Goal: Transaction & Acquisition: Purchase product/service

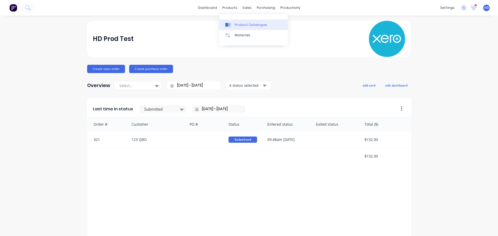
click at [241, 23] on div "Product Catalogue" at bounding box center [251, 25] width 32 height 5
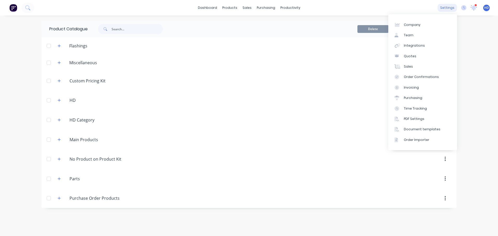
click at [451, 8] on div "settings" at bounding box center [447, 8] width 19 height 8
click at [442, 46] on link "Integrations" at bounding box center [423, 45] width 69 height 10
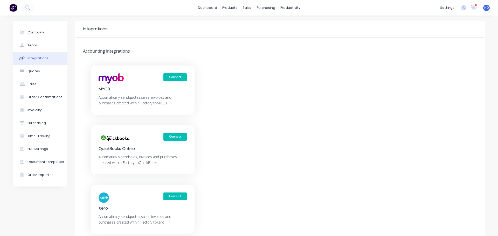
drag, startPoint x: 185, startPoint y: 113, endPoint x: 230, endPoint y: 146, distance: 56.6
click at [230, 146] on div "Connect MYOB Automatically send quotes, sales, invoices and purchases created w…" at bounding box center [280, 150] width 410 height 169
click at [43, 119] on button "Purchasing" at bounding box center [40, 123] width 55 height 13
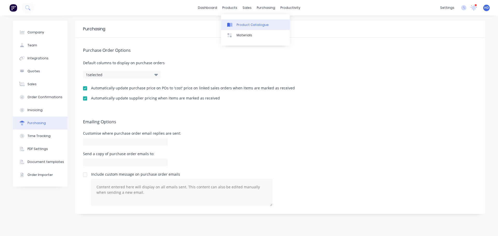
click at [246, 21] on link "Product Catalogue" at bounding box center [255, 24] width 69 height 10
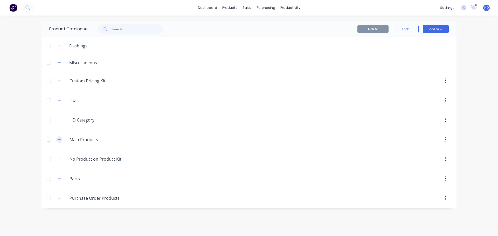
click at [59, 142] on button "button" at bounding box center [59, 140] width 6 height 6
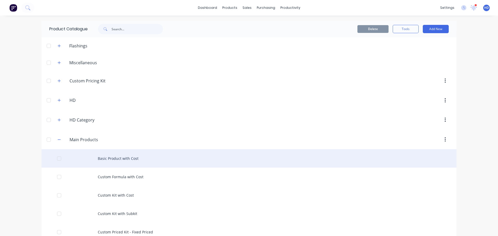
click at [113, 154] on div "Basic Product with Cost" at bounding box center [249, 158] width 415 height 18
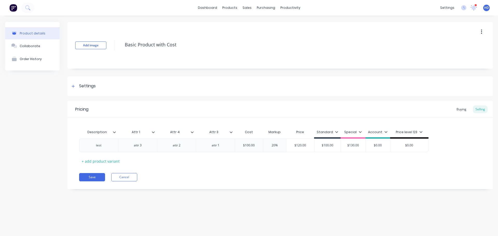
type textarea "x"
click at [461, 111] on div "Buying" at bounding box center [461, 110] width 15 height 8
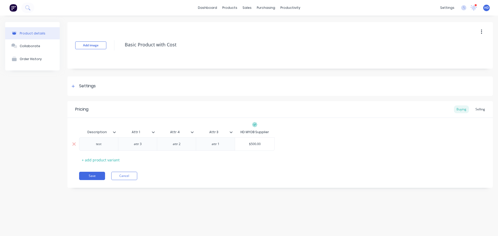
click at [254, 144] on input "$500.00" at bounding box center [254, 144] width 39 height 5
click at [253, 143] on input "$500.00" at bounding box center [254, 144] width 39 height 5
type input "$100.00"
type textarea "x"
type input "$100.00"
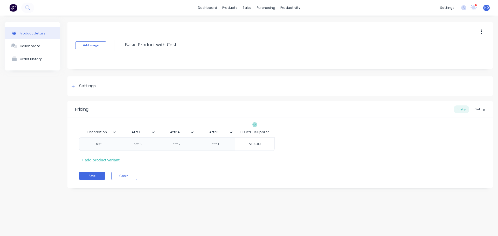
click at [280, 173] on div "Save Cancel" at bounding box center [286, 176] width 414 height 8
click at [97, 177] on button "Save" at bounding box center [92, 176] width 26 height 8
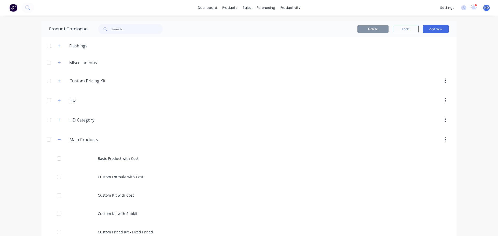
click at [168, 175] on div "Custom Formula with Cost" at bounding box center [249, 177] width 415 height 18
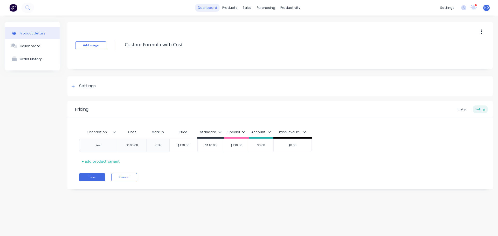
click at [208, 10] on link "dashboard" at bounding box center [207, 8] width 24 height 8
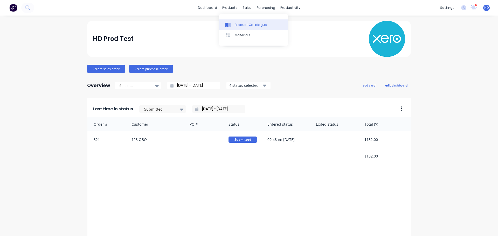
click at [237, 25] on div "Product Catalogue" at bounding box center [251, 25] width 32 height 5
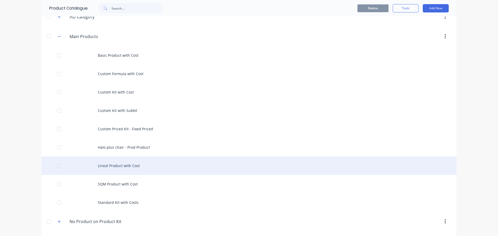
scroll to position [104, 0]
click at [134, 164] on div "Lineal Product with Cost" at bounding box center [249, 165] width 415 height 18
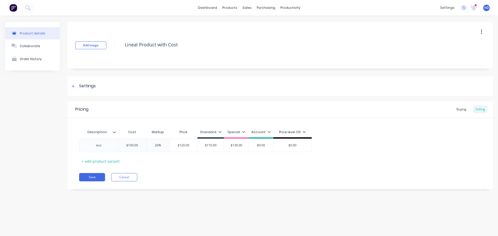
type textarea "x"
click at [454, 111] on div "Buying" at bounding box center [461, 110] width 15 height 8
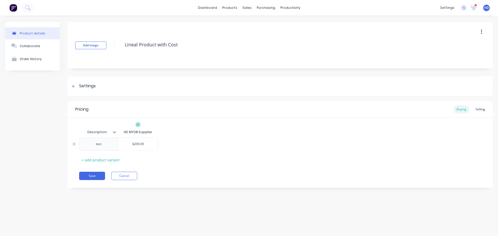
click at [136, 141] on div "$200.00" at bounding box center [137, 144] width 39 height 13
type input "$200.00"
type textarea "x"
type input "$200.0"
type textarea "x"
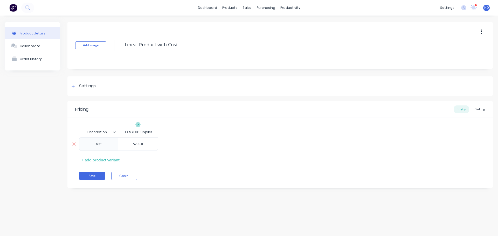
type input "$200."
type textarea "x"
type input "$200"
type textarea "x"
type input "$20"
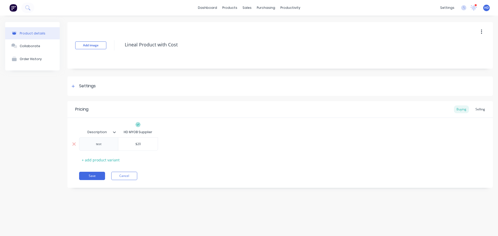
type textarea "x"
type input "$2"
type textarea "x"
type input "$"
type textarea "x"
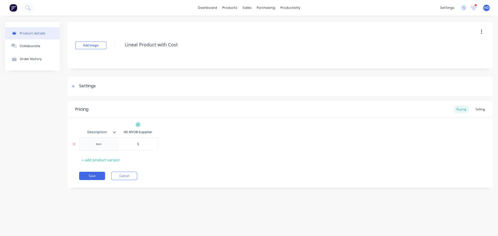
type input "$1"
type textarea "x"
type input "$10"
type textarea "x"
type input "$100"
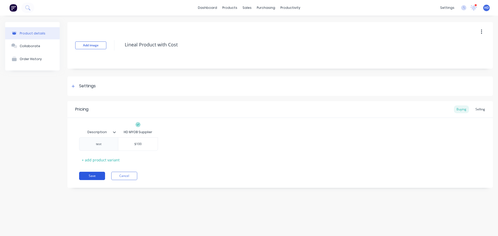
click at [92, 178] on button "Save" at bounding box center [92, 176] width 26 height 8
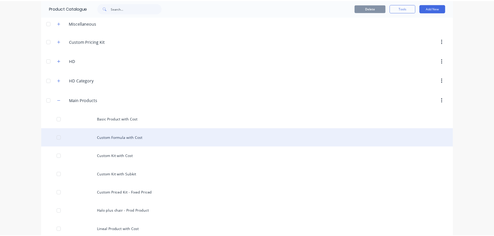
scroll to position [104, 0]
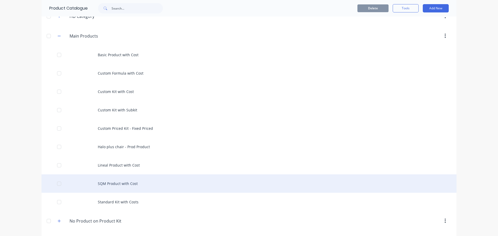
click at [135, 185] on div "SQM Product with Cost" at bounding box center [249, 184] width 415 height 18
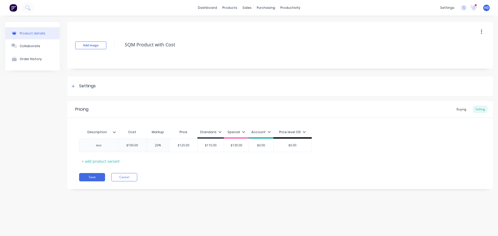
type textarea "x"
click at [460, 109] on div "Buying" at bounding box center [461, 110] width 15 height 8
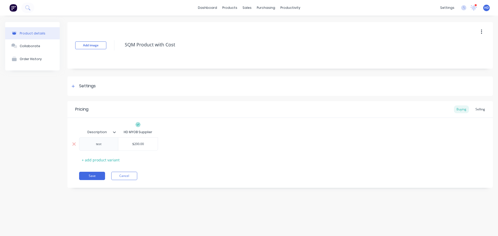
type input "$200.00"
click at [136, 142] on input "$200.00" at bounding box center [137, 144] width 39 height 5
type textarea "x"
type input "$00.00"
type textarea "x"
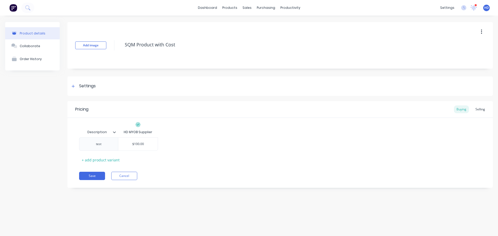
type input "$100.00"
click at [77, 177] on div "Pricing Buying Selling Description HD MYOB Supplier test $100.00 $100.00 + add …" at bounding box center [280, 144] width 426 height 87
click at [84, 177] on button "Save" at bounding box center [92, 176] width 26 height 8
type textarea "x"
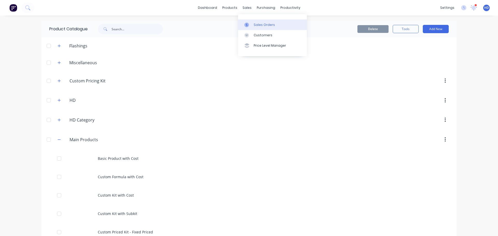
click at [267, 26] on div "Sales Orders" at bounding box center [264, 25] width 21 height 5
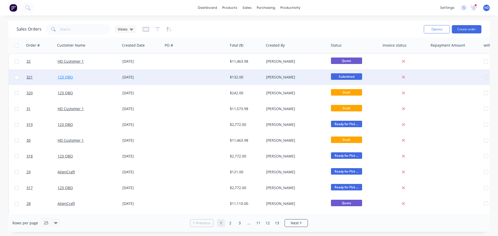
click at [63, 76] on link "123 QBO" at bounding box center [65, 77] width 15 height 5
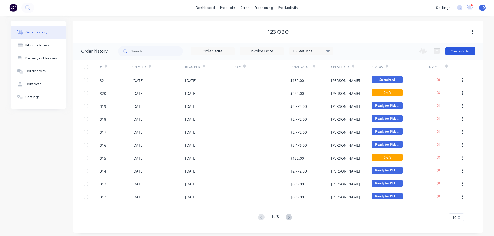
click at [471, 52] on button "Create Order" at bounding box center [461, 51] width 30 height 8
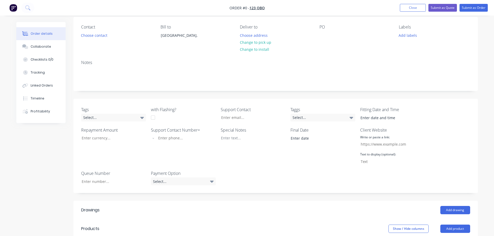
scroll to position [104, 0]
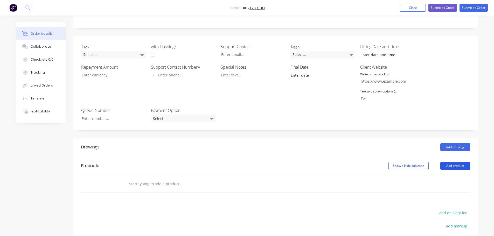
click at [460, 166] on button "Add product" at bounding box center [456, 166] width 30 height 8
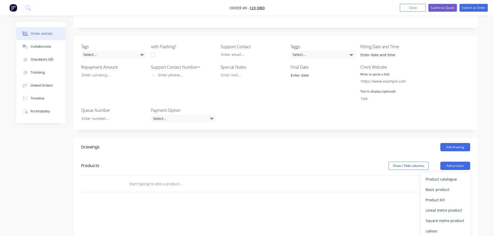
click at [449, 174] on div "Product catalogue Basic product Product Kit Lineal metre product Square metre p…" at bounding box center [445, 221] width 49 height 96
click at [447, 176] on div "Product catalogue" at bounding box center [446, 180] width 40 height 8
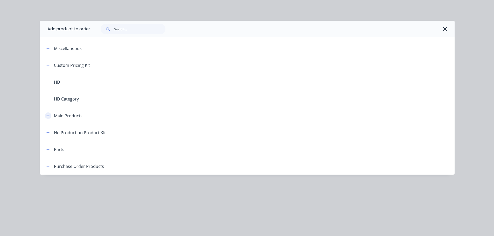
click at [49, 116] on icon "button" at bounding box center [47, 116] width 3 height 4
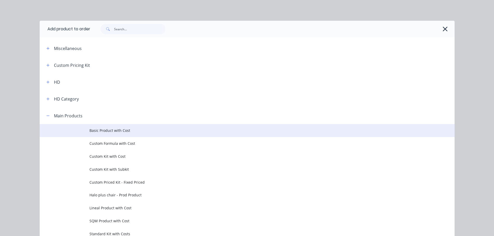
click at [106, 131] on span "Basic Product with Cost" at bounding box center [236, 130] width 292 height 5
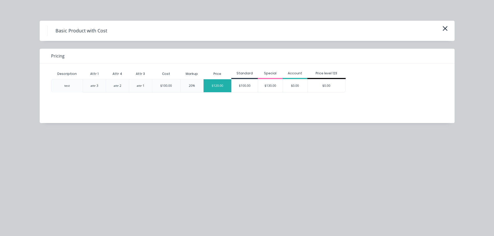
click at [212, 87] on div "$120.00" at bounding box center [218, 85] width 28 height 13
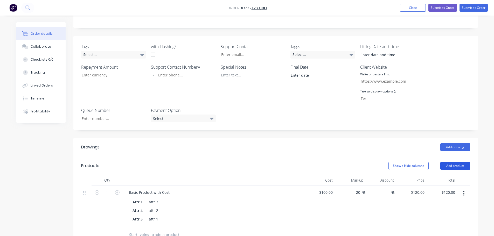
click at [451, 167] on button "Add product" at bounding box center [456, 166] width 30 height 8
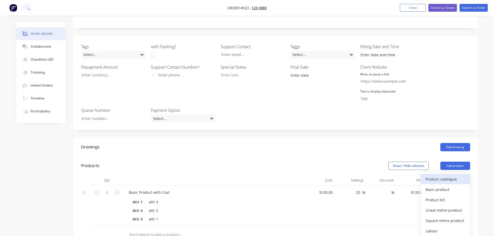
click at [439, 177] on div "Product catalogue" at bounding box center [446, 180] width 40 height 8
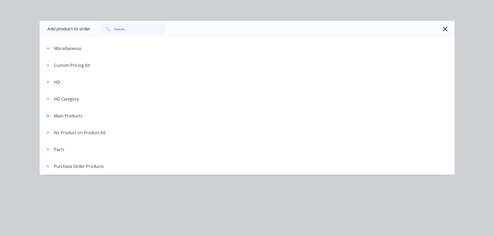
click at [49, 115] on icon "button" at bounding box center [47, 116] width 3 height 4
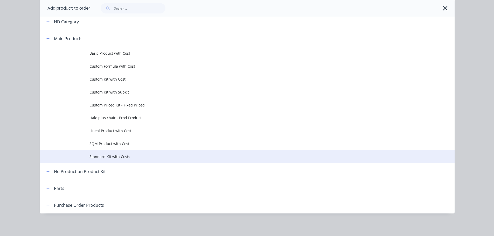
scroll to position [78, 0]
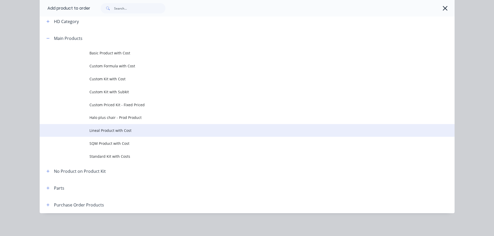
click at [108, 132] on span "Lineal Product with Cost" at bounding box center [236, 130] width 292 height 5
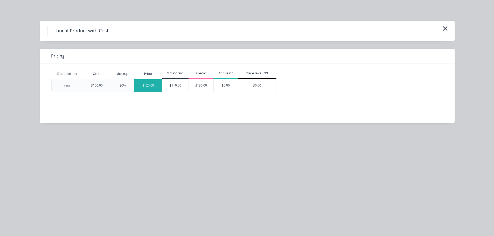
click at [149, 87] on div "$120.00" at bounding box center [148, 85] width 28 height 13
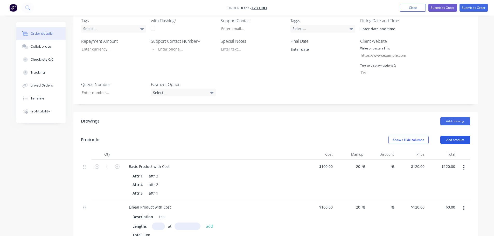
click at [454, 141] on button "Add product" at bounding box center [456, 140] width 30 height 8
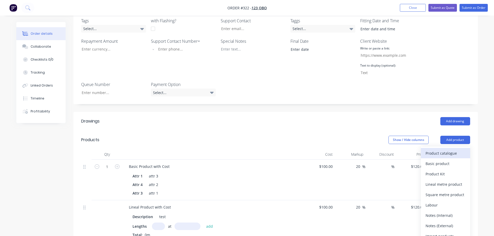
click at [431, 155] on div "Product catalogue" at bounding box center [446, 154] width 40 height 8
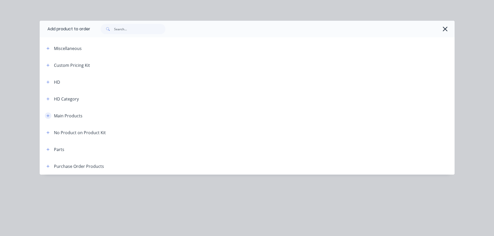
click at [49, 117] on icon "button" at bounding box center [47, 116] width 3 height 4
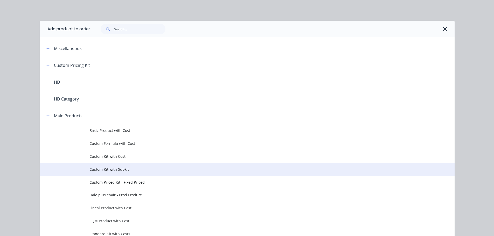
scroll to position [26, 0]
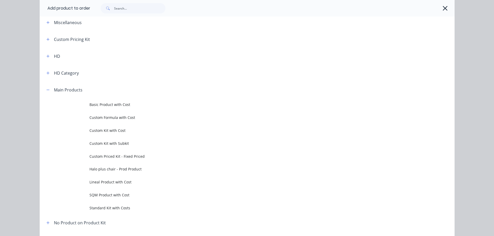
click at [117, 196] on span "SQM Product with Cost" at bounding box center [236, 195] width 292 height 5
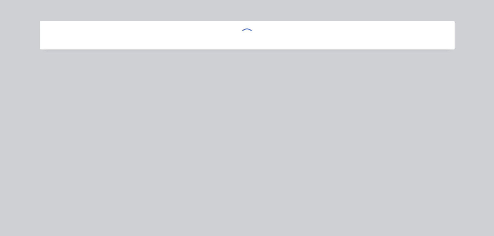
scroll to position [0, 0]
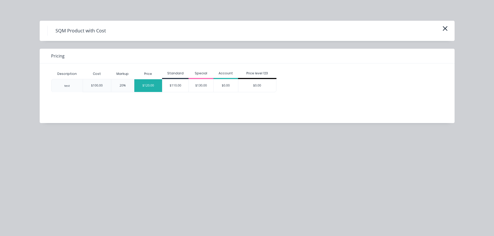
click at [157, 87] on div "$120.00" at bounding box center [148, 85] width 28 height 13
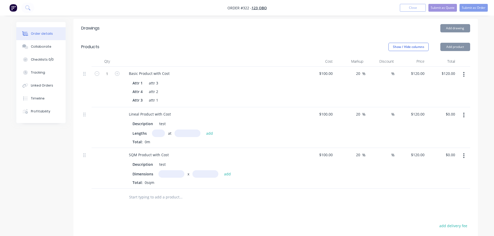
scroll to position [234, 0]
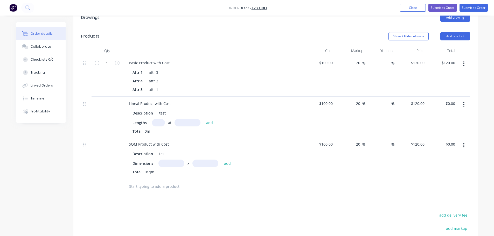
click at [159, 120] on input "text" at bounding box center [158, 123] width 13 height 8
type input "1"
click at [188, 122] on input "text" at bounding box center [188, 123] width 26 height 8
type input "1000"
click at [204, 119] on button "add" at bounding box center [210, 122] width 12 height 7
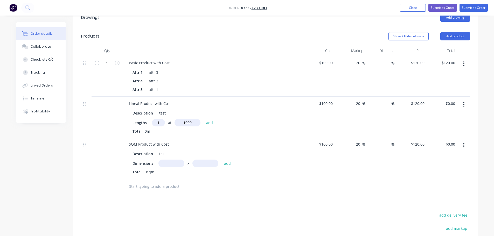
type input "$120.00"
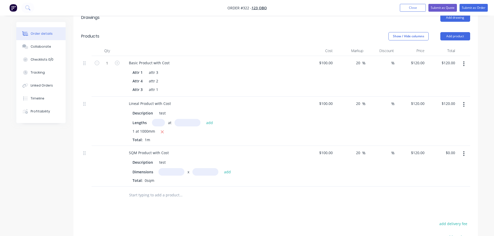
click at [172, 167] on div "Description test Dimensions x add Total: 0sqm" at bounding box center [214, 171] width 178 height 26
click at [172, 173] on input "text" at bounding box center [172, 172] width 26 height 8
type input "1m"
click at [212, 170] on input "text" at bounding box center [206, 172] width 26 height 8
type input "1"
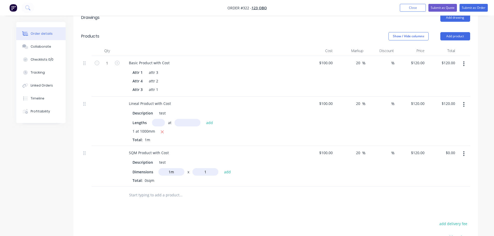
click at [222, 169] on button "add" at bounding box center [228, 172] width 12 height 7
type input "$120.00"
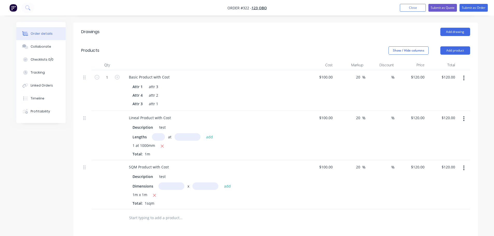
scroll to position [208, 0]
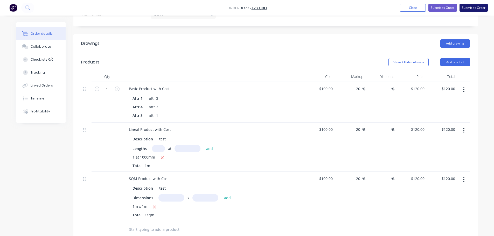
click at [474, 6] on button "Submit as Order" at bounding box center [474, 8] width 28 height 8
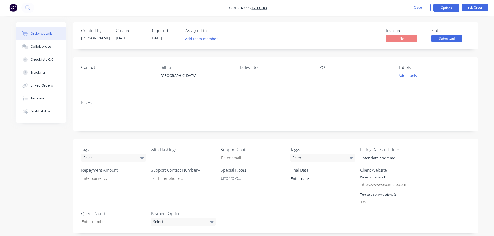
click at [450, 8] on button "Options" at bounding box center [447, 8] width 26 height 8
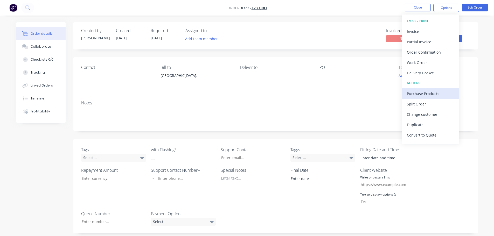
click at [427, 91] on div "Purchase Products" at bounding box center [431, 94] width 48 height 8
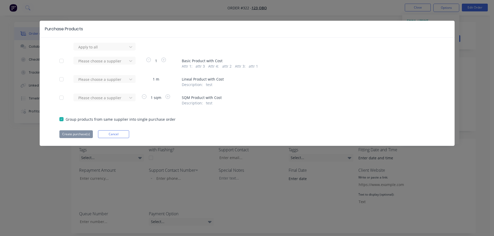
click at [61, 62] on div at bounding box center [61, 61] width 10 height 10
click at [62, 78] on div at bounding box center [61, 79] width 10 height 10
click at [62, 99] on div at bounding box center [61, 98] width 10 height 10
click at [122, 42] on div "Purchase Products Apply to all Please choose a supplier 1 Basic Product with Co…" at bounding box center [247, 83] width 415 height 125
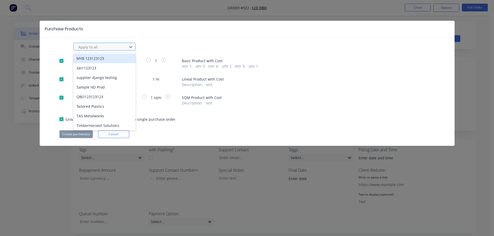
click at [120, 45] on div at bounding box center [101, 47] width 47 height 6
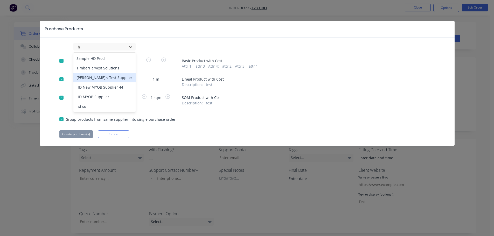
type input "hd"
click at [103, 76] on div "HD MYOB Supplier" at bounding box center [104, 78] width 62 height 10
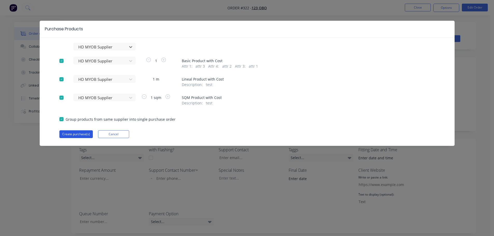
click at [84, 134] on button "Create purchase(s)" at bounding box center [75, 135] width 33 height 8
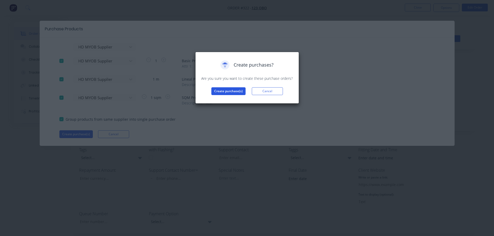
click at [232, 92] on button "Create purchase(s)" at bounding box center [229, 91] width 34 height 8
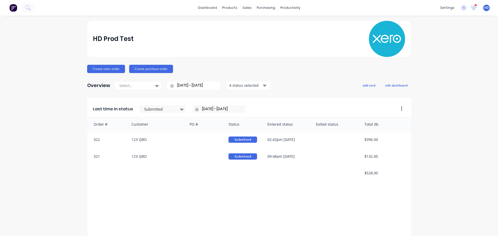
click at [144, 19] on div "dashboard products sales purchasing productivity dashboard products Product Cat…" at bounding box center [249, 118] width 498 height 236
click at [206, 7] on link "dashboard" at bounding box center [207, 8] width 24 height 8
click at [280, 21] on link "Purchase Orders" at bounding box center [285, 24] width 69 height 10
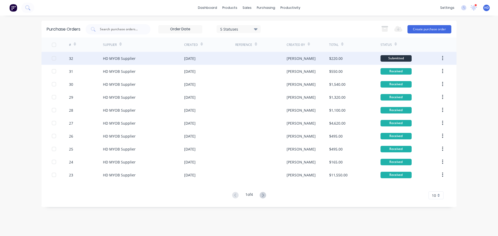
click at [139, 53] on div "HD MYOB Supplier" at bounding box center [143, 58] width 81 height 13
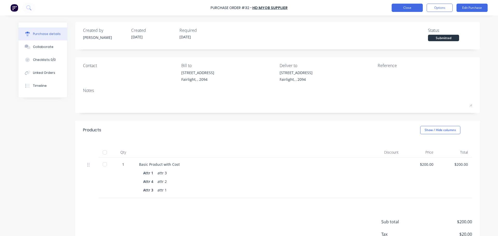
click at [408, 6] on button "Close" at bounding box center [407, 8] width 31 height 8
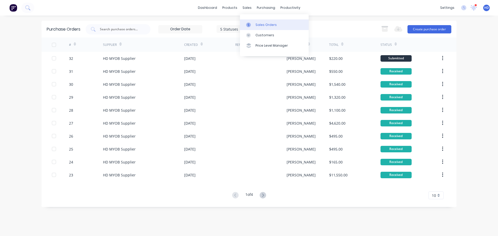
click at [262, 25] on div "Sales Orders" at bounding box center [266, 25] width 21 height 5
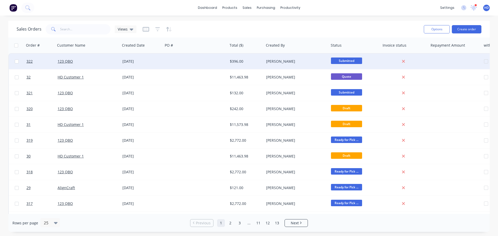
click at [142, 60] on div "[DATE]" at bounding box center [141, 61] width 39 height 5
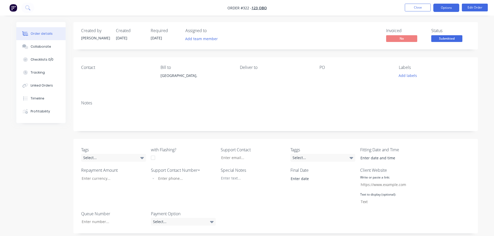
click at [453, 7] on button "Options" at bounding box center [447, 8] width 26 height 8
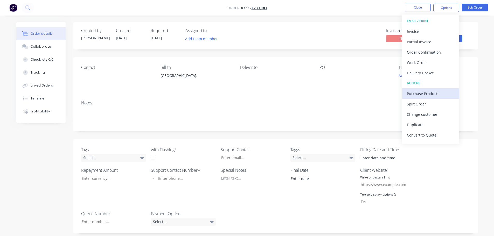
click at [426, 96] on div "Purchase Products" at bounding box center [431, 94] width 48 height 8
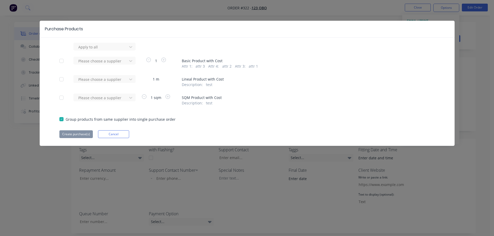
click at [60, 60] on div at bounding box center [61, 61] width 10 height 10
click at [65, 79] on div at bounding box center [61, 79] width 10 height 10
click at [64, 97] on div at bounding box center [61, 98] width 10 height 10
click at [102, 46] on div at bounding box center [101, 47] width 47 height 6
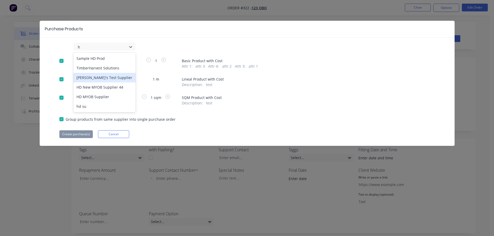
type input "hd"
click at [95, 77] on div "HD MYOB Supplier" at bounding box center [104, 78] width 62 height 10
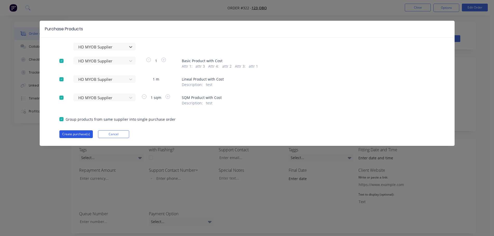
click at [78, 135] on button "Create purchase(s)" at bounding box center [75, 135] width 33 height 8
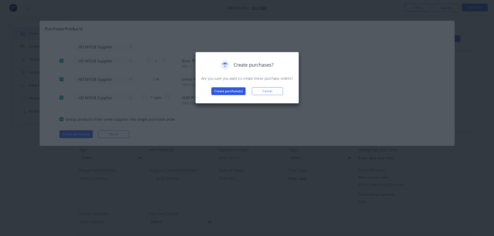
click at [222, 90] on button "Create purchase(s)" at bounding box center [229, 91] width 34 height 8
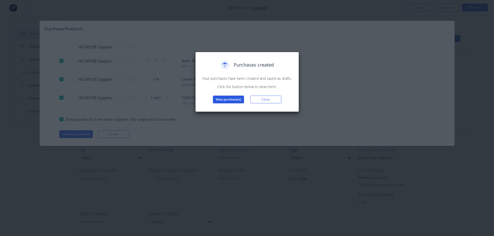
click at [223, 98] on button "View purchase(s)" at bounding box center [228, 100] width 31 height 8
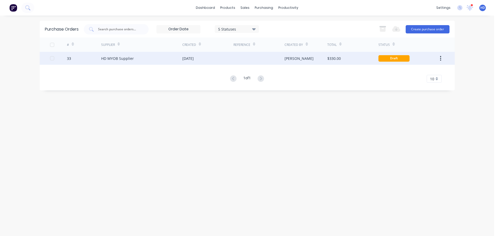
click at [194, 56] on div "[DATE]" at bounding box center [187, 58] width 11 height 5
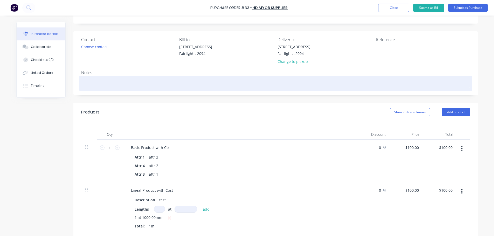
scroll to position [104, 0]
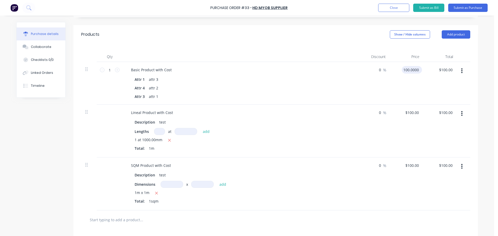
click at [411, 71] on input "100.0000" at bounding box center [411, 70] width 18 height 8
type input "$200.00"
click at [411, 115] on input "100.0000" at bounding box center [412, 113] width 16 height 8
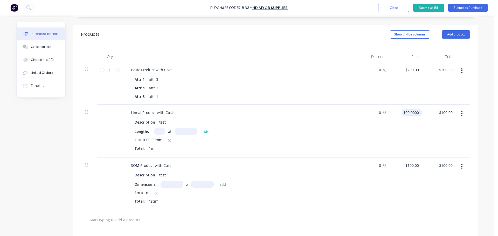
click at [411, 114] on input "100.0000" at bounding box center [411, 113] width 18 height 8
click at [408, 114] on input "100.0000" at bounding box center [411, 113] width 18 height 8
type input "$200.00"
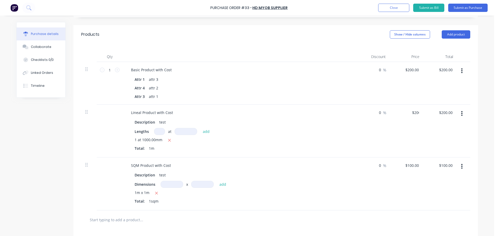
click at [430, 140] on div "$200.00 $100.00" at bounding box center [441, 131] width 34 height 53
click at [409, 166] on input "100.0000" at bounding box center [411, 166] width 18 height 8
type input "$200.00"
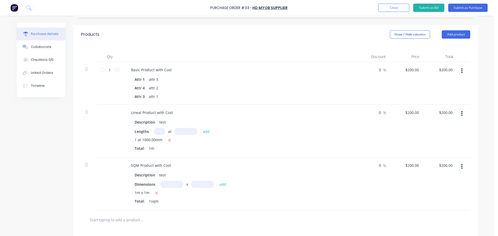
click at [407, 138] on div "$200.00 $200.00" at bounding box center [407, 131] width 34 height 53
click at [484, 7] on button "Submit as Purchase" at bounding box center [467, 8] width 39 height 8
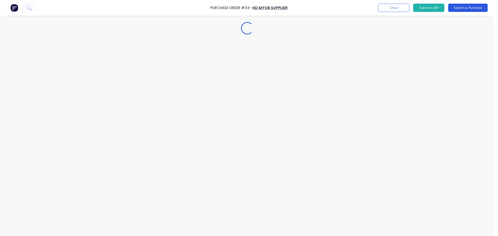
scroll to position [0, 0]
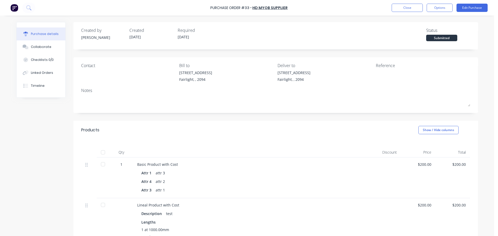
click at [100, 151] on div at bounding box center [103, 152] width 10 height 10
click at [406, 9] on button "Close" at bounding box center [407, 8] width 31 height 8
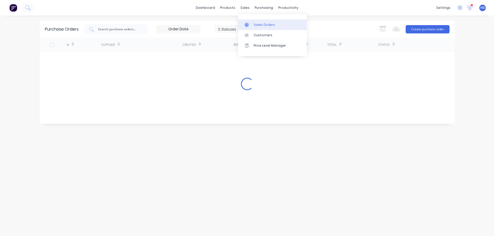
click at [263, 25] on div "Sales Orders" at bounding box center [264, 25] width 21 height 5
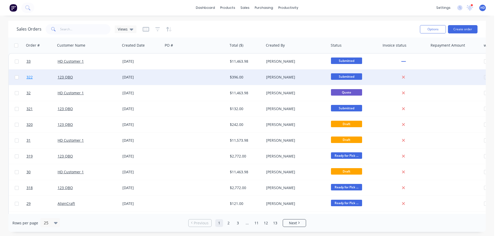
click at [45, 76] on link "322" at bounding box center [41, 78] width 31 height 16
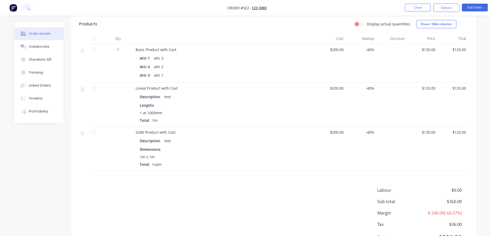
scroll to position [202, 0]
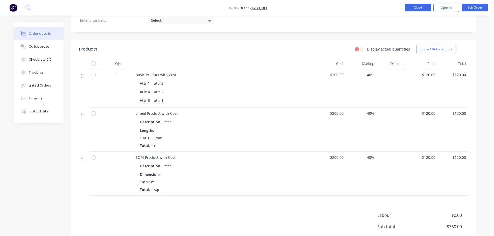
click at [421, 9] on button "Close" at bounding box center [418, 8] width 26 height 8
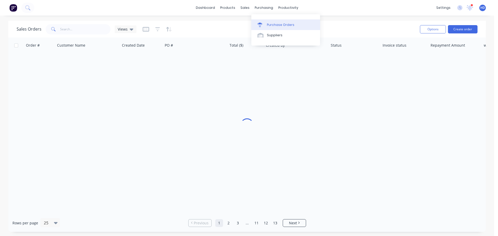
click at [267, 23] on div "Purchase Orders" at bounding box center [281, 25] width 28 height 5
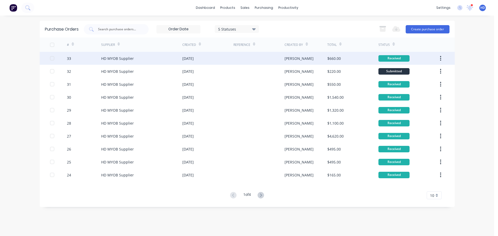
click at [86, 54] on div "33" at bounding box center [84, 58] width 34 height 13
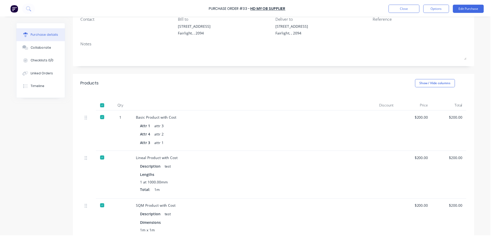
scroll to position [52, 0]
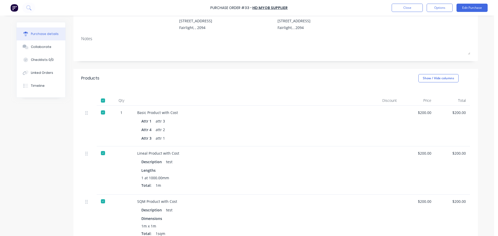
click at [101, 100] on div at bounding box center [103, 101] width 10 height 10
click at [414, 10] on button "Close" at bounding box center [407, 8] width 31 height 8
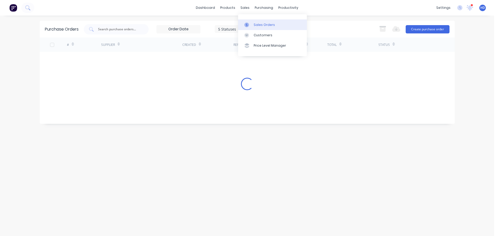
click at [258, 27] on div "Sales Orders" at bounding box center [264, 25] width 21 height 5
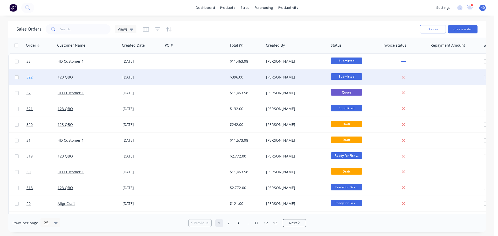
click at [35, 74] on link "322" at bounding box center [41, 78] width 31 height 16
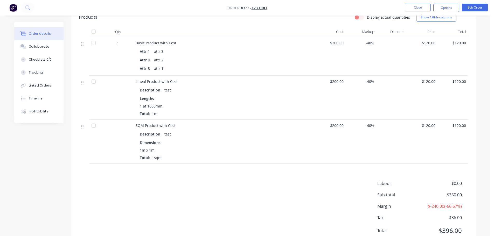
scroll to position [156, 0]
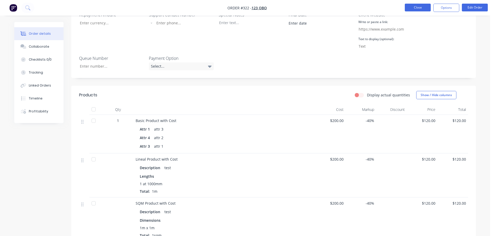
click at [420, 10] on button "Close" at bounding box center [418, 8] width 26 height 8
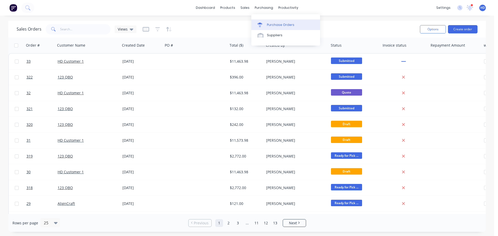
click at [276, 23] on div "Purchase Orders" at bounding box center [281, 25] width 28 height 5
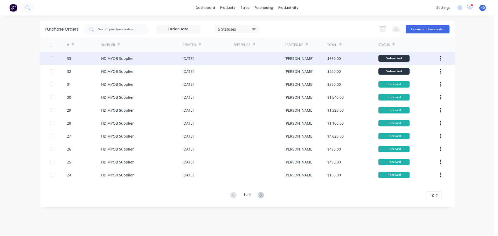
click at [80, 61] on div "33" at bounding box center [84, 58] width 34 height 13
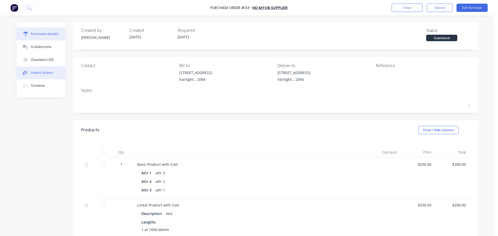
click at [32, 70] on button "Linked Orders" at bounding box center [41, 72] width 49 height 13
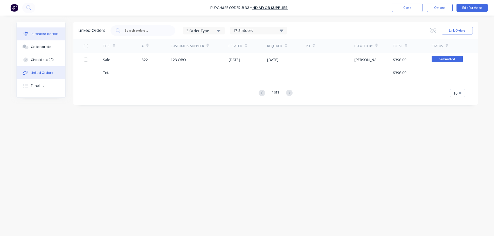
click at [44, 36] on div "Purchase details" at bounding box center [45, 34] width 28 height 5
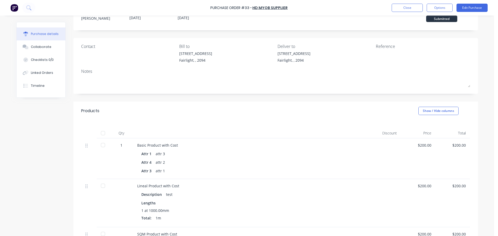
scroll to position [52, 0]
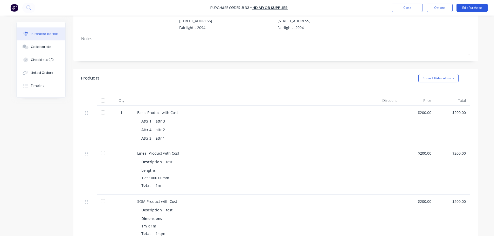
click at [473, 8] on button "Edit Purchase" at bounding box center [472, 8] width 31 height 8
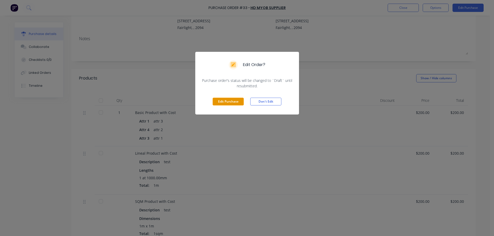
click at [221, 100] on button "Edit Purchase" at bounding box center [228, 102] width 31 height 8
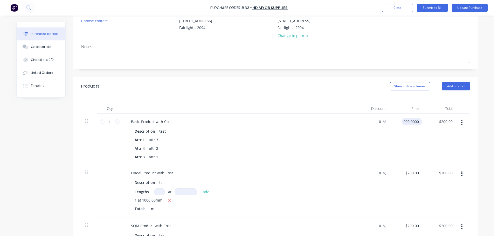
click at [408, 122] on input "200.0000" at bounding box center [411, 122] width 18 height 8
type input "1"
type input "$250.00"
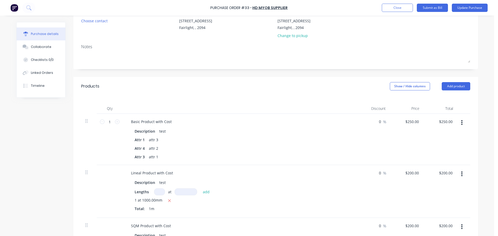
click at [425, 147] on div "$250.00 $250.00" at bounding box center [441, 139] width 34 height 51
click at [410, 171] on input "200.0000" at bounding box center [412, 173] width 16 height 8
click at [410, 171] on input "200.0000" at bounding box center [411, 173] width 18 height 8
type input "$250.00"
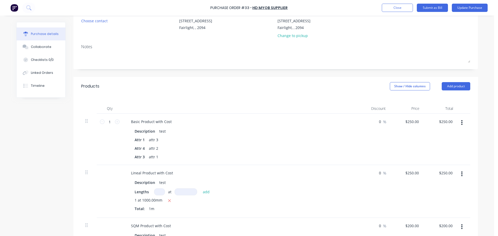
click at [428, 155] on div "$250.00 $250.00" at bounding box center [441, 139] width 34 height 51
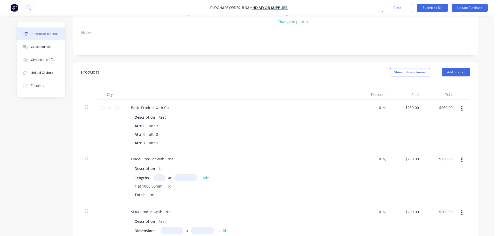
scroll to position [78, 0]
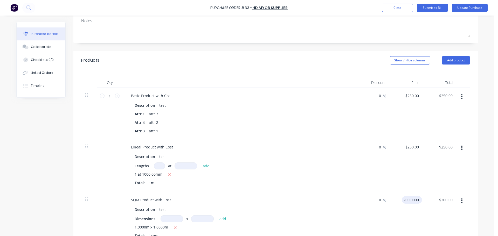
click at [411, 199] on input "200.0000" at bounding box center [411, 200] width 18 height 8
type input "$250.00"
click at [424, 172] on div "$250.00 $250.00" at bounding box center [441, 165] width 34 height 53
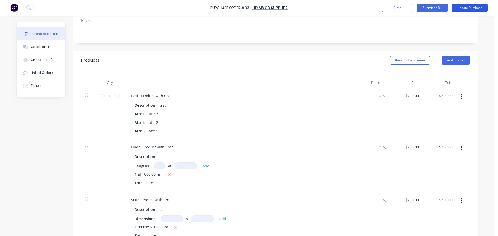
click at [471, 11] on button "Update Purchase" at bounding box center [470, 8] width 36 height 8
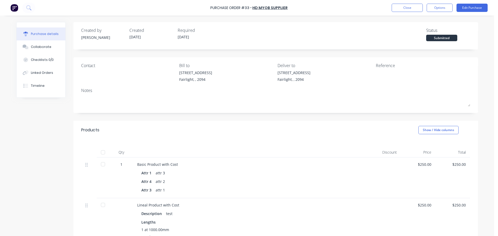
click at [103, 152] on div at bounding box center [103, 152] width 10 height 10
click at [413, 13] on div "Purchase Order #33 - HD MYOB Supplier Close Options Edit Purchase" at bounding box center [249, 8] width 498 height 16
click at [406, 6] on button "Close" at bounding box center [407, 8] width 31 height 8
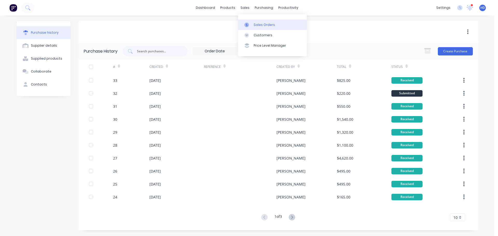
click at [268, 27] on div "Sales Orders" at bounding box center [264, 25] width 21 height 5
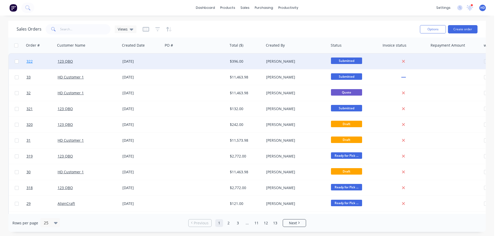
click at [43, 63] on link "322" at bounding box center [41, 62] width 31 height 16
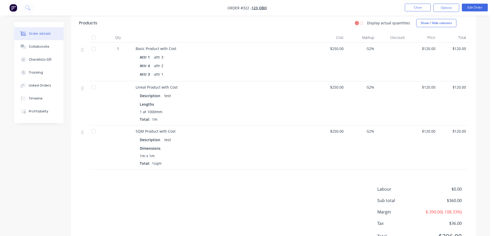
scroll to position [228, 0]
click at [38, 112] on div "Profitability" at bounding box center [38, 111] width 19 height 5
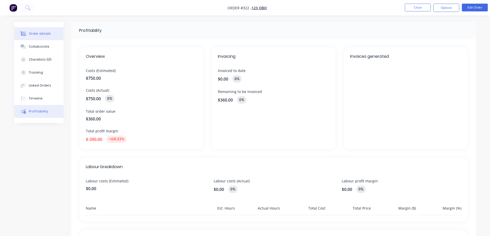
click at [31, 28] on button "Order details" at bounding box center [38, 33] width 49 height 13
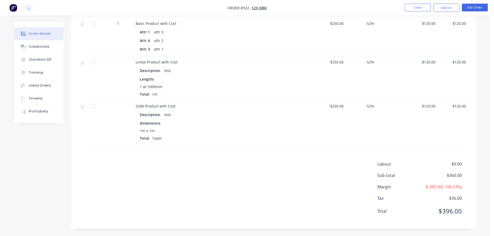
scroll to position [254, 0]
click at [37, 113] on div "Profitability" at bounding box center [38, 111] width 19 height 5
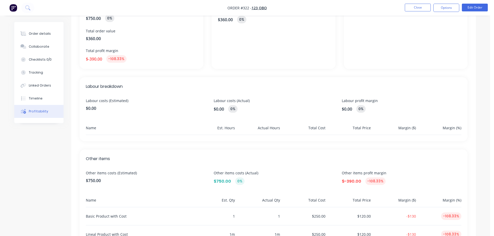
scroll to position [129, 0]
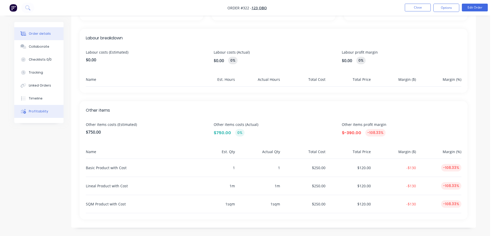
click at [38, 31] on div "Order details" at bounding box center [40, 33] width 22 height 5
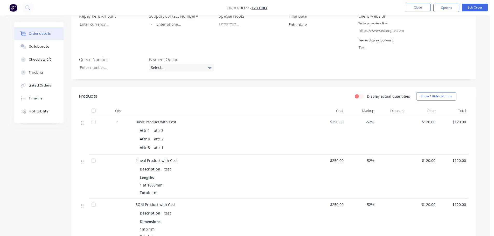
scroll to position [72, 0]
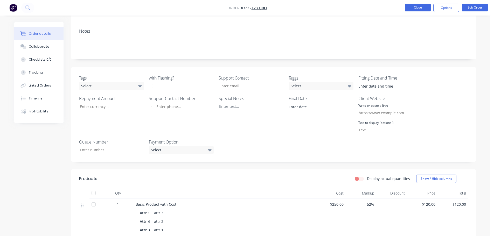
click at [411, 7] on button "Close" at bounding box center [418, 8] width 26 height 8
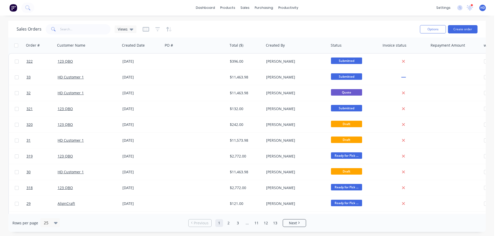
click at [358, 19] on div "dashboard products sales purchasing productivity dashboard products Product Cat…" at bounding box center [247, 118] width 494 height 236
click at [461, 28] on button "Create order" at bounding box center [463, 29] width 30 height 8
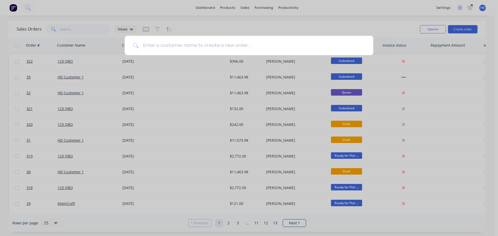
drag, startPoint x: 269, startPoint y: 24, endPoint x: 263, endPoint y: 12, distance: 14.0
click at [269, 24] on div at bounding box center [249, 118] width 498 height 236
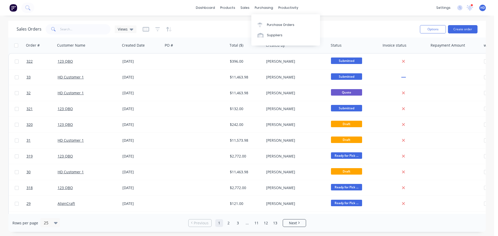
click at [258, 3] on div "dashboard products sales purchasing productivity dashboard products Product Cat…" at bounding box center [247, 8] width 494 height 16
click at [256, 8] on div "purchasing" at bounding box center [264, 8] width 24 height 8
click at [278, 26] on div "Purchase Orders" at bounding box center [281, 25] width 28 height 5
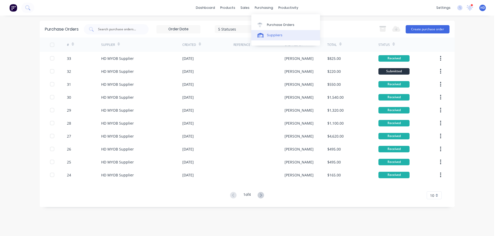
click at [270, 33] on div "Suppliers" at bounding box center [275, 35] width 16 height 5
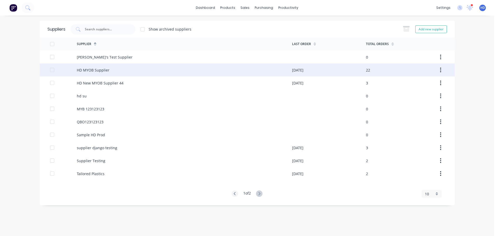
click at [96, 68] on div "HD MYOB Supplier" at bounding box center [93, 69] width 33 height 5
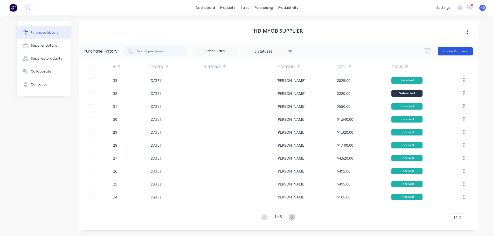
click at [457, 52] on button "Create Purchase" at bounding box center [455, 51] width 35 height 8
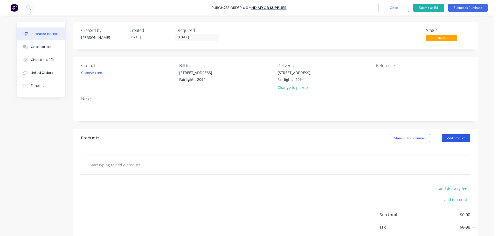
click at [463, 138] on button "Add product" at bounding box center [456, 138] width 29 height 8
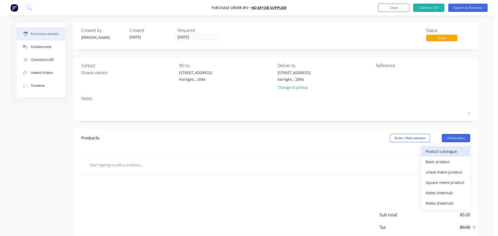
click at [435, 149] on div "Product catalogue" at bounding box center [446, 152] width 40 height 8
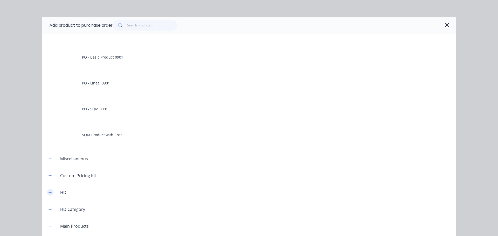
scroll to position [100, 0]
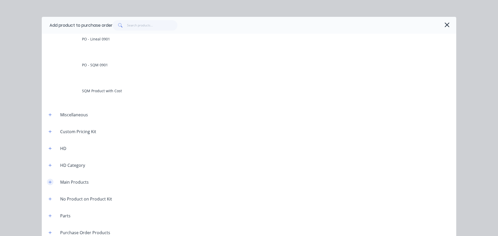
click at [48, 180] on button "button" at bounding box center [50, 182] width 6 height 6
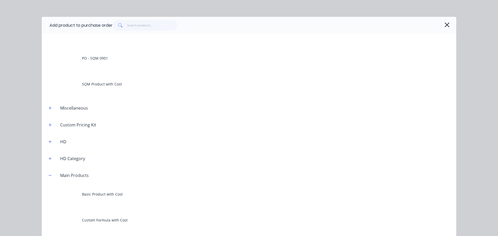
scroll to position [113, 0]
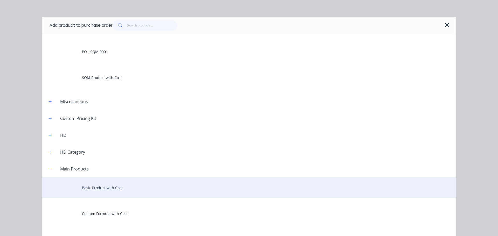
click at [102, 184] on div "Basic Product with Cost" at bounding box center [249, 188] width 415 height 21
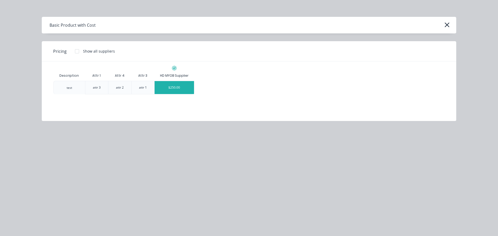
click at [167, 87] on div "$250.00" at bounding box center [174, 87] width 39 height 13
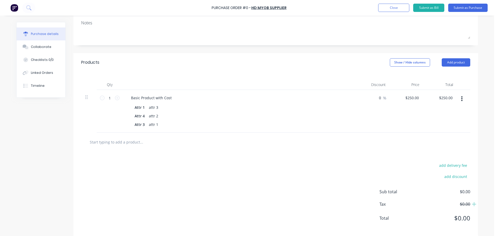
scroll to position [78, 0]
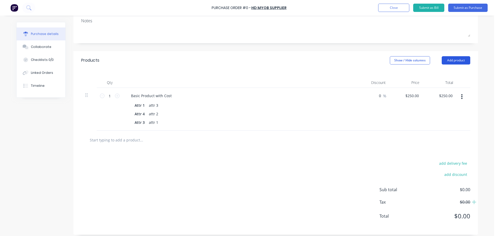
click at [462, 59] on button "Add product" at bounding box center [456, 60] width 29 height 8
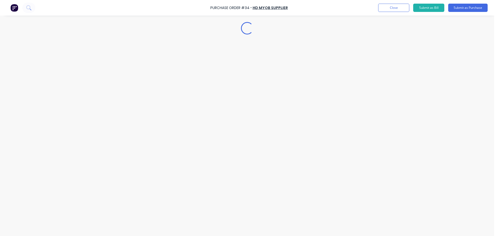
click at [452, 75] on div "Loading..." at bounding box center [247, 110] width 472 height 210
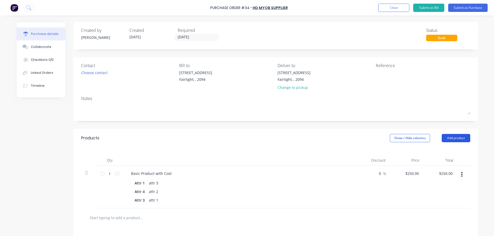
click at [459, 136] on button "Add product" at bounding box center [456, 138] width 29 height 8
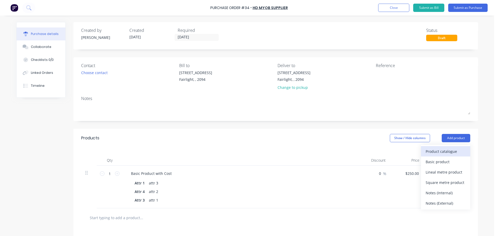
click at [454, 151] on div "Product catalogue" at bounding box center [446, 152] width 40 height 8
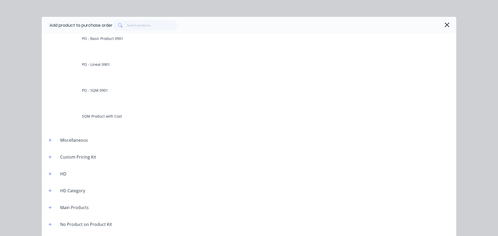
scroll to position [100, 0]
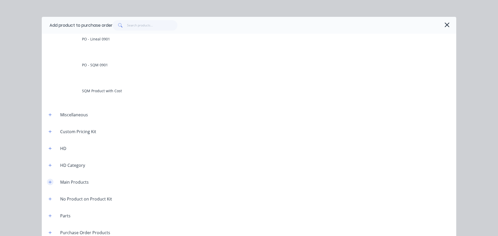
click at [49, 182] on icon "button" at bounding box center [50, 183] width 3 height 4
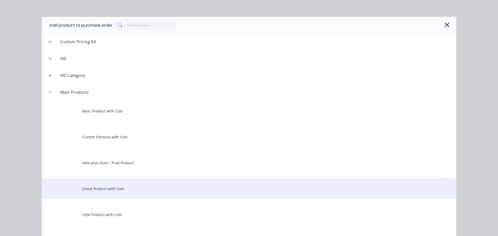
scroll to position [191, 0]
click at [96, 189] on div "Lineal Product with Cost" at bounding box center [249, 188] width 415 height 21
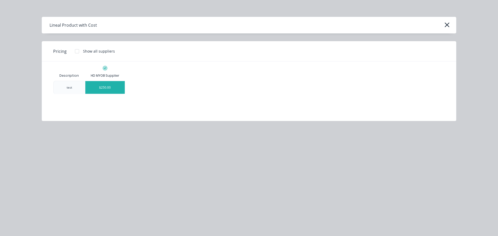
drag, startPoint x: 100, startPoint y: 86, endPoint x: 96, endPoint y: 86, distance: 3.9
click at [96, 86] on div "$250.00" at bounding box center [104, 87] width 39 height 13
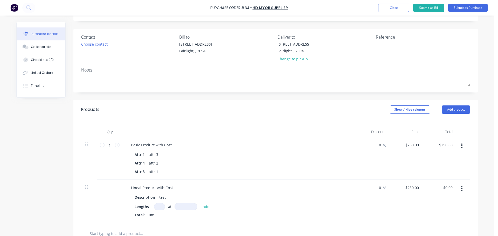
scroll to position [52, 0]
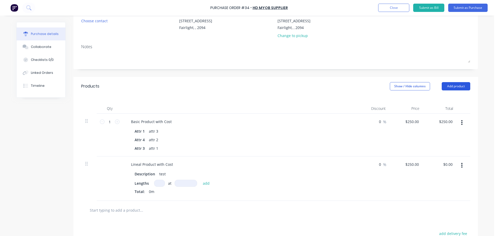
click at [454, 89] on button "Add product" at bounding box center [456, 86] width 29 height 8
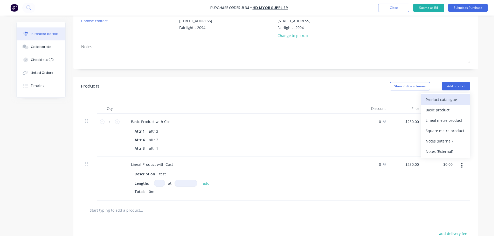
click at [458, 102] on div "Product catalogue" at bounding box center [446, 100] width 40 height 8
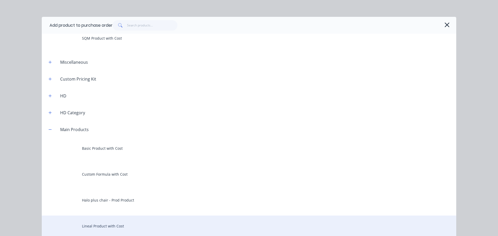
scroll to position [208, 0]
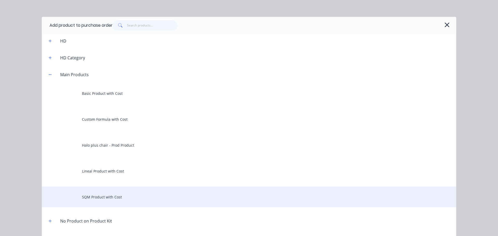
click at [96, 198] on div "SQM Product with Cost" at bounding box center [249, 197] width 415 height 21
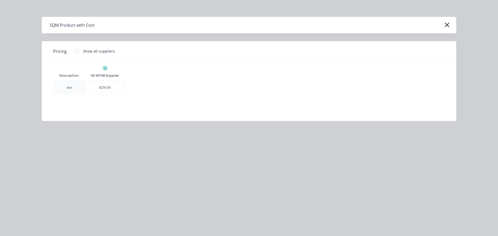
click at [113, 88] on div "$250.00" at bounding box center [104, 87] width 39 height 13
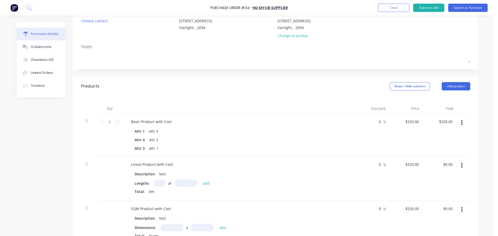
scroll to position [104, 0]
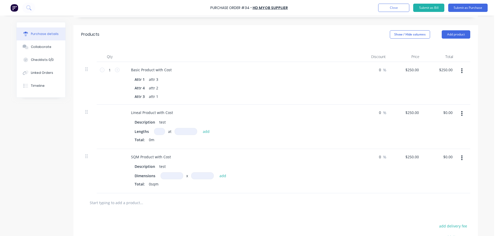
click at [157, 132] on input at bounding box center [159, 131] width 11 height 7
type input "1"
click at [200, 132] on button "add" at bounding box center [206, 131] width 12 height 6
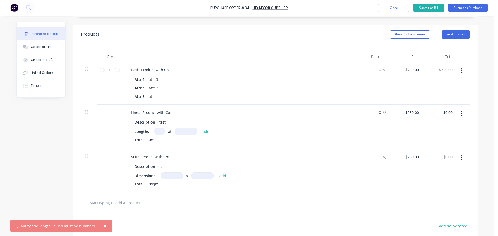
click at [159, 131] on input at bounding box center [159, 131] width 11 height 7
type input "1"
click at [192, 128] on div "Description test Lengths 1 1 at add Total: 0m" at bounding box center [239, 132] width 225 height 26
click at [188, 131] on input at bounding box center [186, 131] width 23 height 7
type input "1000"
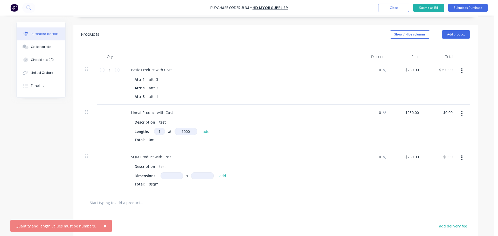
type input "$250.00"
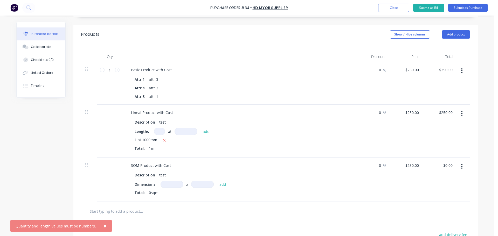
click at [170, 184] on input at bounding box center [172, 184] width 23 height 7
type input "1m"
click at [200, 184] on input at bounding box center [202, 184] width 23 height 7
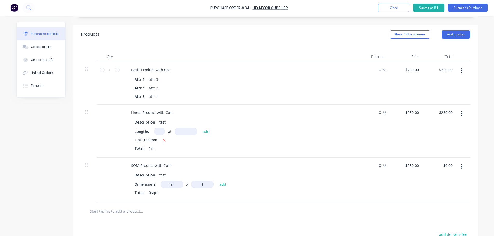
type input "1"
type input "$250.00"
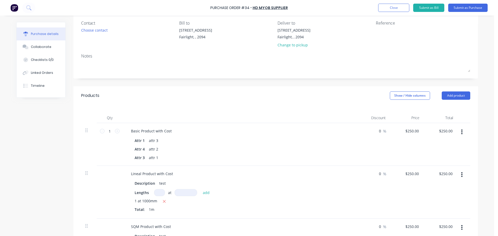
scroll to position [0, 0]
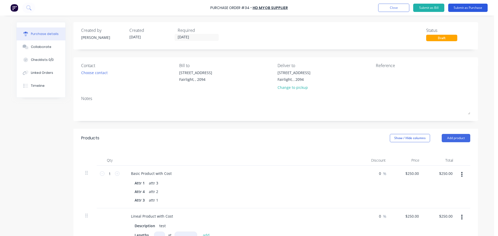
click at [466, 5] on button "Submit as Purchase" at bounding box center [467, 8] width 39 height 8
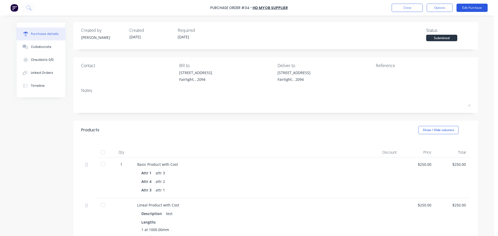
click at [472, 10] on button "Edit Purchase" at bounding box center [472, 8] width 31 height 8
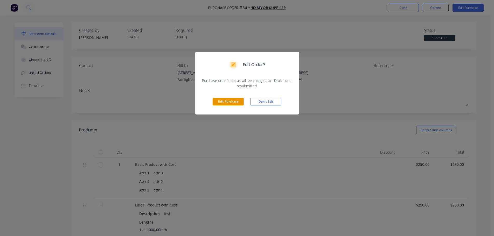
click at [231, 98] on button "Edit Purchase" at bounding box center [228, 102] width 31 height 8
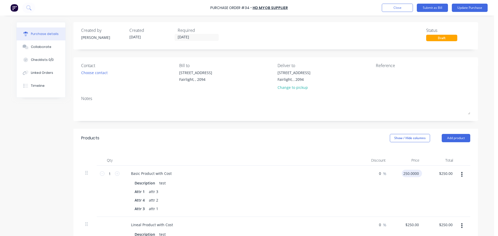
click at [412, 172] on input "250.0000" at bounding box center [411, 174] width 18 height 8
type input "$500.00"
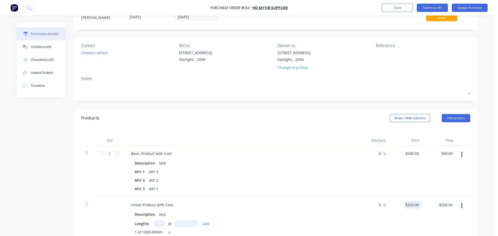
scroll to position [52, 0]
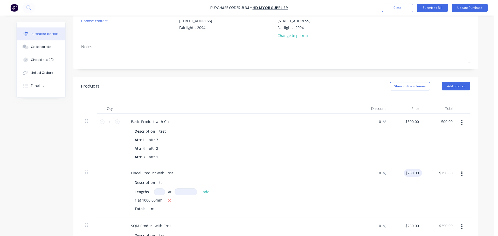
type input "$500.00"
click at [411, 170] on input "250.0000" at bounding box center [412, 173] width 16 height 8
click at [407, 176] on input "250.0000" at bounding box center [411, 173] width 18 height 8
click at [407, 176] on div "500 500" at bounding box center [407, 191] width 34 height 53
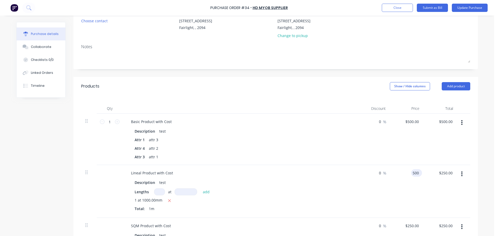
type input "$500.00"
click at [411, 224] on input "250.0000" at bounding box center [412, 226] width 16 height 8
click at [411, 224] on input "250.0000" at bounding box center [411, 226] width 18 height 8
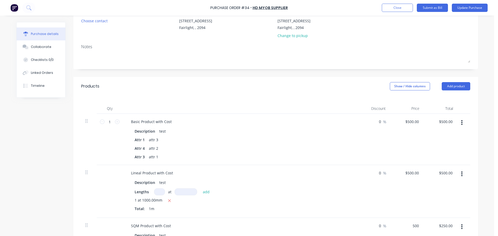
type input "$500.00"
click at [405, 214] on div "$500.00 $500.00" at bounding box center [407, 191] width 34 height 53
click at [475, 9] on button "Update Purchase" at bounding box center [470, 8] width 36 height 8
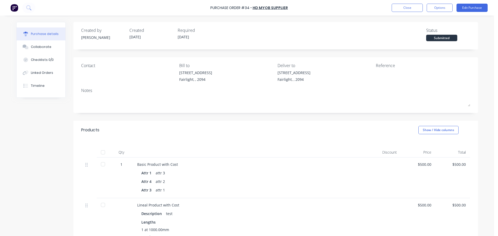
click at [101, 152] on div at bounding box center [103, 152] width 10 height 10
click at [408, 8] on button "Close" at bounding box center [407, 8] width 31 height 8
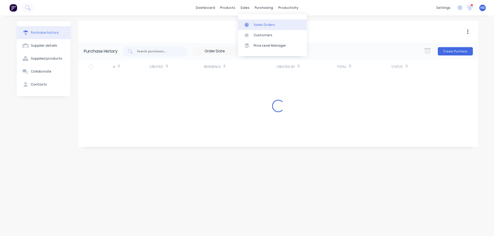
click at [260, 24] on div "Sales Orders" at bounding box center [264, 25] width 21 height 5
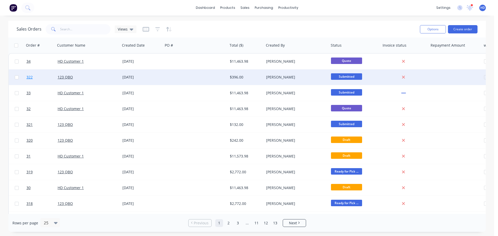
click at [42, 78] on link "322" at bounding box center [41, 78] width 31 height 16
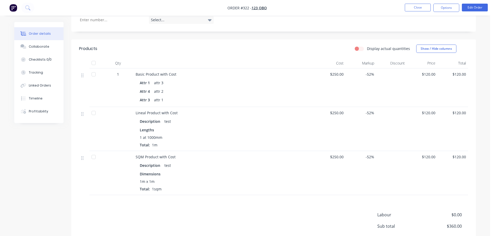
scroll to position [124, 0]
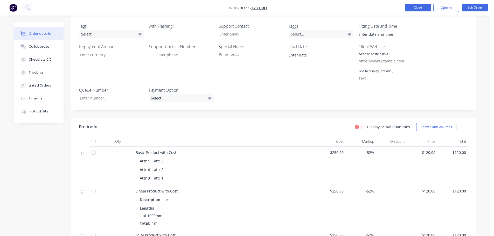
click at [411, 8] on button "Close" at bounding box center [418, 8] width 26 height 8
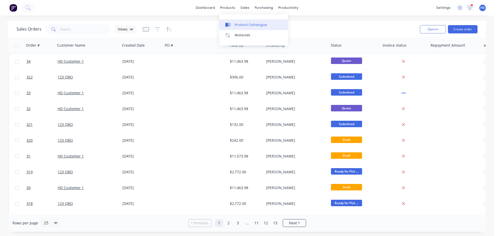
click at [241, 23] on div "Product Catalogue" at bounding box center [251, 25] width 32 height 5
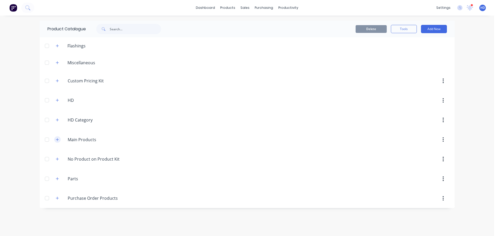
click at [55, 141] on button "button" at bounding box center [57, 140] width 6 height 6
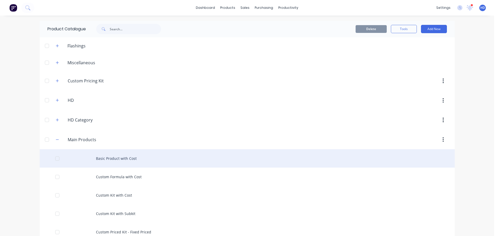
click at [108, 157] on div "Basic Product with Cost" at bounding box center [247, 158] width 415 height 18
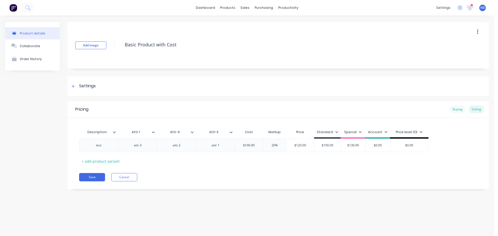
click at [462, 108] on div "Buying" at bounding box center [457, 110] width 15 height 8
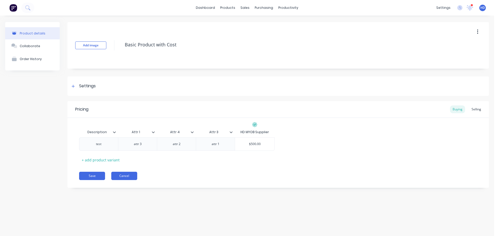
click at [124, 178] on button "Cancel" at bounding box center [124, 176] width 26 height 8
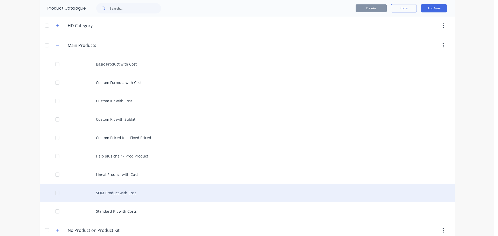
scroll to position [104, 0]
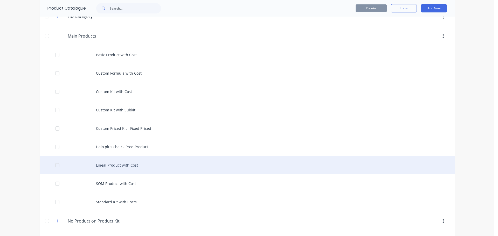
click at [119, 166] on div "Lineal Product with Cost" at bounding box center [247, 165] width 415 height 18
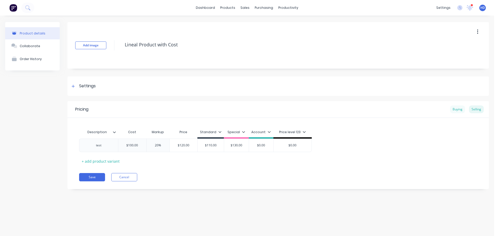
click at [461, 109] on div "Buying" at bounding box center [457, 110] width 15 height 8
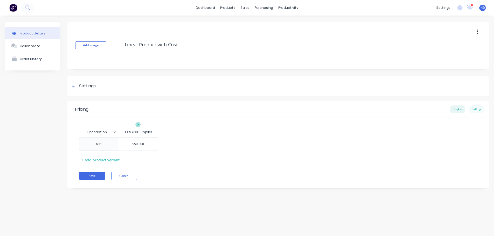
click at [472, 109] on div "Selling" at bounding box center [476, 110] width 15 height 8
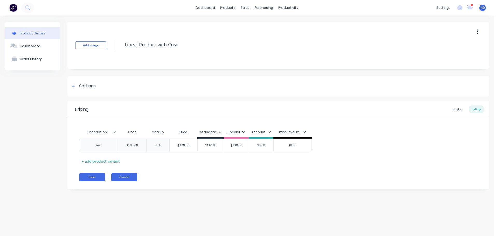
click at [117, 175] on button "Cancel" at bounding box center [124, 177] width 26 height 8
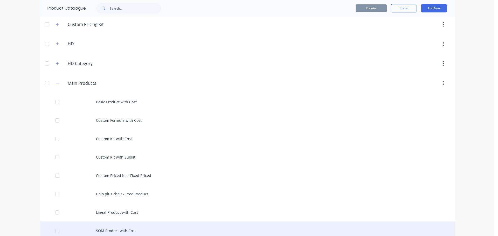
scroll to position [130, 0]
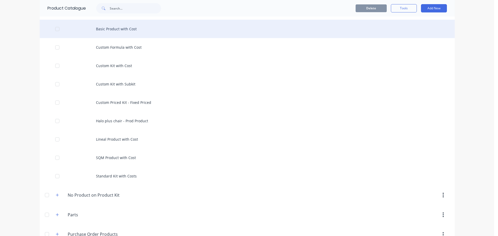
click at [130, 31] on div "Basic Product with Cost" at bounding box center [247, 29] width 415 height 18
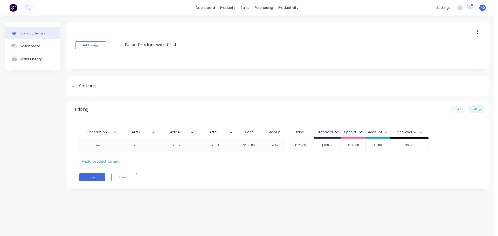
click at [462, 110] on div "Buying" at bounding box center [457, 110] width 15 height 8
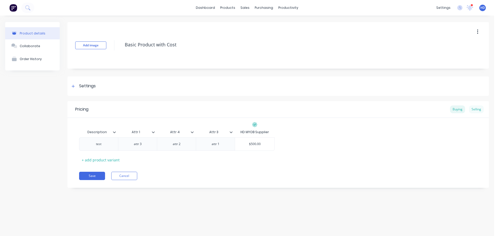
click at [474, 110] on div "Selling" at bounding box center [476, 110] width 15 height 8
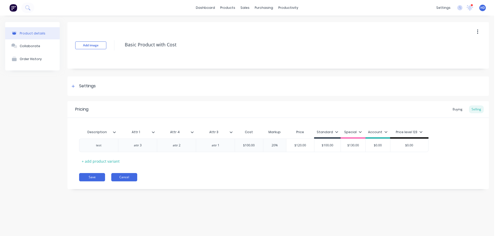
click at [120, 179] on button "Cancel" at bounding box center [124, 177] width 26 height 8
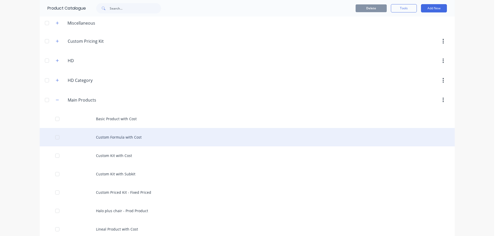
scroll to position [104, 0]
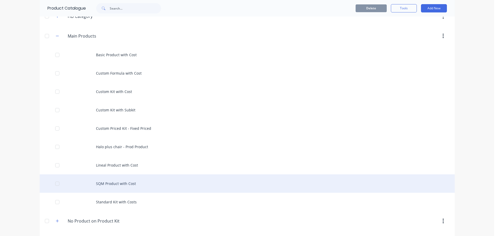
click at [125, 182] on div "SQM Product with Cost" at bounding box center [247, 184] width 415 height 18
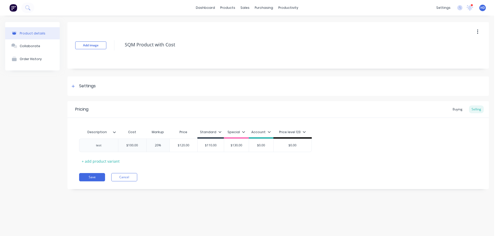
type textarea "x"
click at [454, 107] on div "Buying" at bounding box center [457, 110] width 15 height 8
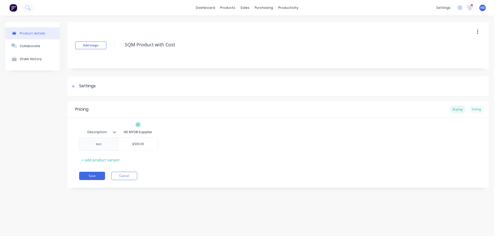
click at [475, 108] on div "Selling" at bounding box center [476, 110] width 15 height 8
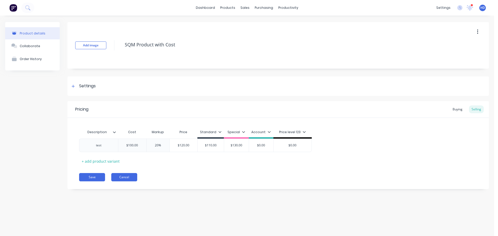
click at [127, 176] on button "Cancel" at bounding box center [124, 177] width 26 height 8
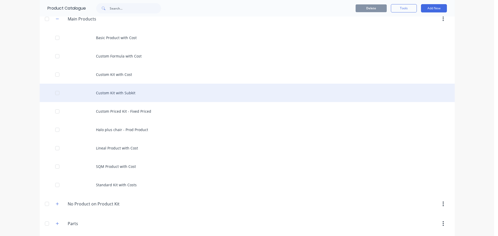
scroll to position [143, 0]
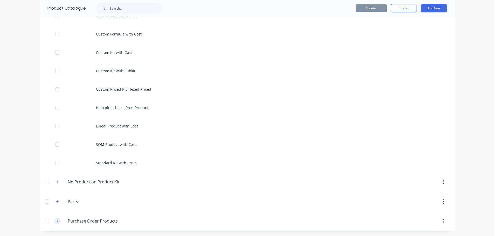
click at [54, 220] on button "button" at bounding box center [57, 221] width 6 height 6
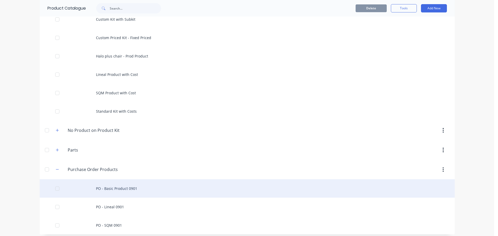
scroll to position [198, 0]
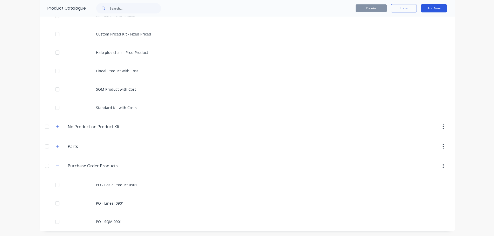
click at [437, 10] on button "Add New" at bounding box center [434, 8] width 26 height 8
click at [417, 50] on div "Product Kit" at bounding box center [423, 53] width 40 height 8
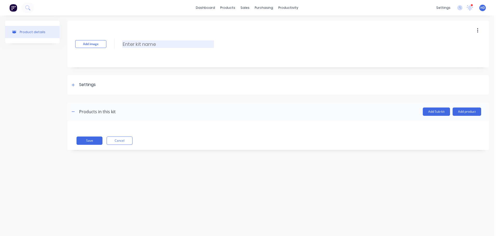
click at [144, 44] on input at bounding box center [168, 44] width 92 height 8
type input "Custom Priced - Fixed 0904"
click at [73, 88] on div at bounding box center [73, 85] width 6 height 6
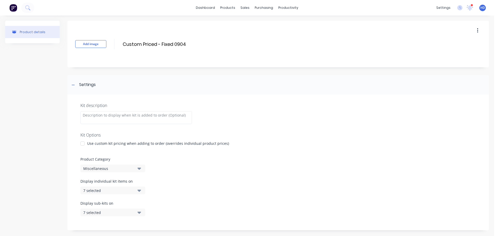
click at [84, 144] on div at bounding box center [82, 144] width 10 height 10
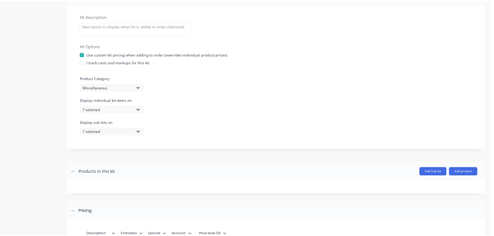
scroll to position [156, 0]
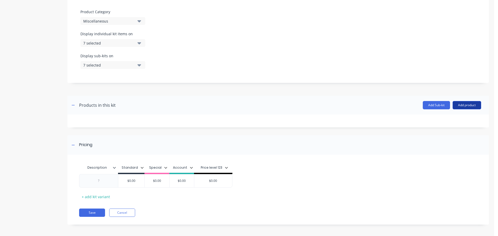
click at [469, 104] on button "Add product" at bounding box center [467, 105] width 29 height 8
click at [458, 119] on div "Product catalogue" at bounding box center [457, 119] width 40 height 8
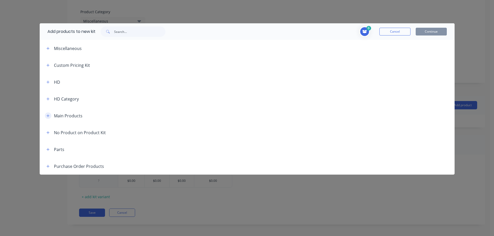
click at [49, 115] on icon "button" at bounding box center [47, 116] width 3 height 4
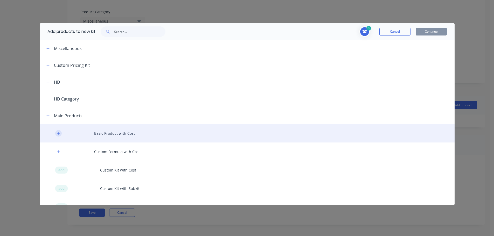
click at [59, 134] on icon "button" at bounding box center [58, 134] width 3 height 4
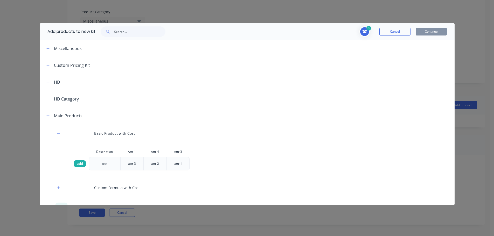
click at [78, 166] on span "add" at bounding box center [80, 163] width 6 height 5
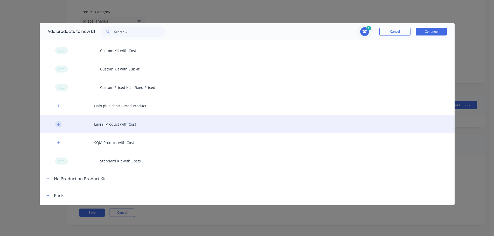
click at [59, 125] on icon "button" at bounding box center [58, 124] width 3 height 3
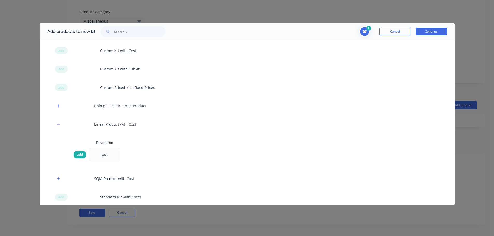
click at [83, 155] on div "add" at bounding box center [80, 154] width 12 height 7
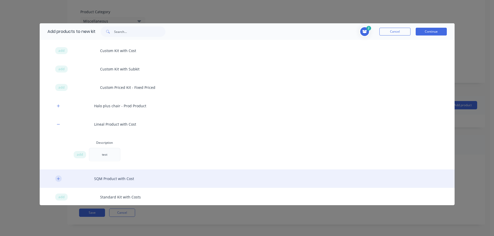
click at [56, 177] on button "button" at bounding box center [58, 179] width 6 height 6
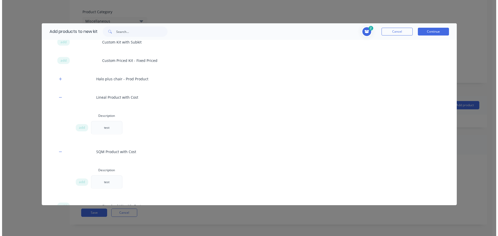
scroll to position [208, 0]
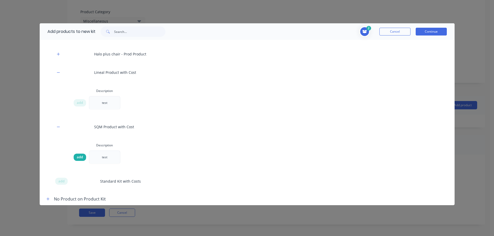
click at [80, 157] on span "add" at bounding box center [80, 157] width 6 height 5
click at [437, 32] on button "Continue" at bounding box center [431, 32] width 31 height 8
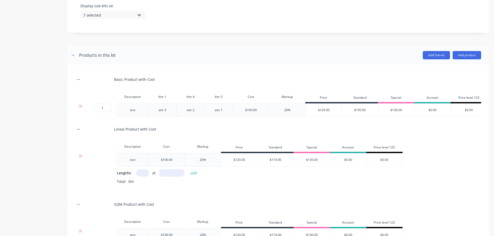
scroll to position [234, 0]
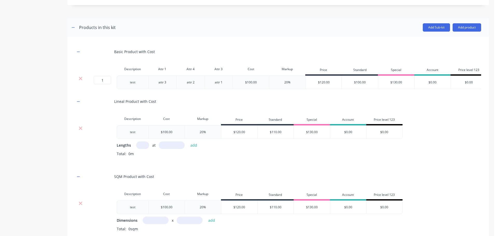
click at [139, 149] on input "text" at bounding box center [142, 146] width 13 height 8
type input "1"
click at [179, 149] on input "text" at bounding box center [172, 146] width 26 height 8
type input "1000"
click at [188, 142] on button "add" at bounding box center [194, 145] width 12 height 7
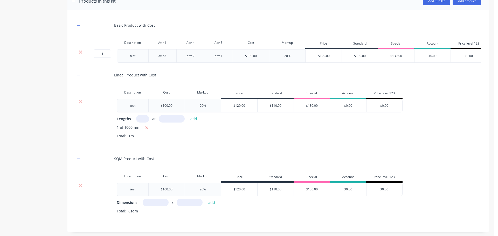
scroll to position [285, 0]
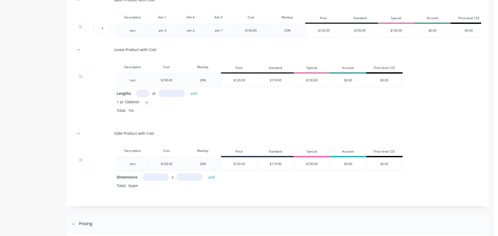
click at [158, 181] on input "text" at bounding box center [156, 178] width 26 height 8
type input "1m"
click at [184, 181] on input "text" at bounding box center [190, 178] width 26 height 8
type input "1m"
click at [318, 176] on div "test $100.00 20% $120.00 $110.00 $130.00 $0.00 $0.00 Dimensions 1m x 1m add Tot…" at bounding box center [278, 177] width 406 height 39
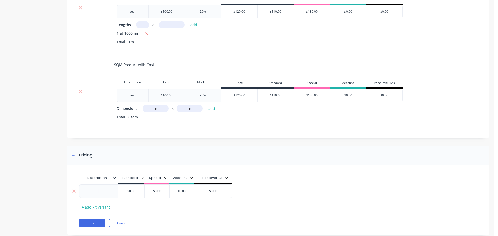
scroll to position [363, 0]
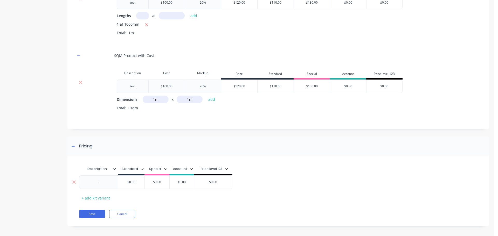
click at [134, 185] on input "$0.00" at bounding box center [131, 182] width 26 height 5
type input "$1000"
click at [97, 185] on div at bounding box center [99, 182] width 26 height 7
click at [268, 156] on div "Pricing" at bounding box center [278, 146] width 422 height 19
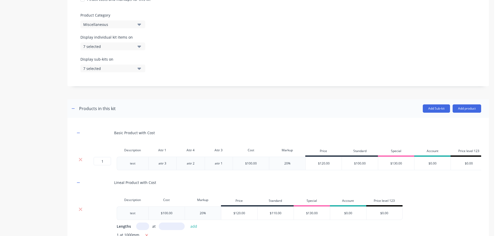
scroll to position [111, 0]
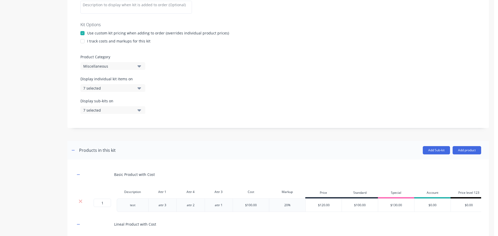
click at [111, 67] on div "Miscellaneous" at bounding box center [108, 66] width 50 height 5
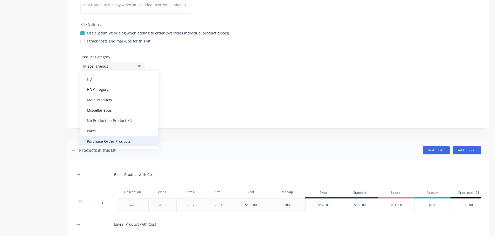
click at [118, 140] on div "Purchase Order Products" at bounding box center [119, 141] width 78 height 10
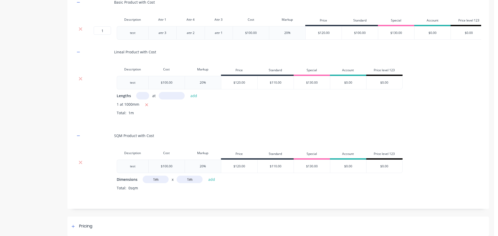
scroll to position [292, 0]
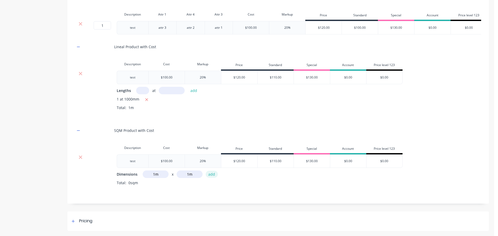
click at [213, 173] on button "add" at bounding box center [212, 174] width 12 height 7
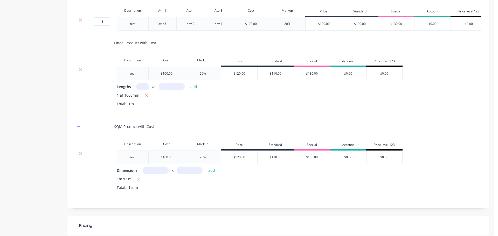
click at [181, 198] on div "1m x 1m Total: 1sqm" at bounding box center [299, 187] width 365 height 22
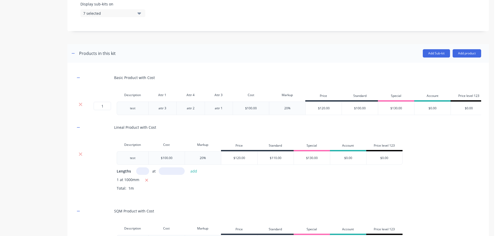
scroll to position [301, 0]
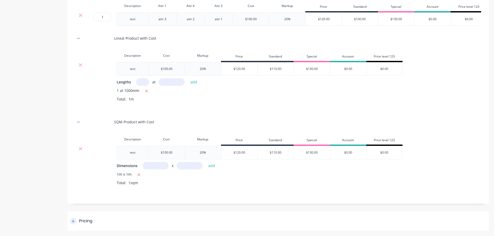
click at [72, 224] on div at bounding box center [73, 221] width 6 height 6
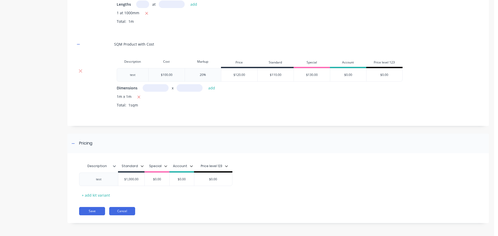
scroll to position [379, 0]
click at [90, 212] on button "Save" at bounding box center [92, 211] width 26 height 8
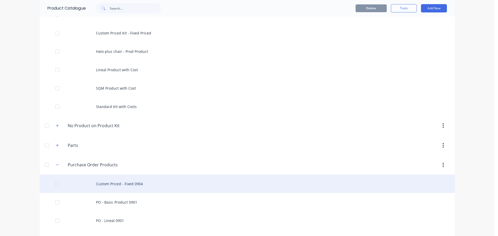
scroll to position [217, 0]
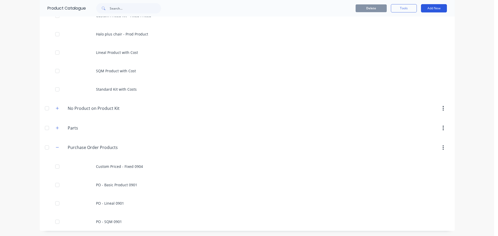
click at [434, 7] on button "Add New" at bounding box center [434, 8] width 26 height 8
click at [417, 53] on div "Product Kit" at bounding box center [423, 53] width 40 height 8
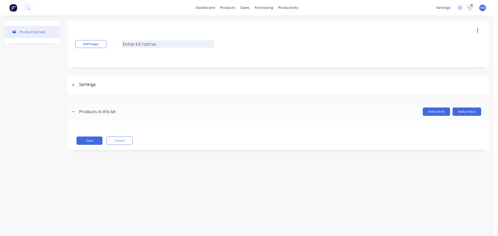
click at [147, 47] on input at bounding box center [168, 44] width 92 height 8
type input "Custom Priced with Cost"
click at [70, 84] on div at bounding box center [73, 85] width 6 height 6
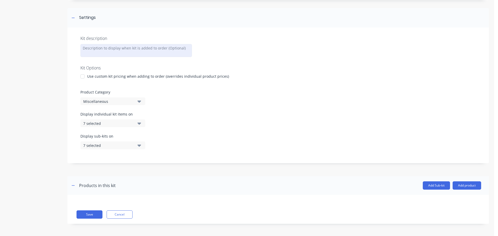
scroll to position [68, 0]
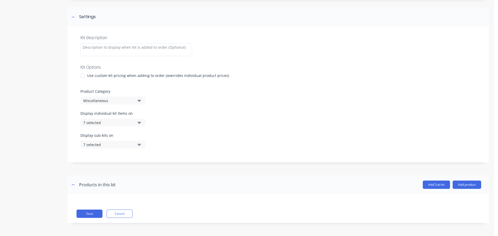
click at [134, 100] on button "Miscellaneous" at bounding box center [112, 101] width 65 height 8
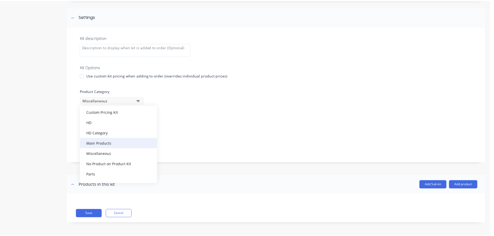
scroll to position [26, 0]
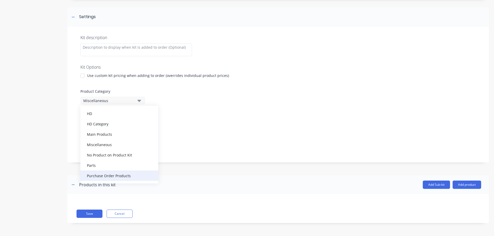
click at [112, 175] on div "Purchase Order Products" at bounding box center [119, 176] width 78 height 10
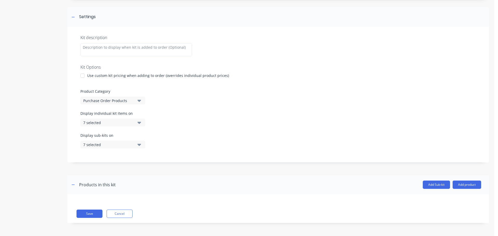
click at [82, 75] on div at bounding box center [82, 76] width 10 height 10
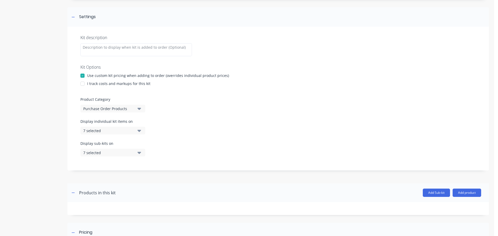
click at [84, 84] on div at bounding box center [82, 84] width 10 height 10
click at [466, 190] on button "Add product" at bounding box center [467, 193] width 29 height 8
click at [458, 201] on button "Product catalogue" at bounding box center [456, 206] width 49 height 10
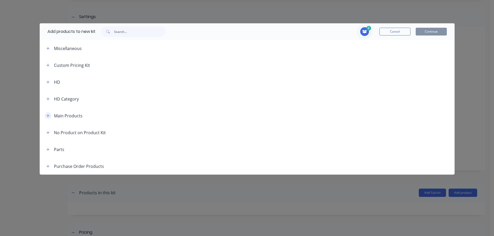
click at [48, 113] on button "button" at bounding box center [48, 116] width 6 height 6
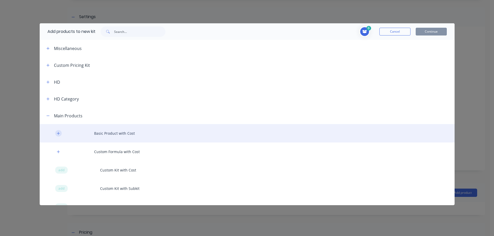
click at [57, 133] on icon "button" at bounding box center [58, 134] width 3 height 4
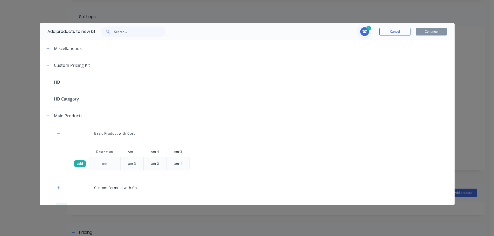
click at [79, 162] on span "add" at bounding box center [80, 163] width 6 height 5
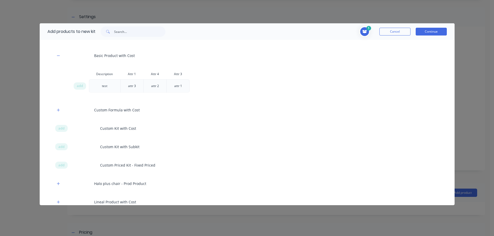
scroll to position [156, 0]
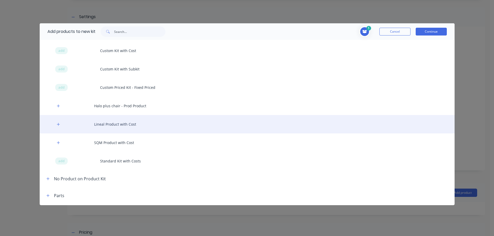
drag, startPoint x: 59, startPoint y: 123, endPoint x: 62, endPoint y: 129, distance: 7.0
click at [59, 123] on icon "button" at bounding box center [58, 125] width 3 height 4
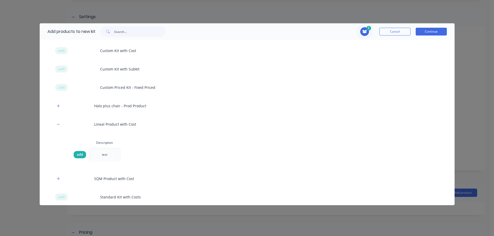
click at [83, 157] on span "add" at bounding box center [80, 154] width 6 height 5
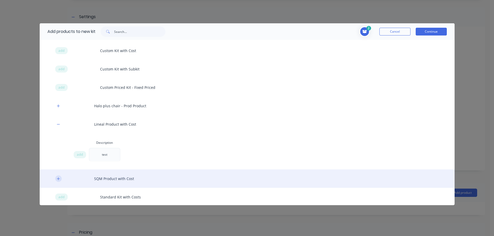
click at [60, 180] on button "button" at bounding box center [58, 179] width 6 height 6
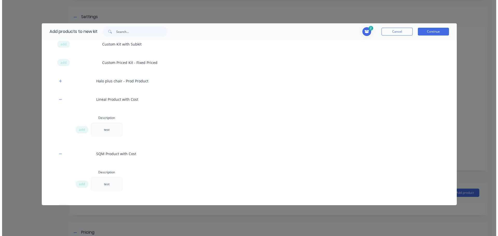
scroll to position [208, 0]
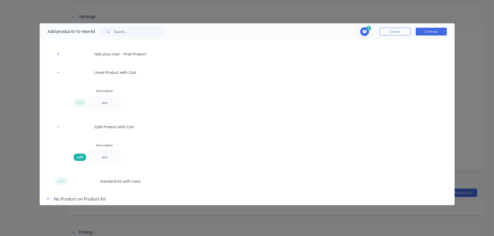
click at [77, 158] on span "add" at bounding box center [80, 157] width 6 height 5
click at [427, 30] on button "Continue" at bounding box center [431, 32] width 31 height 8
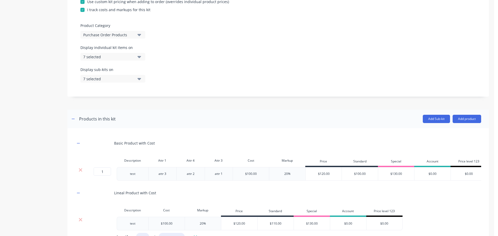
scroll to position [224, 0]
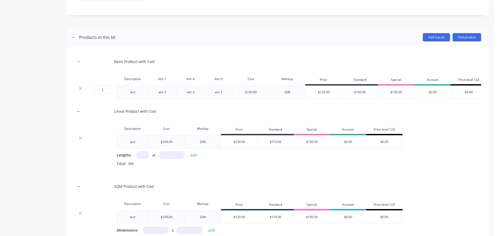
click at [143, 159] on input "text" at bounding box center [142, 156] width 13 height 8
type input "1"
type input "1000"
click at [188, 152] on button "add" at bounding box center [194, 155] width 12 height 7
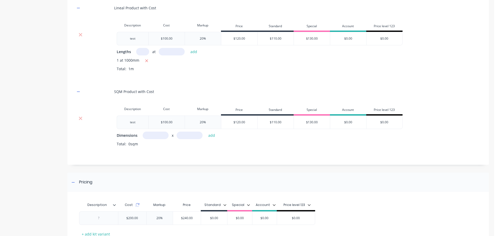
scroll to position [328, 0]
click at [150, 139] on input "text" at bounding box center [156, 136] width 26 height 8
type input "1m"
type input "10m"
click at [206, 132] on button "add" at bounding box center [212, 135] width 12 height 7
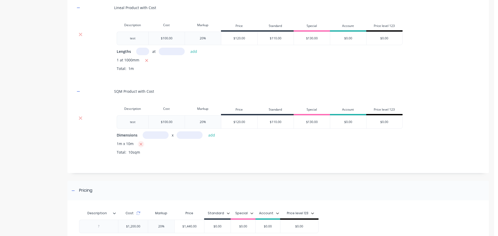
click at [142, 147] on icon "button" at bounding box center [140, 144] width 3 height 5
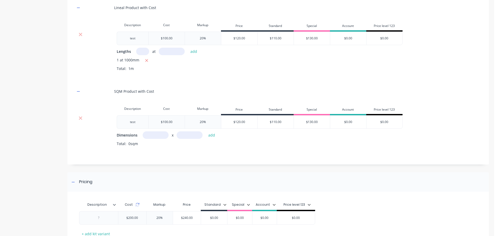
click at [155, 139] on input "text" at bounding box center [156, 136] width 26 height 8
type input "1m"
click at [211, 137] on button "add" at bounding box center [212, 135] width 12 height 7
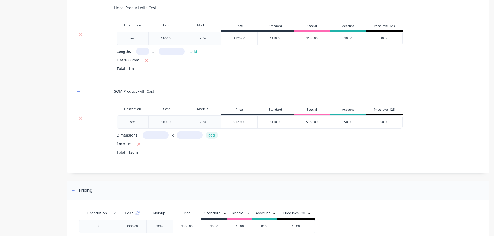
scroll to position [379, 0]
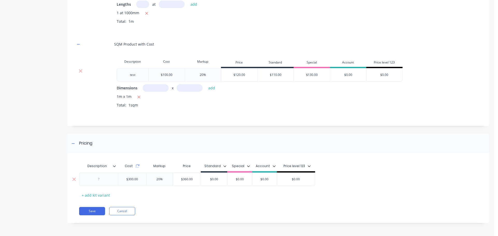
click at [101, 181] on div at bounding box center [99, 179] width 26 height 7
click at [92, 212] on button "Save" at bounding box center [92, 211] width 26 height 8
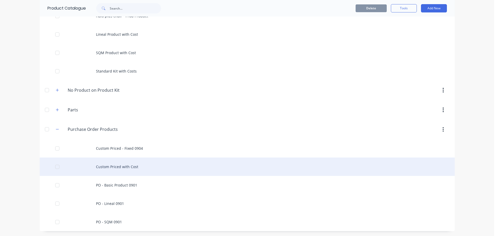
scroll to position [235, 0]
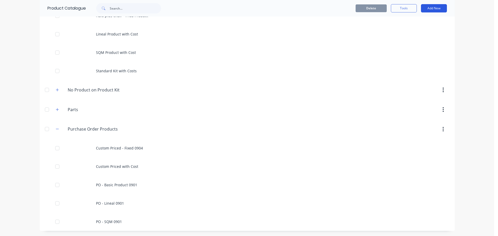
click at [440, 9] on button "Add New" at bounding box center [434, 8] width 26 height 8
click at [417, 53] on div "Product Kit" at bounding box center [423, 53] width 40 height 8
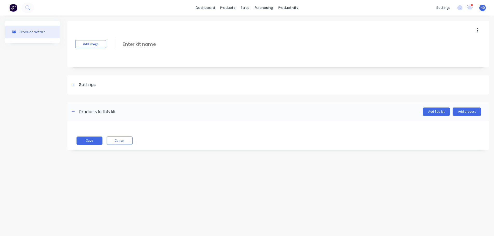
click at [149, 49] on div "Add image Enter kit name" at bounding box center [278, 44] width 422 height 47
click at [150, 47] on input at bounding box center [168, 44] width 92 height 8
type input "Standard Priced Kit - 0904"
click at [71, 85] on div at bounding box center [73, 85] width 6 height 6
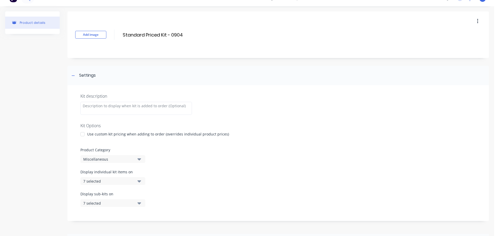
scroll to position [26, 0]
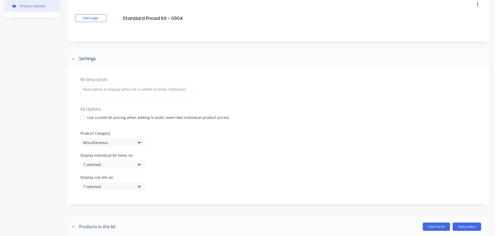
click at [109, 142] on div "Miscellaneous" at bounding box center [108, 142] width 50 height 5
click at [120, 218] on div "Purchase Order Products" at bounding box center [119, 218] width 78 height 10
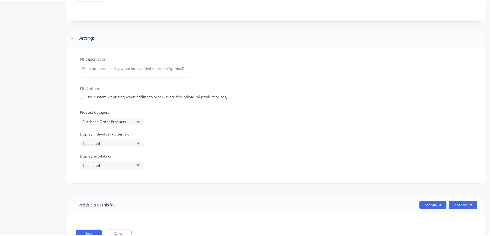
scroll to position [68, 0]
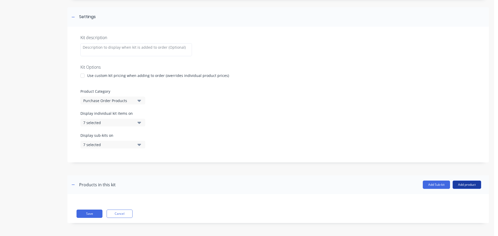
click at [455, 182] on button "Add product" at bounding box center [467, 185] width 29 height 8
click at [437, 197] on div "Product catalogue" at bounding box center [457, 199] width 40 height 8
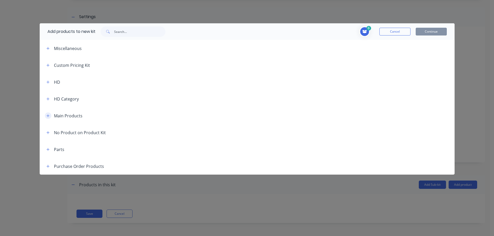
click at [49, 115] on icon "button" at bounding box center [47, 116] width 3 height 4
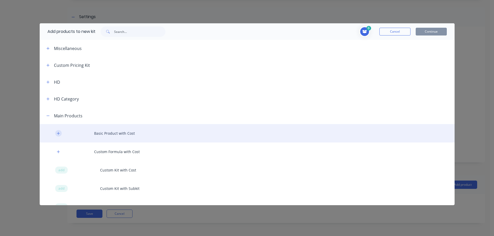
click at [58, 131] on button "button" at bounding box center [58, 133] width 6 height 6
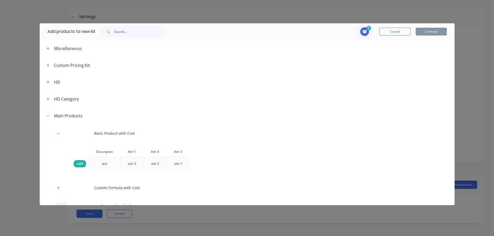
click at [81, 163] on span "add" at bounding box center [80, 163] width 6 height 5
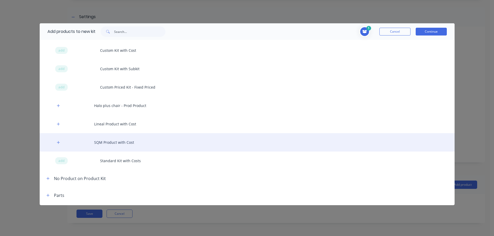
scroll to position [171, 0]
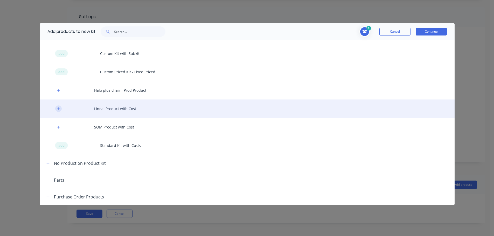
click at [59, 106] on button "button" at bounding box center [58, 109] width 6 height 6
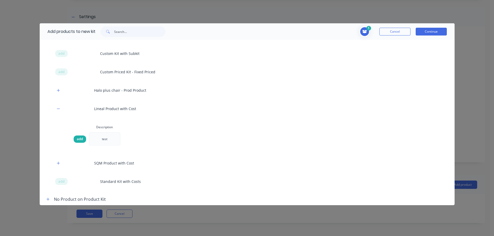
click at [82, 139] on span "add" at bounding box center [80, 139] width 6 height 5
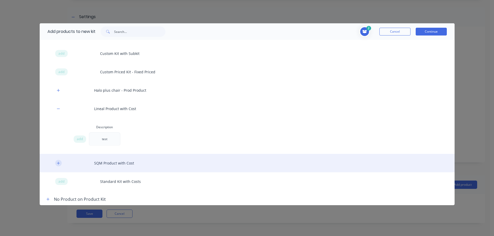
click at [57, 164] on icon "button" at bounding box center [58, 164] width 3 height 4
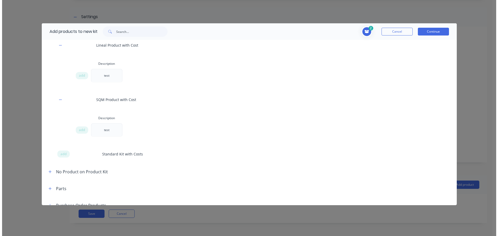
scroll to position [243, 0]
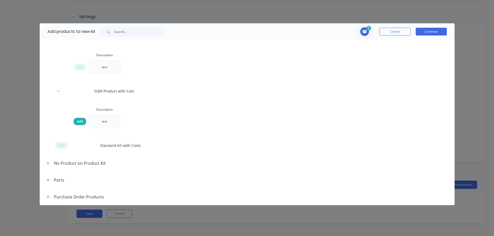
click at [80, 120] on span "add" at bounding box center [80, 121] width 6 height 5
click at [439, 31] on button "Continue" at bounding box center [431, 32] width 31 height 8
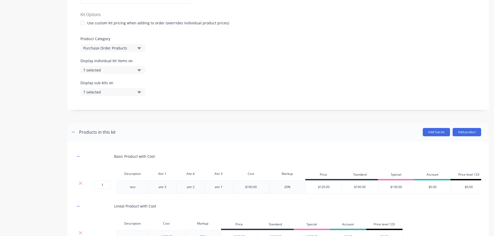
scroll to position [172, 0]
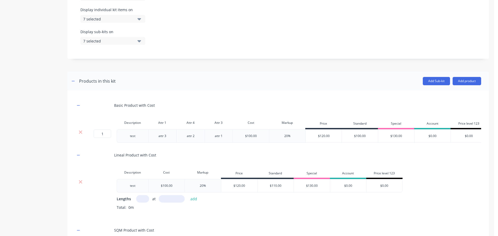
click at [141, 203] on input "text" at bounding box center [142, 199] width 13 height 8
type input "1"
type input "1000"
click at [188, 196] on button "add" at bounding box center [194, 199] width 12 height 7
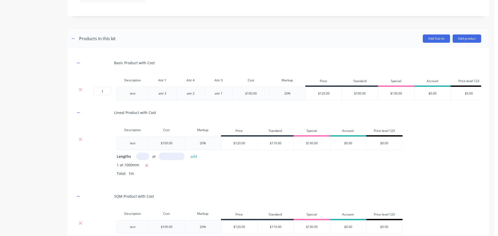
scroll to position [281, 0]
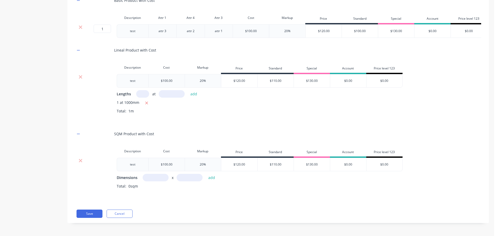
drag, startPoint x: 153, startPoint y: 174, endPoint x: 153, endPoint y: 171, distance: 3.7
click at [152, 177] on input "text" at bounding box center [156, 178] width 26 height 8
type input "1m"
click at [206, 174] on button "add" at bounding box center [212, 177] width 12 height 7
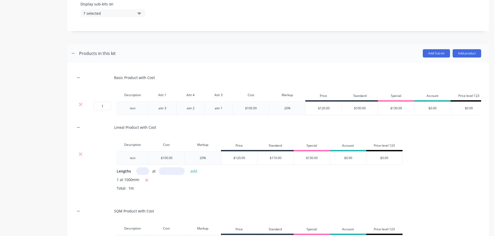
scroll to position [289, 0]
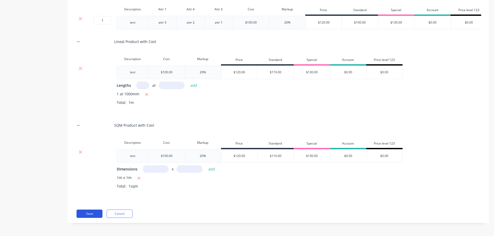
click at [89, 213] on button "Save" at bounding box center [90, 214] width 26 height 8
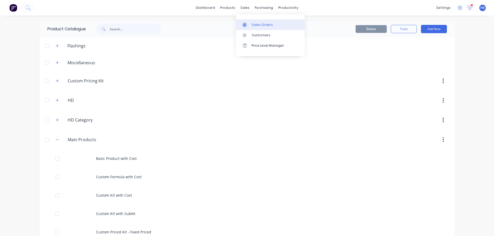
click at [256, 20] on link "Sales Orders" at bounding box center [270, 24] width 69 height 10
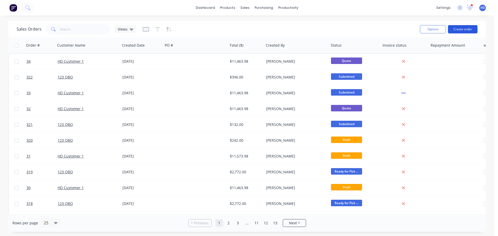
click at [459, 29] on button "Create order" at bounding box center [463, 29] width 30 height 8
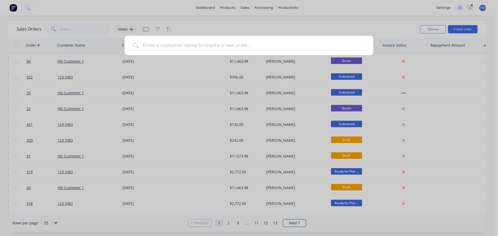
click at [225, 28] on div at bounding box center [249, 118] width 498 height 236
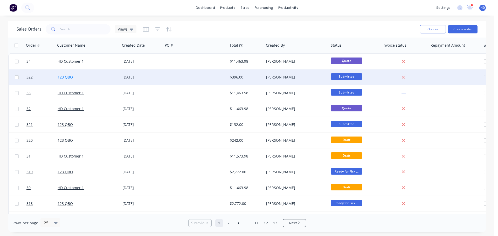
click at [66, 77] on link "123 QBO" at bounding box center [65, 77] width 15 height 5
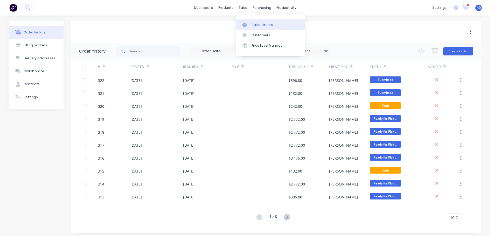
click at [259, 26] on div "Sales Orders" at bounding box center [262, 25] width 21 height 5
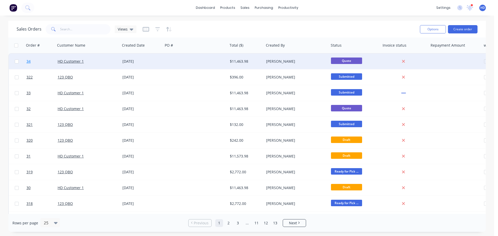
click at [33, 59] on link "34" at bounding box center [41, 62] width 31 height 16
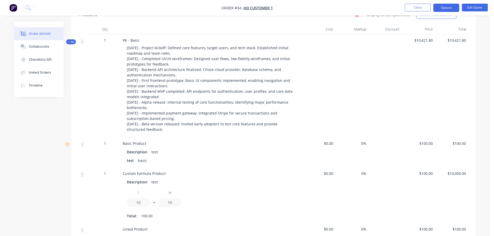
scroll to position [285, 0]
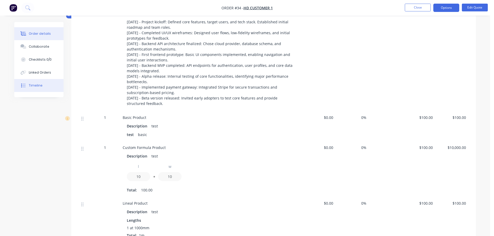
click at [44, 88] on button "Timeline" at bounding box center [38, 85] width 49 height 13
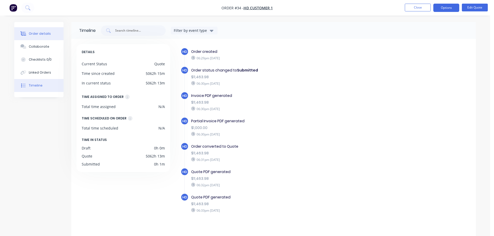
click at [35, 32] on div "Order details" at bounding box center [40, 33] width 22 height 5
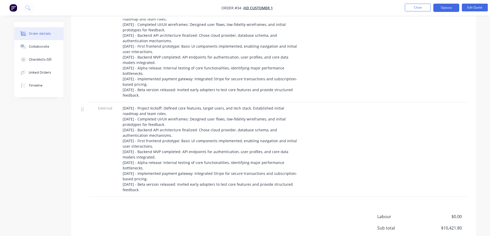
scroll to position [649, 0]
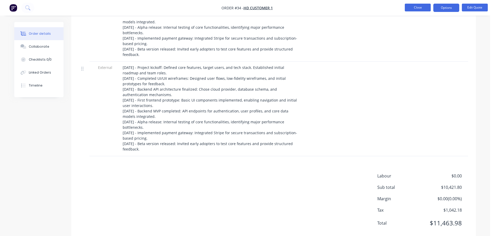
click at [417, 10] on button "Close" at bounding box center [418, 8] width 26 height 8
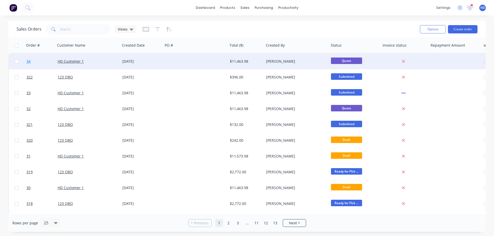
click at [35, 60] on link "34" at bounding box center [41, 62] width 31 height 16
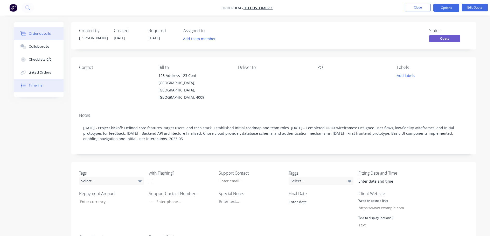
click at [30, 83] on button "Timeline" at bounding box center [38, 85] width 49 height 13
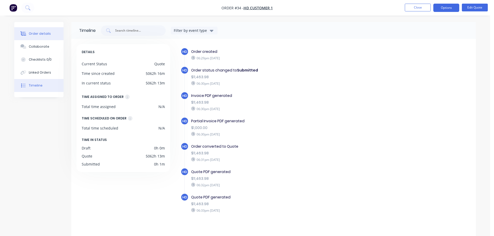
click at [51, 36] on button "Order details" at bounding box center [38, 33] width 49 height 13
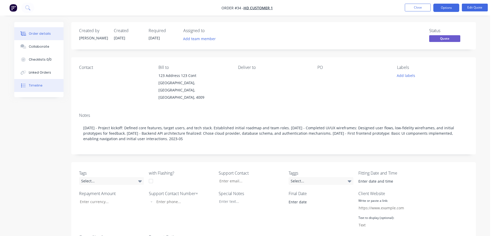
click at [42, 85] on button "Timeline" at bounding box center [38, 85] width 49 height 13
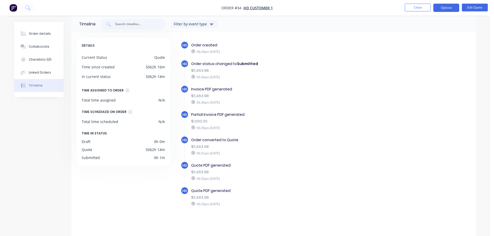
scroll to position [9, 0]
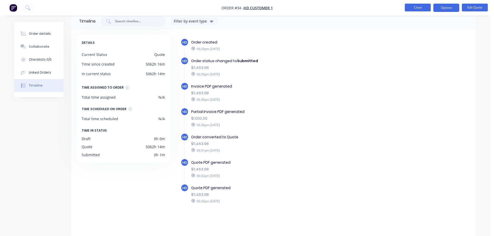
click at [417, 6] on button "Close" at bounding box center [418, 8] width 26 height 8
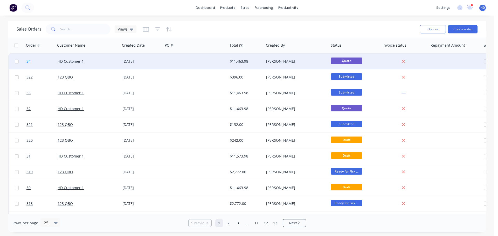
click at [38, 59] on link "34" at bounding box center [41, 62] width 31 height 16
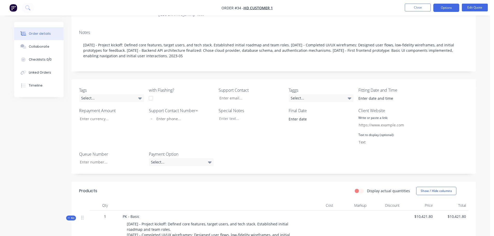
scroll to position [104, 0]
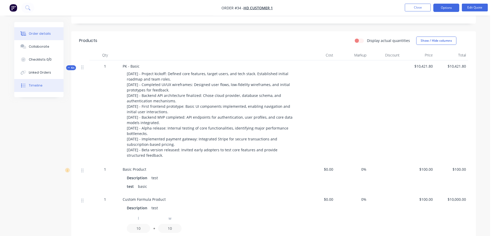
click at [38, 88] on button "Timeline" at bounding box center [38, 85] width 49 height 13
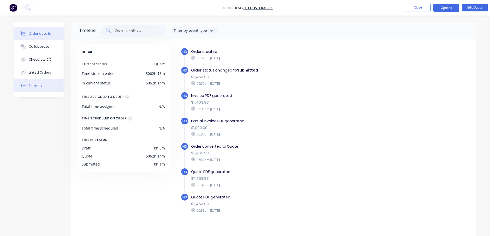
click at [48, 37] on button "Order details" at bounding box center [38, 33] width 49 height 13
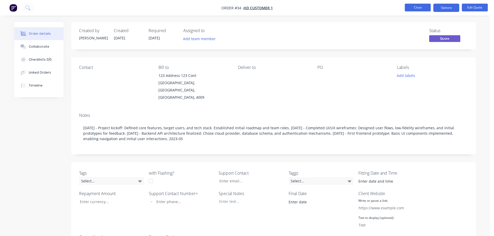
click at [424, 9] on button "Close" at bounding box center [418, 8] width 26 height 8
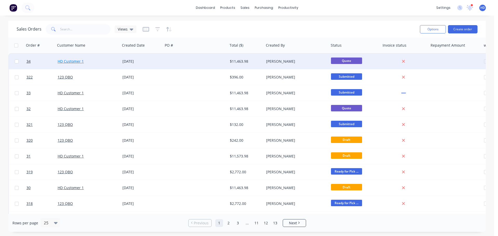
click at [70, 61] on link "HD Customer 1" at bounding box center [71, 61] width 26 height 5
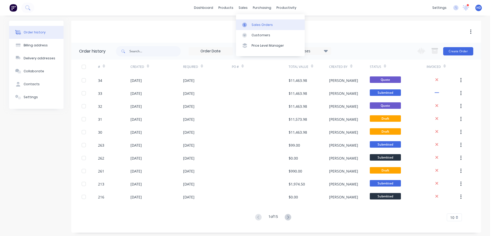
click at [255, 26] on div "Sales Orders" at bounding box center [262, 25] width 21 height 5
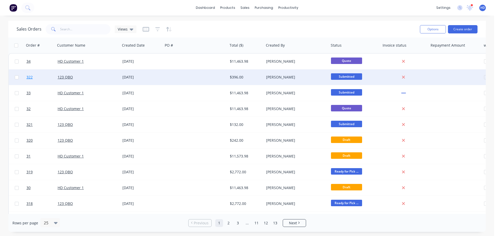
click at [37, 76] on link "322" at bounding box center [41, 78] width 31 height 16
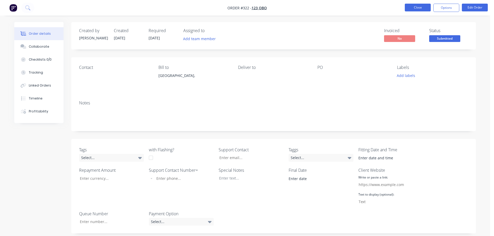
click at [420, 8] on button "Close" at bounding box center [418, 8] width 26 height 8
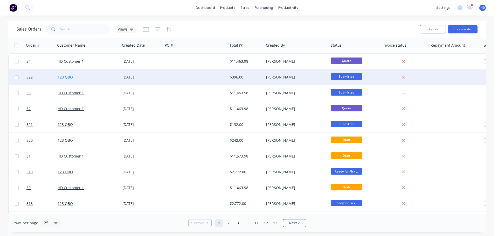
click at [65, 75] on link "123 QBO" at bounding box center [65, 77] width 15 height 5
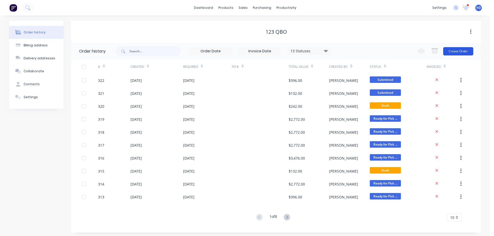
click at [460, 52] on button "Create Order" at bounding box center [459, 51] width 30 height 8
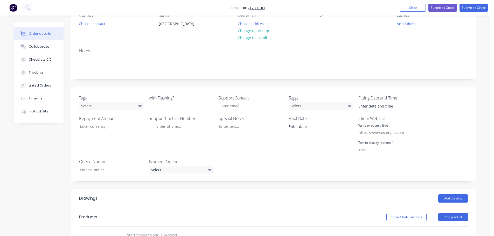
scroll to position [104, 0]
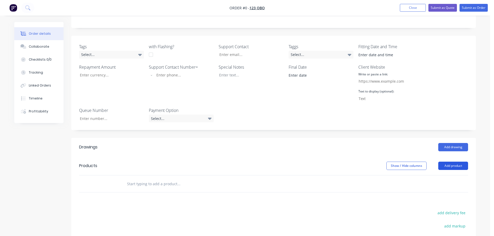
click at [457, 164] on button "Add product" at bounding box center [454, 166] width 30 height 8
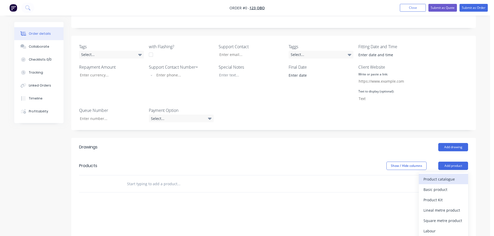
click at [434, 179] on div "Product catalogue" at bounding box center [444, 180] width 40 height 8
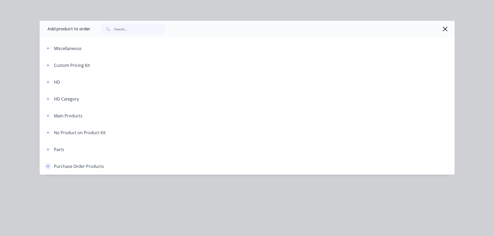
click at [48, 165] on icon "button" at bounding box center [47, 167] width 3 height 4
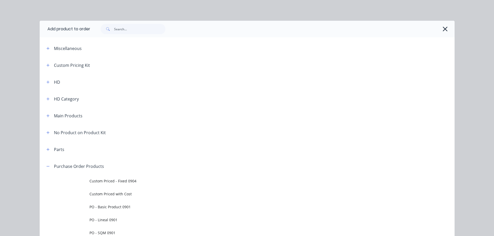
click at [123, 180] on span "Custom Priced - Fixed 0904" at bounding box center [236, 181] width 292 height 5
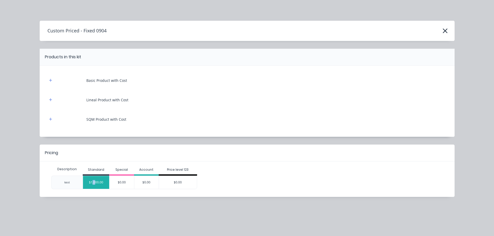
click at [95, 182] on div "$1,000.00" at bounding box center [96, 182] width 26 height 13
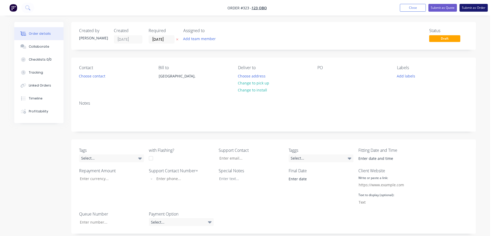
click at [477, 6] on button "Submit as Order" at bounding box center [474, 8] width 28 height 8
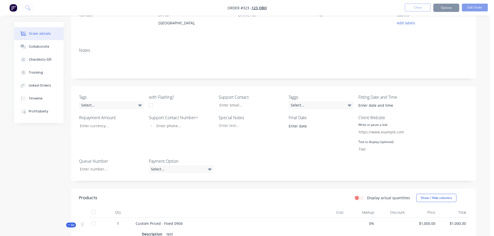
scroll to position [156, 0]
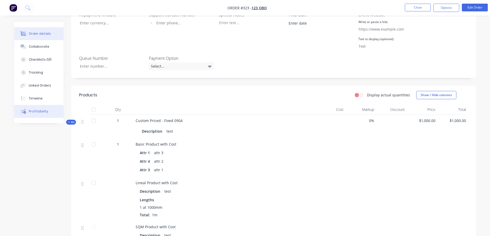
click at [30, 112] on div "Profitability" at bounding box center [38, 111] width 19 height 5
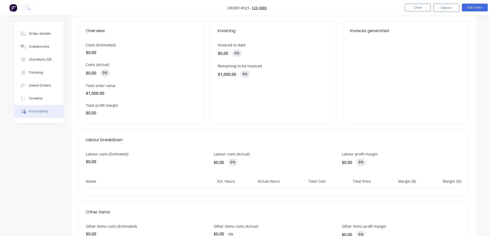
scroll to position [26, 0]
click at [34, 32] on div "Order details" at bounding box center [40, 33] width 22 height 5
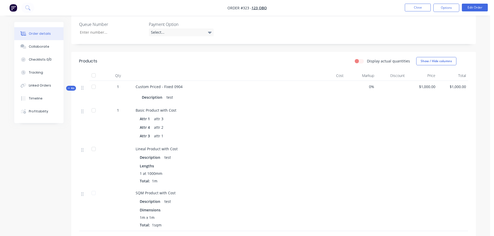
scroll to position [225, 0]
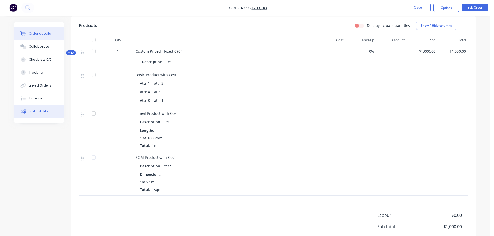
click at [39, 113] on div "Profitability" at bounding box center [38, 111] width 19 height 5
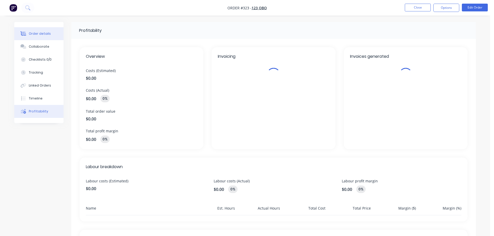
click at [42, 30] on button "Order details" at bounding box center [38, 33] width 49 height 13
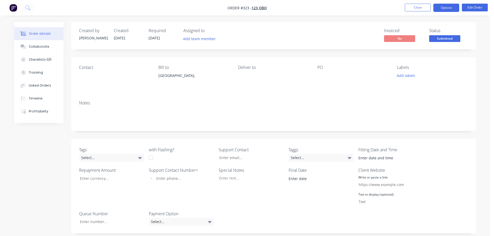
click at [448, 7] on button "Options" at bounding box center [447, 8] width 26 height 8
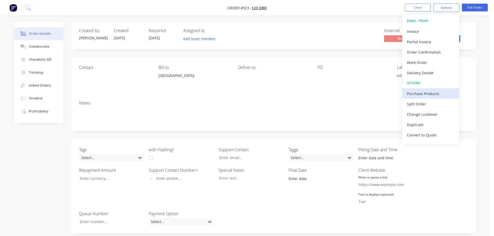
click at [428, 95] on div "Purchase Products" at bounding box center [431, 94] width 48 height 8
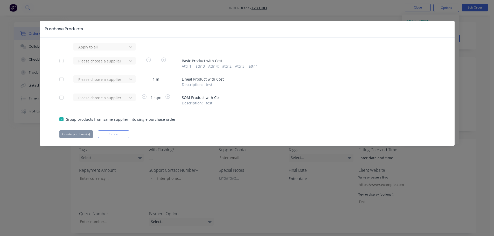
click at [63, 60] on div at bounding box center [61, 61] width 10 height 10
drag, startPoint x: 61, startPoint y: 79, endPoint x: 61, endPoint y: 83, distance: 3.4
click at [61, 79] on div at bounding box center [61, 79] width 10 height 10
click at [62, 99] on div at bounding box center [61, 98] width 10 height 10
click at [124, 61] on div at bounding box center [101, 61] width 47 height 6
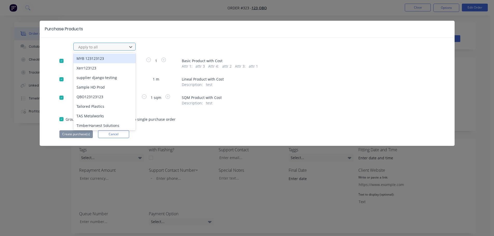
click at [118, 45] on div at bounding box center [101, 47] width 47 height 6
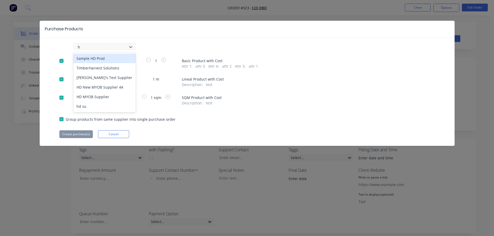
type input "hd"
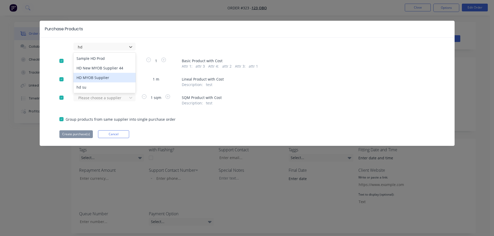
click at [101, 77] on div "HD MYOB Supplier" at bounding box center [104, 78] width 62 height 10
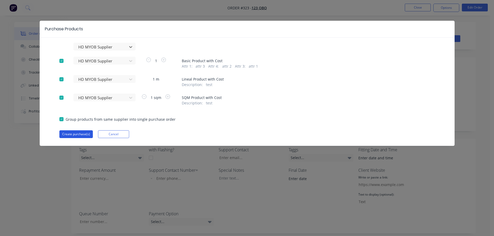
click at [83, 134] on button "Create purchase(s)" at bounding box center [75, 135] width 33 height 8
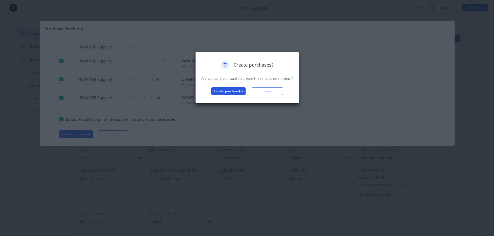
click at [234, 90] on button "Create purchase(s)" at bounding box center [229, 91] width 34 height 8
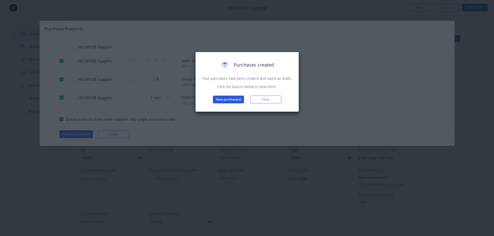
click at [228, 99] on button "View purchase(s)" at bounding box center [228, 100] width 31 height 8
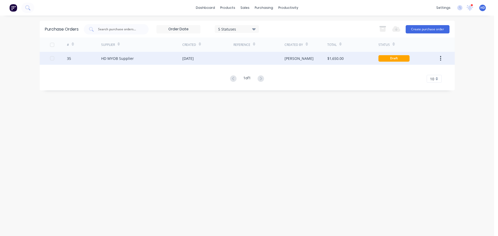
click at [301, 58] on div "[PERSON_NAME]" at bounding box center [306, 58] width 43 height 13
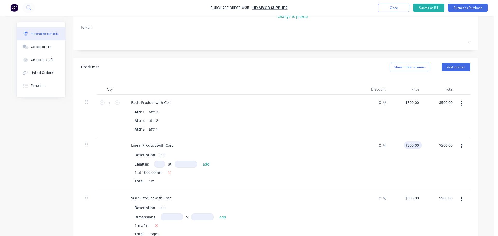
scroll to position [78, 0]
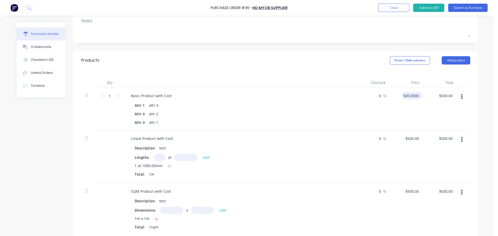
click at [406, 95] on input "500.0000" at bounding box center [411, 96] width 18 height 8
type input "$250.00"
click at [408, 140] on input "500.0000" at bounding box center [412, 139] width 16 height 8
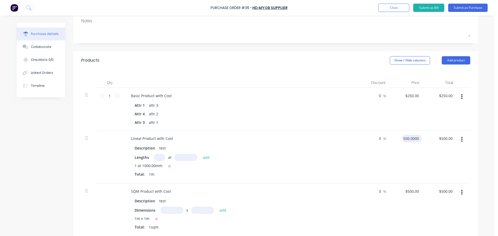
click at [408, 140] on input "500.0000" at bounding box center [411, 139] width 18 height 8
type input "$250.00"
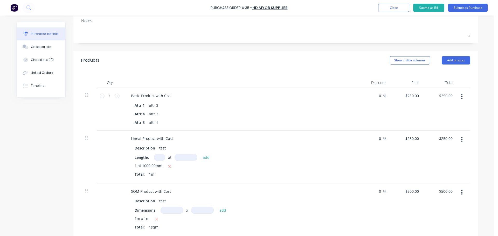
click at [404, 148] on div "$250.00 $250.00" at bounding box center [407, 157] width 34 height 53
click at [408, 190] on input "500.0000" at bounding box center [412, 192] width 16 height 8
click at [409, 190] on input "500.0000" at bounding box center [411, 192] width 18 height 8
type input "$250.00"
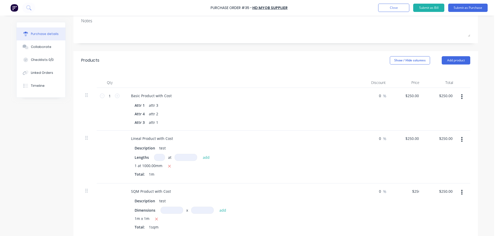
click at [367, 175] on div "0 0 %" at bounding box center [373, 157] width 34 height 53
click at [472, 10] on button "Submit as Purchase" at bounding box center [467, 8] width 39 height 8
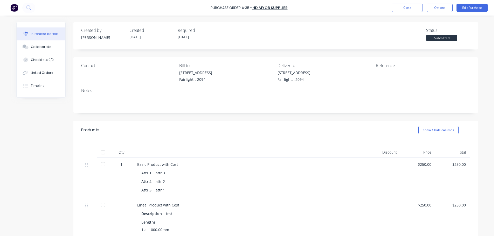
click at [101, 153] on div at bounding box center [103, 152] width 10 height 10
click at [407, 8] on button "Close" at bounding box center [407, 8] width 31 height 8
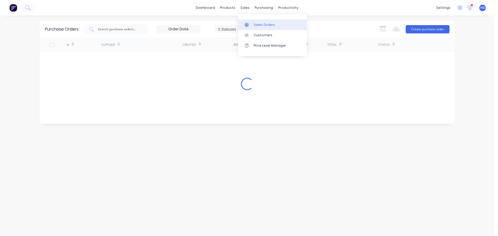
click at [254, 26] on link "Sales Orders" at bounding box center [272, 24] width 69 height 10
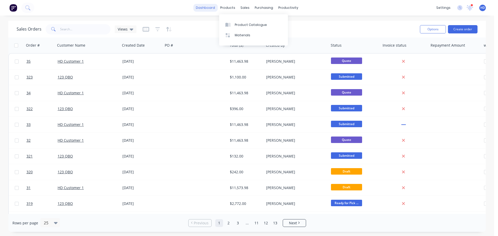
click at [204, 9] on link "dashboard" at bounding box center [205, 8] width 24 height 8
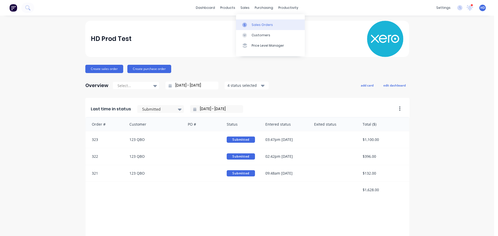
click at [262, 27] on link "Sales Orders" at bounding box center [270, 24] width 69 height 10
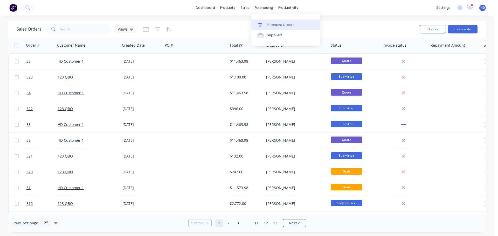
click at [275, 25] on div "Purchase Orders" at bounding box center [281, 25] width 28 height 5
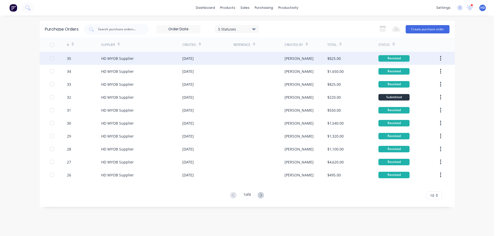
click at [87, 59] on div "35" at bounding box center [84, 58] width 34 height 13
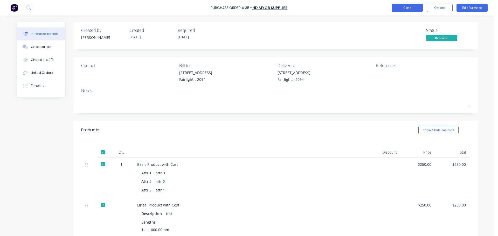
click at [415, 6] on button "Close" at bounding box center [407, 8] width 31 height 8
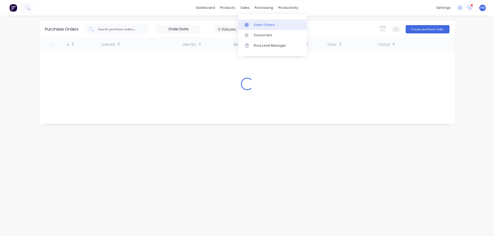
click at [266, 27] on div "Sales Orders" at bounding box center [264, 25] width 21 height 5
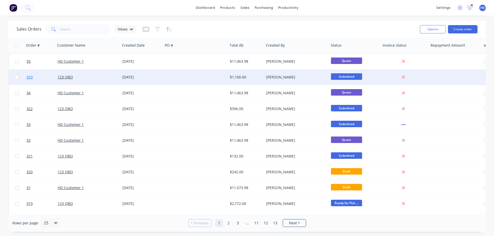
click at [42, 77] on link "323" at bounding box center [41, 78] width 31 height 16
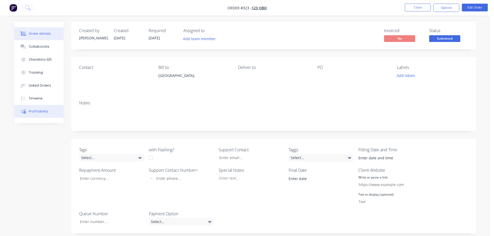
click at [40, 107] on button "Profitability" at bounding box center [38, 111] width 49 height 13
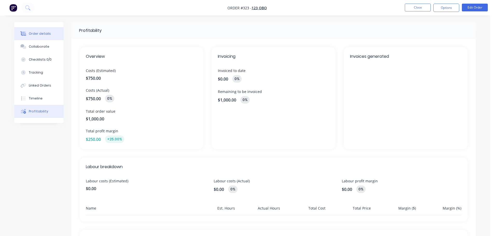
click at [43, 32] on div "Order details" at bounding box center [40, 33] width 22 height 5
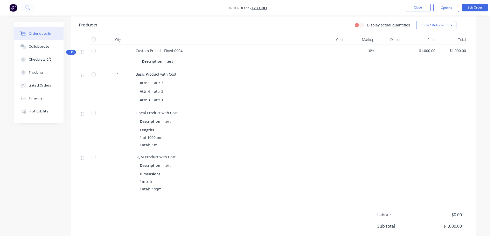
scroll to position [283, 0]
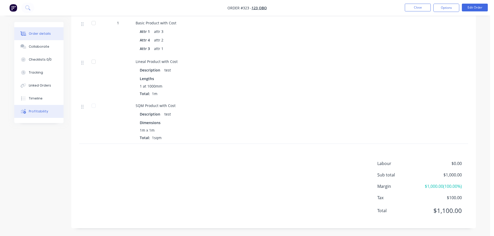
click at [52, 115] on button "Profitability" at bounding box center [38, 111] width 49 height 13
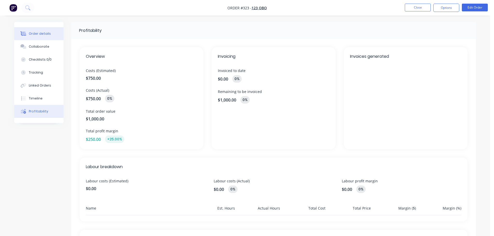
click at [49, 35] on button "Order details" at bounding box center [38, 33] width 49 height 13
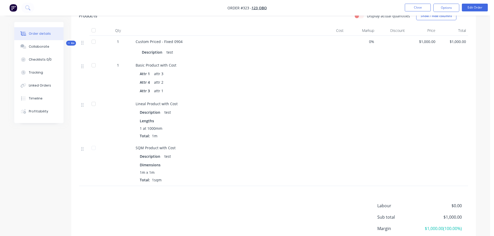
scroll to position [283, 0]
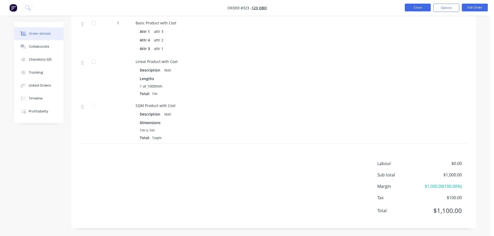
click at [420, 7] on button "Close" at bounding box center [418, 8] width 26 height 8
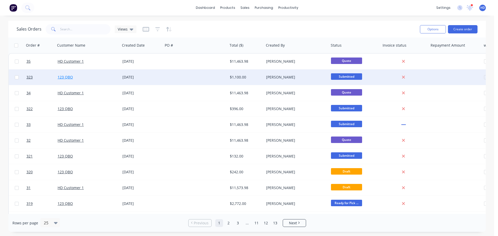
click at [65, 78] on link "123 QBO" at bounding box center [65, 77] width 15 height 5
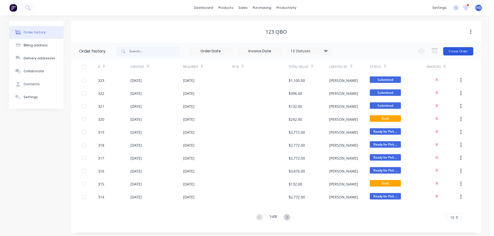
click at [465, 51] on button "Create Order" at bounding box center [459, 51] width 30 height 8
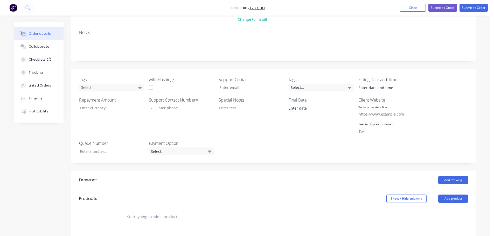
scroll to position [78, 0]
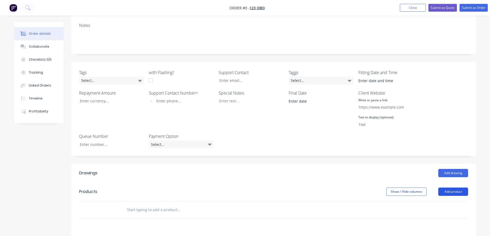
click at [454, 191] on button "Add product" at bounding box center [454, 192] width 30 height 8
click at [437, 203] on div "Product catalogue" at bounding box center [444, 206] width 40 height 8
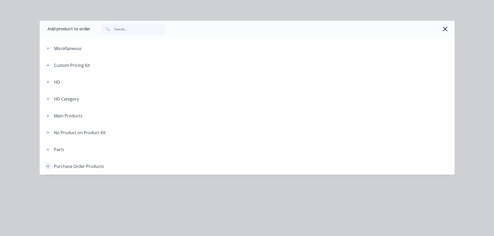
click at [48, 165] on button "button" at bounding box center [48, 166] width 6 height 6
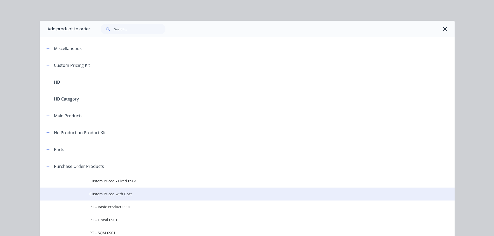
click at [123, 191] on td "Custom Priced with Cost" at bounding box center [272, 194] width 365 height 13
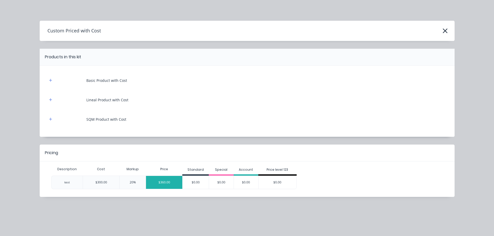
click at [162, 182] on div "$360.00" at bounding box center [164, 182] width 36 height 13
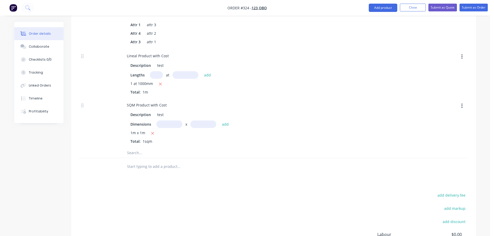
scroll to position [234, 0]
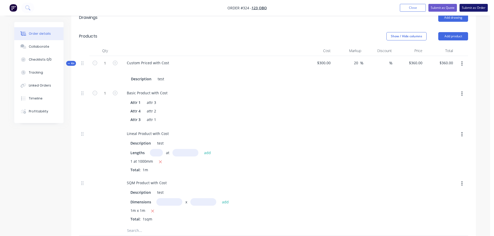
click at [474, 6] on button "Submit as Order" at bounding box center [474, 8] width 28 height 8
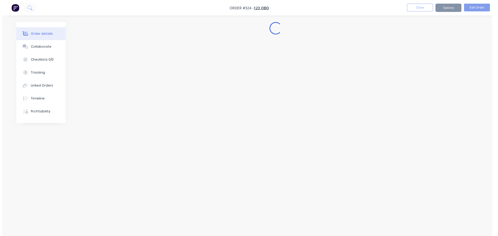
scroll to position [0, 0]
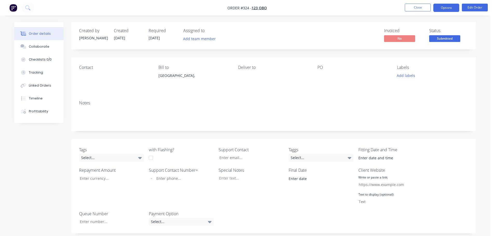
click at [442, 7] on button "Options" at bounding box center [447, 8] width 26 height 8
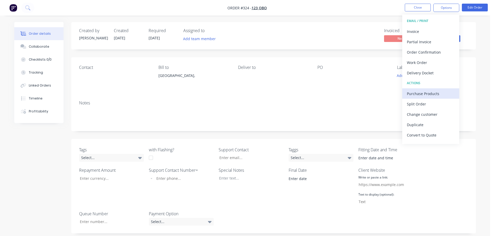
click at [431, 93] on div "Purchase Products" at bounding box center [431, 94] width 48 height 8
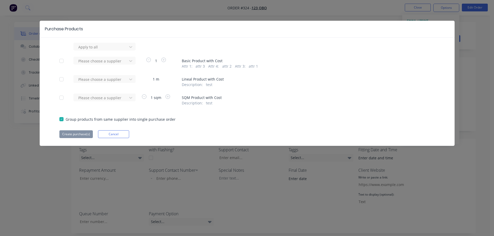
click at [63, 62] on div at bounding box center [61, 61] width 10 height 10
click at [64, 81] on div at bounding box center [61, 79] width 10 height 10
click at [62, 98] on div at bounding box center [61, 98] width 10 height 10
click at [116, 42] on div "Purchase Products Apply to all Please choose a supplier 1 Basic Product with Co…" at bounding box center [247, 83] width 415 height 125
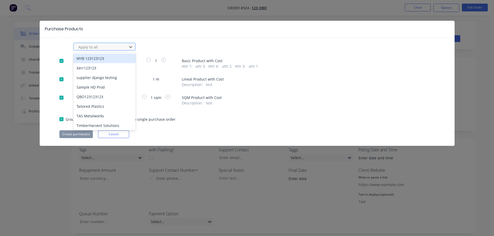
click at [114, 45] on div at bounding box center [101, 47] width 47 height 6
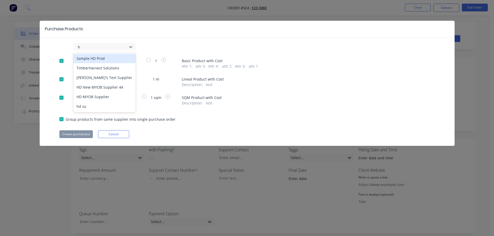
type input "hd"
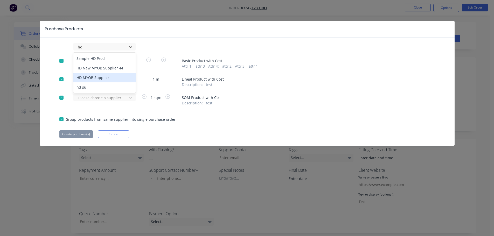
click at [106, 76] on div "HD MYOB Supplier" at bounding box center [104, 78] width 62 height 10
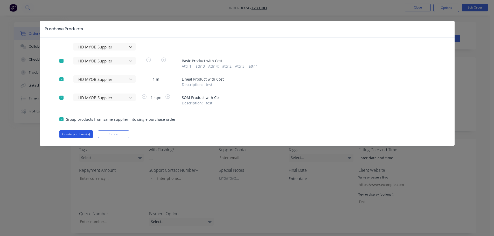
click at [77, 134] on button "Create purchase(s)" at bounding box center [75, 135] width 33 height 8
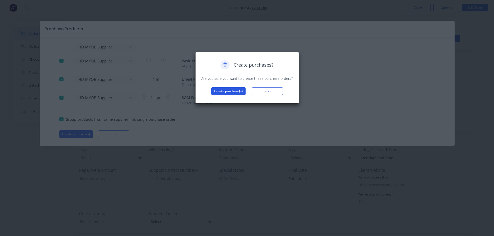
click at [232, 89] on button "Create purchase(s)" at bounding box center [229, 91] width 34 height 8
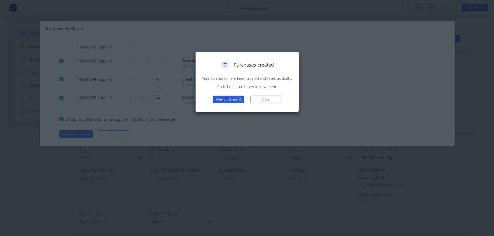
click at [227, 97] on button "View purchase(s)" at bounding box center [228, 100] width 31 height 8
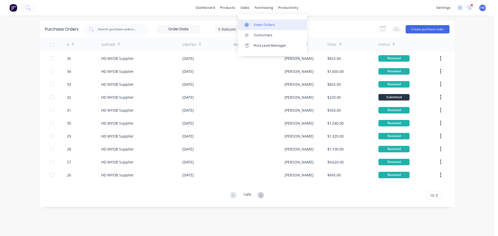
click at [255, 26] on div "Sales Orders" at bounding box center [264, 25] width 21 height 5
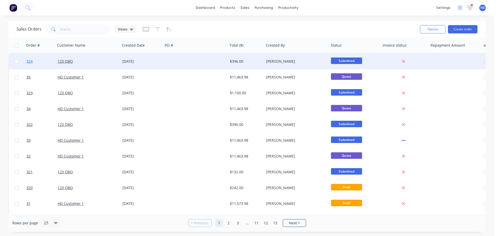
click at [43, 63] on link "324" at bounding box center [41, 62] width 31 height 16
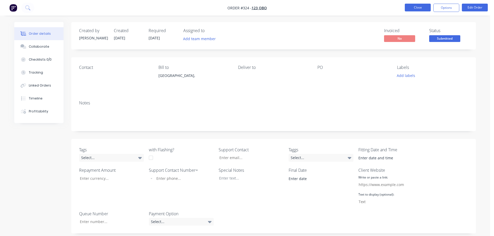
click at [421, 8] on button "Close" at bounding box center [418, 8] width 26 height 8
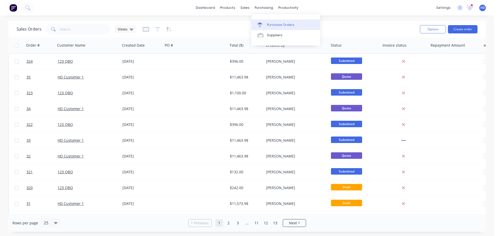
click at [271, 25] on div "Purchase Orders" at bounding box center [281, 25] width 28 height 5
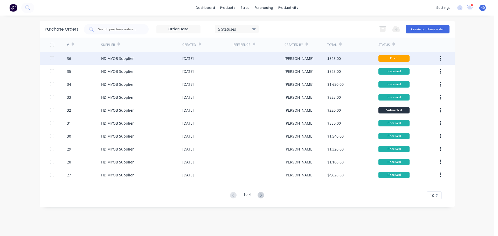
click at [92, 58] on div "36" at bounding box center [84, 58] width 34 height 13
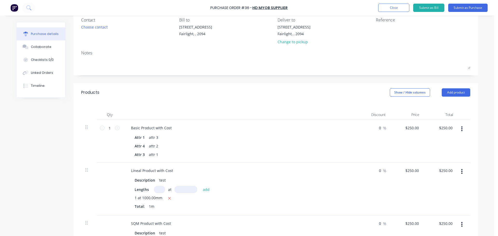
scroll to position [52, 0]
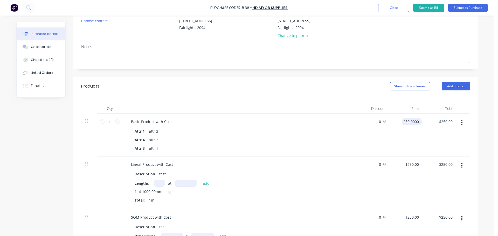
click at [414, 123] on input "250.0000" at bounding box center [411, 122] width 18 height 8
click at [415, 167] on input "$250.00" at bounding box center [412, 165] width 16 height 8
type input "$300.00"
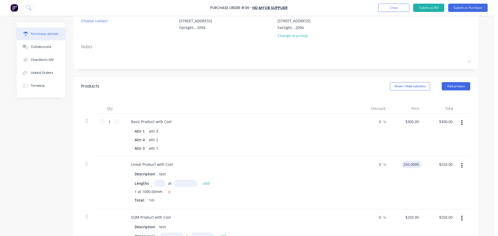
click at [414, 167] on input "250.0000" at bounding box center [411, 165] width 18 height 8
type input "$300.00"
click at [407, 178] on div "$300.00 $300.00" at bounding box center [407, 183] width 34 height 53
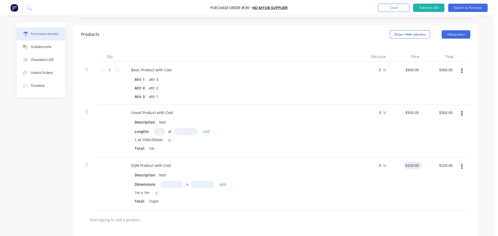
click at [412, 164] on input "$250.00" at bounding box center [412, 166] width 16 height 8
click at [412, 164] on input "250.0000" at bounding box center [411, 166] width 18 height 8
type input "$300.00"
click at [409, 182] on div "$300.00 $300.00" at bounding box center [407, 184] width 34 height 53
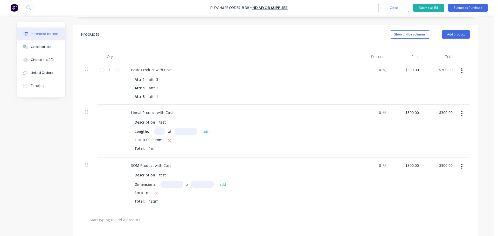
scroll to position [0, 0]
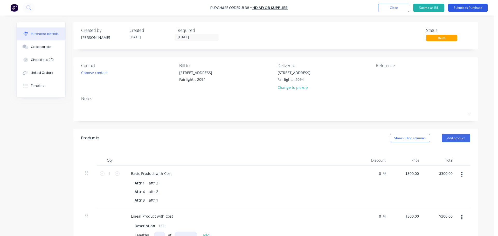
click at [473, 9] on button "Submit as Purchase" at bounding box center [467, 8] width 39 height 8
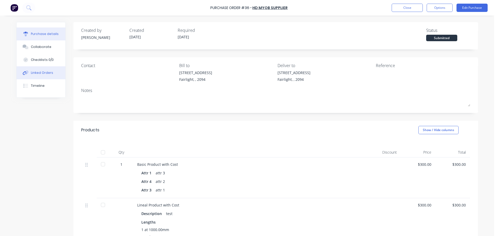
click at [40, 74] on div "Linked Orders" at bounding box center [42, 73] width 22 height 5
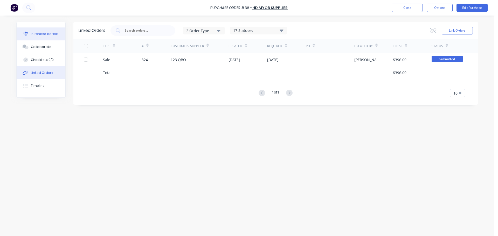
click at [46, 35] on div "Purchase details" at bounding box center [45, 34] width 28 height 5
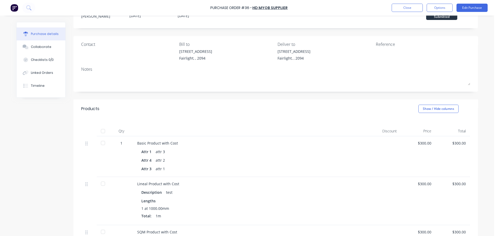
scroll to position [52, 0]
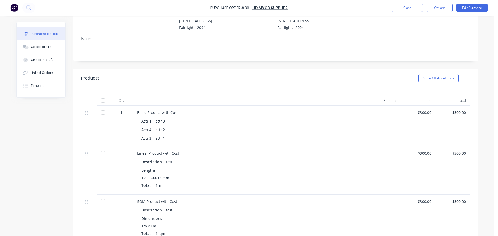
click at [101, 101] on div at bounding box center [103, 101] width 10 height 10
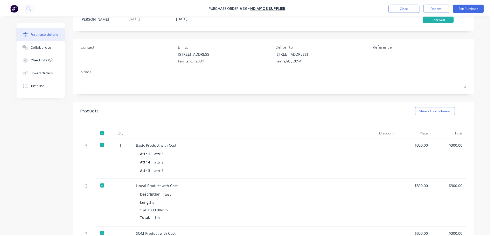
scroll to position [0, 0]
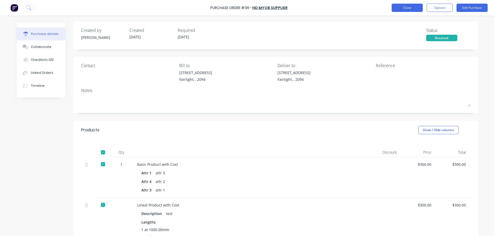
click at [407, 7] on button "Close" at bounding box center [407, 8] width 31 height 8
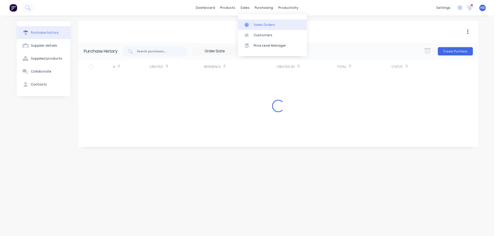
click at [256, 23] on div "Sales Orders" at bounding box center [264, 25] width 21 height 5
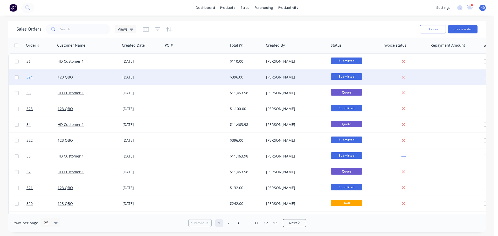
click at [46, 77] on link "324" at bounding box center [41, 78] width 31 height 16
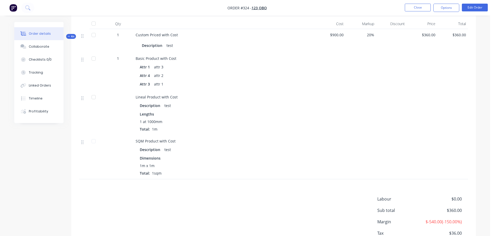
scroll to position [277, 0]
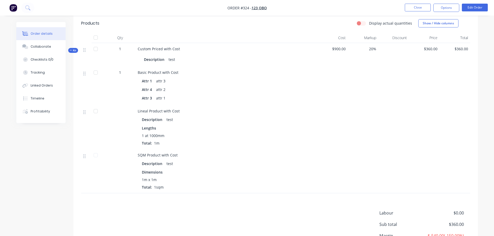
scroll to position [182, 0]
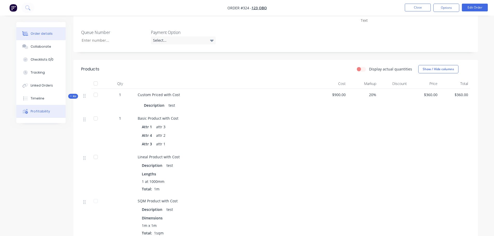
click at [50, 108] on button "Profitability" at bounding box center [40, 111] width 49 height 13
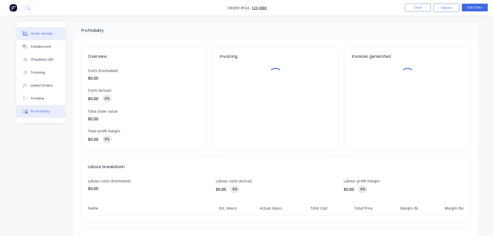
click at [49, 37] on button "Order details" at bounding box center [40, 33] width 49 height 13
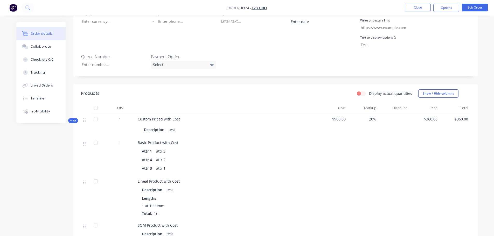
scroll to position [104, 0]
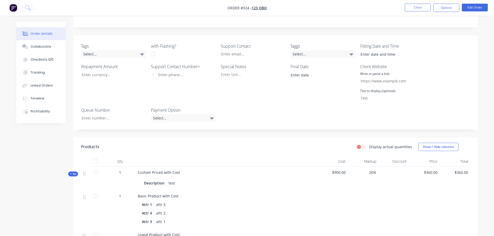
click at [415, 12] on li "Close" at bounding box center [418, 8] width 26 height 8
click at [415, 9] on button "Close" at bounding box center [418, 8] width 26 height 8
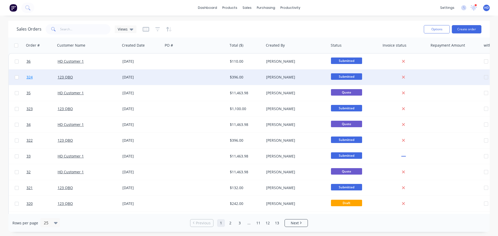
click at [32, 78] on span "324" at bounding box center [29, 77] width 6 height 5
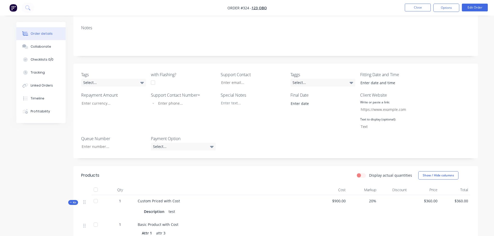
scroll to position [130, 0]
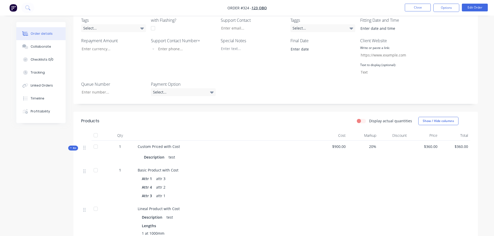
click at [430, 146] on span "$360.00" at bounding box center [424, 146] width 26 height 5
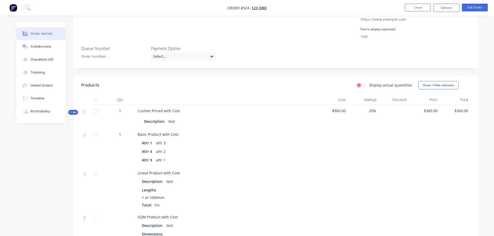
scroll to position [173, 0]
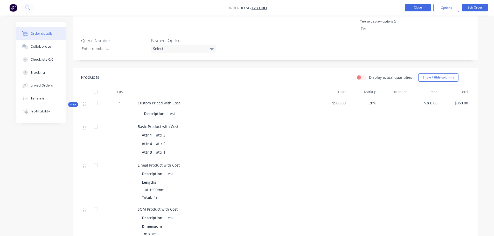
click at [413, 4] on button "Close" at bounding box center [418, 8] width 26 height 8
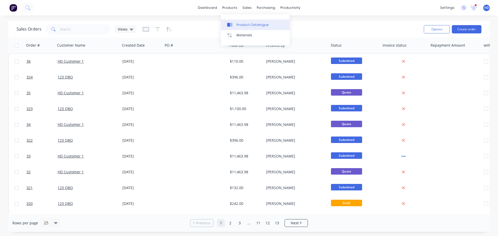
click at [253, 25] on div "Product Catalogue" at bounding box center [253, 25] width 32 height 5
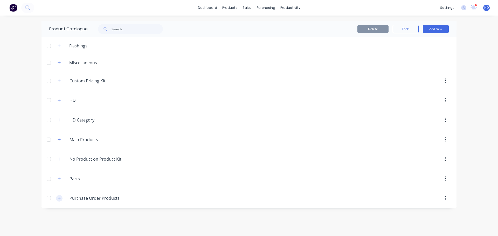
click at [59, 196] on button "button" at bounding box center [59, 198] width 6 height 6
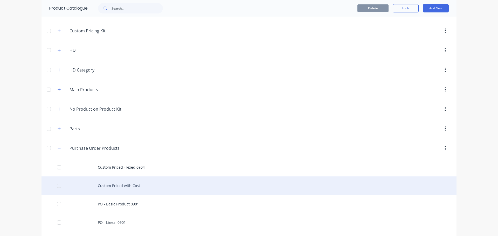
scroll to position [52, 0]
click at [123, 187] on div "Custom Priced with Cost" at bounding box center [249, 184] width 415 height 18
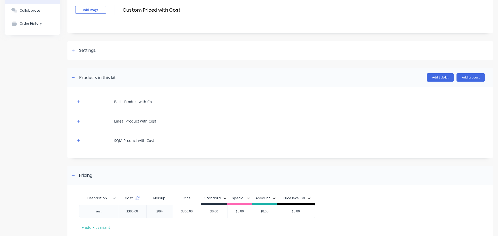
scroll to position [66, 0]
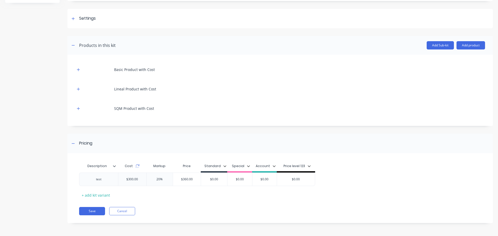
click at [73, 67] on div "Basic Product with Cost Lineal Product with Cost SQM Product with Cost" at bounding box center [280, 90] width 426 height 71
click at [73, 69] on div "Basic Product with Cost Lineal Product with Cost SQM Product with Cost" at bounding box center [280, 90] width 426 height 71
click at [75, 69] on div "Basic Product with Cost Lineal Product with Cost SQM Product with Cost" at bounding box center [280, 90] width 426 height 71
click at [76, 71] on button "button" at bounding box center [78, 69] width 6 height 6
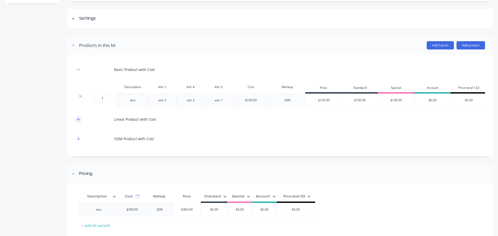
click at [77, 120] on button "button" at bounding box center [78, 119] width 6 height 6
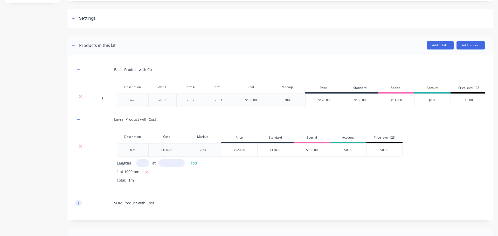
click at [79, 205] on icon "button" at bounding box center [78, 204] width 3 height 4
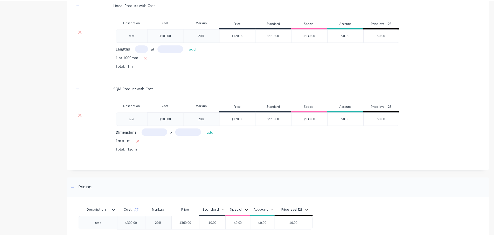
scroll to position [229, 0]
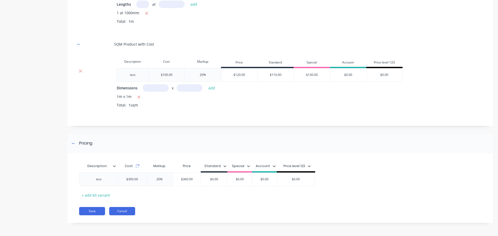
click at [129, 210] on button "Cancel" at bounding box center [122, 211] width 26 height 8
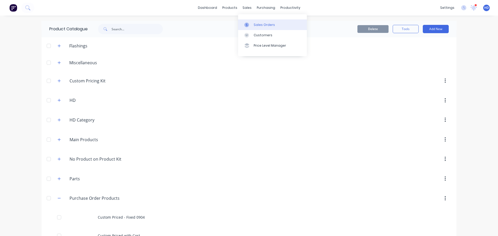
click at [257, 22] on link "Sales Orders" at bounding box center [272, 24] width 69 height 10
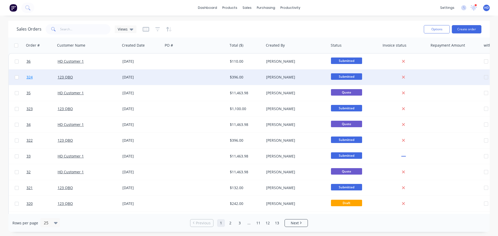
click at [33, 75] on link "324" at bounding box center [41, 78] width 31 height 16
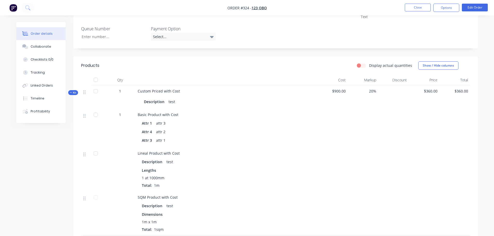
scroll to position [147, 0]
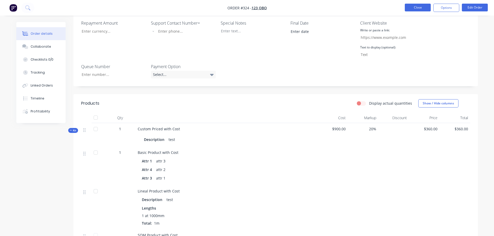
click at [417, 8] on button "Close" at bounding box center [418, 8] width 26 height 8
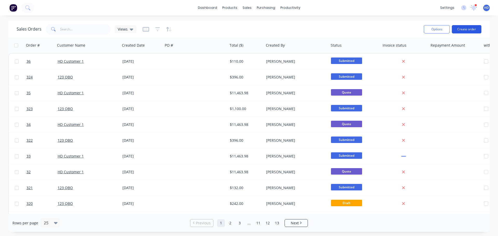
click at [468, 29] on button "Create order" at bounding box center [467, 29] width 30 height 8
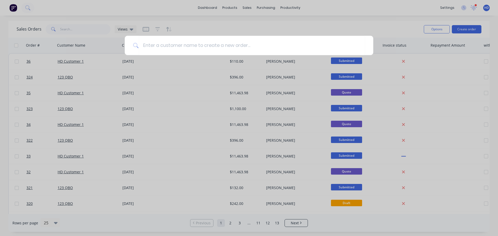
click at [251, 26] on div at bounding box center [249, 118] width 498 height 236
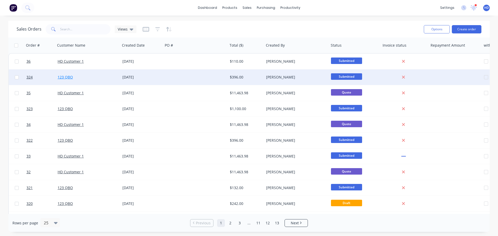
click at [67, 78] on link "123 QBO" at bounding box center [65, 77] width 15 height 5
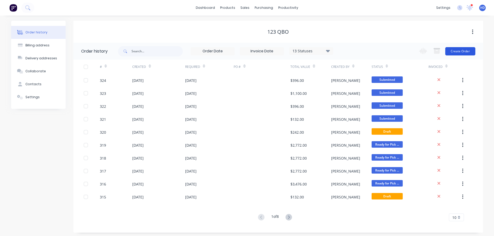
click at [469, 52] on button "Create Order" at bounding box center [461, 51] width 30 height 8
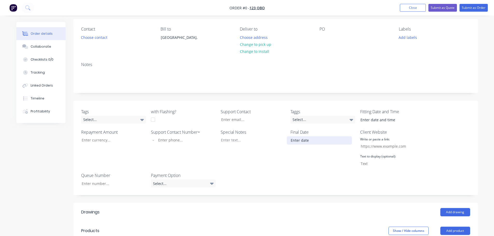
scroll to position [104, 0]
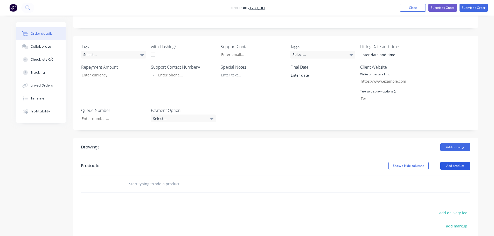
click at [451, 168] on button "Add product" at bounding box center [456, 166] width 30 height 8
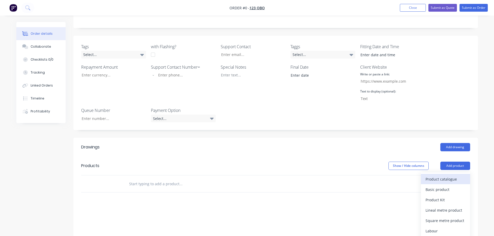
click at [444, 182] on div "Product catalogue" at bounding box center [446, 180] width 40 height 8
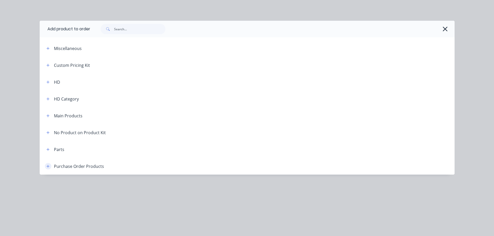
click at [49, 164] on button "button" at bounding box center [48, 166] width 6 height 6
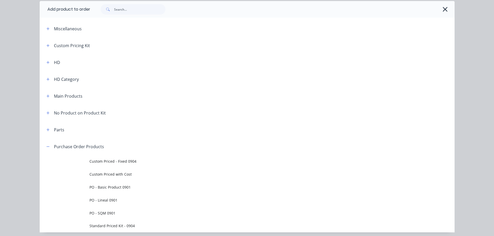
scroll to position [39, 0]
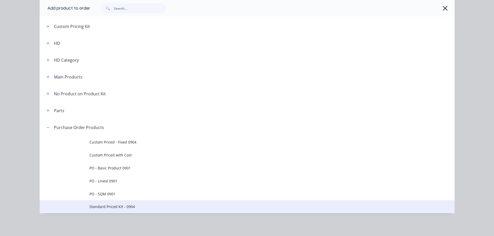
click at [105, 204] on td "Standard Priced Kit - 0904" at bounding box center [272, 207] width 365 height 13
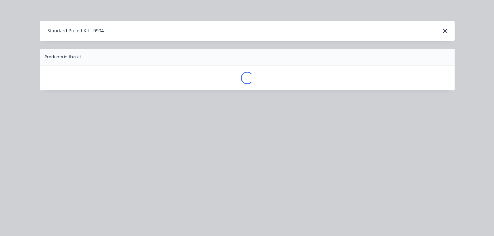
scroll to position [0, 0]
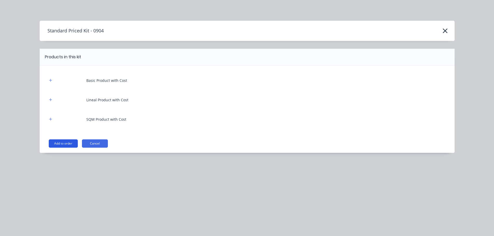
click at [63, 143] on button "Add to order" at bounding box center [63, 144] width 29 height 8
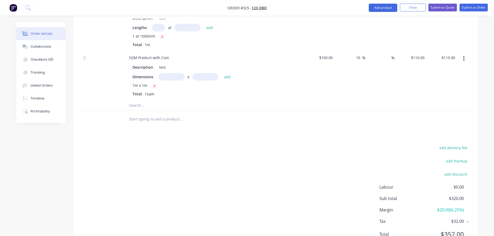
scroll to position [271, 0]
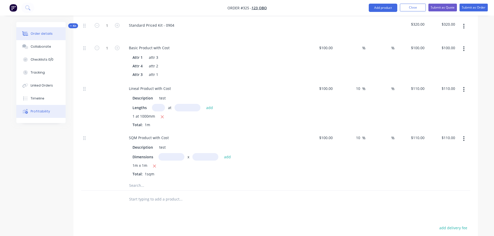
click at [43, 114] on button "Profitability" at bounding box center [40, 111] width 49 height 13
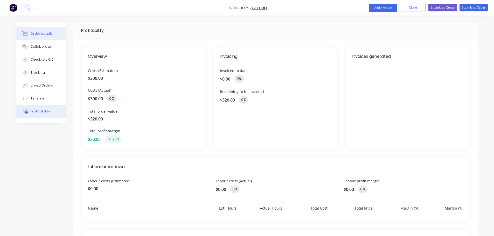
click at [34, 32] on div "Order details" at bounding box center [42, 33] width 22 height 5
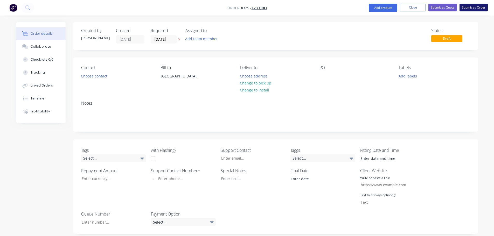
click at [477, 7] on button "Submit as Order" at bounding box center [474, 8] width 28 height 8
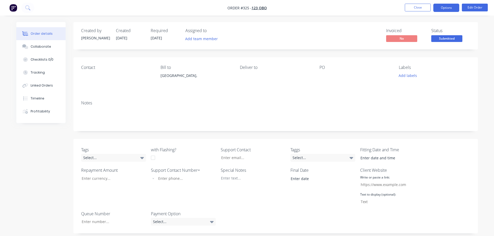
click at [446, 10] on button "Options" at bounding box center [447, 8] width 26 height 8
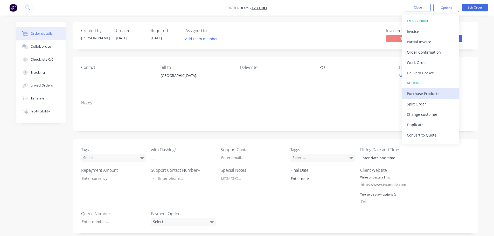
click at [430, 92] on div "Purchase Products" at bounding box center [431, 94] width 48 height 8
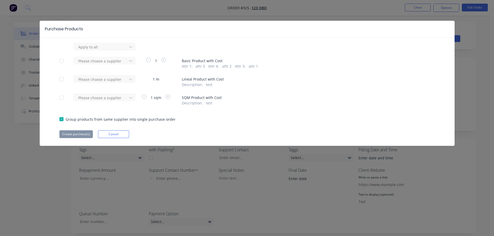
click at [59, 60] on div at bounding box center [61, 61] width 10 height 10
click at [63, 80] on div at bounding box center [61, 79] width 10 height 10
click at [61, 99] on div at bounding box center [61, 98] width 10 height 10
click at [108, 45] on div at bounding box center [101, 47] width 47 height 6
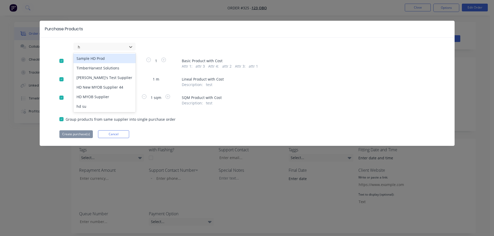
type input "hd"
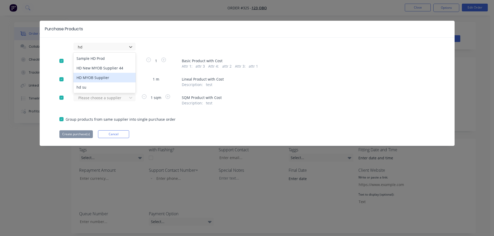
click at [95, 79] on div "HD MYOB Supplier" at bounding box center [104, 78] width 62 height 10
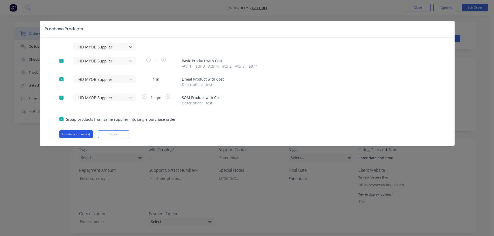
click at [80, 134] on button "Create purchase(s)" at bounding box center [75, 135] width 33 height 8
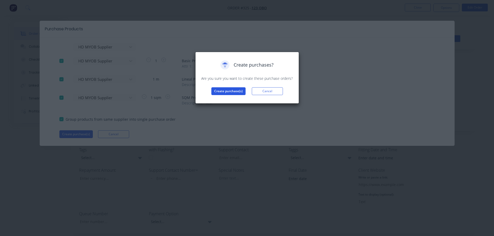
click at [233, 90] on button "Create purchase(s)" at bounding box center [229, 91] width 34 height 8
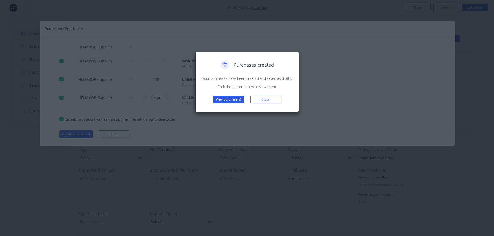
click at [237, 98] on button "View purchase(s)" at bounding box center [228, 100] width 31 height 8
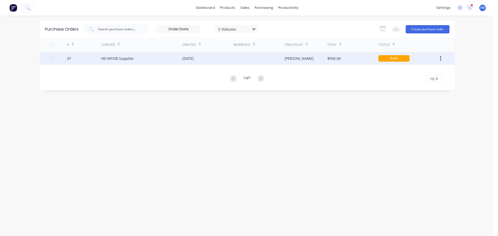
click at [210, 57] on div "[DATE]" at bounding box center [207, 58] width 51 height 13
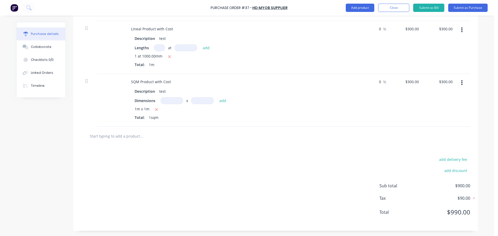
scroll to position [58, 0]
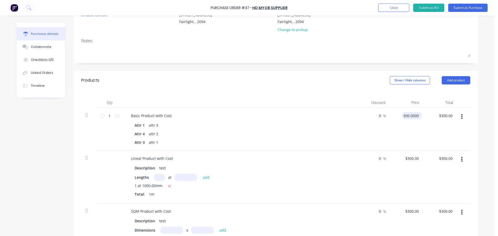
click at [409, 116] on input "300.0000" at bounding box center [411, 116] width 18 height 8
click at [407, 115] on input "300.0000" at bounding box center [411, 116] width 18 height 8
type input "$400.00"
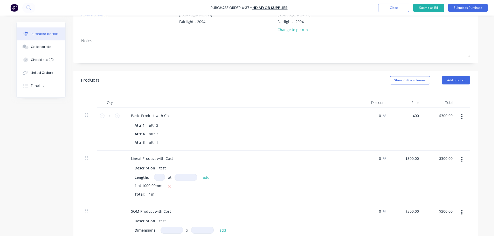
type input "$400.00"
click at [407, 133] on div "$400.00 400" at bounding box center [407, 129] width 34 height 43
click at [408, 159] on input "300.0000" at bounding box center [412, 159] width 16 height 8
click at [408, 159] on input "300.0000" at bounding box center [411, 159] width 18 height 8
type input "$400.00"
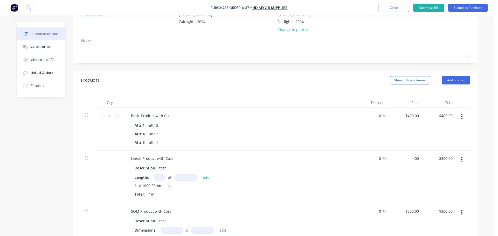
type input "$400.00"
click at [408, 168] on div "$400.00 400" at bounding box center [407, 177] width 34 height 53
click at [410, 208] on input "300.0000" at bounding box center [411, 212] width 18 height 8
click at [405, 211] on input "300.0000" at bounding box center [411, 212] width 18 height 8
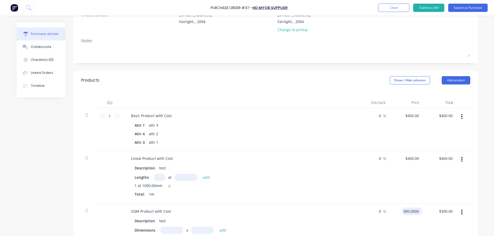
click at [405, 211] on input "300.0000" at bounding box center [411, 212] width 18 height 8
click at [403, 191] on div "$400.00 $400.00" at bounding box center [407, 177] width 34 height 53
type input "$400.00"
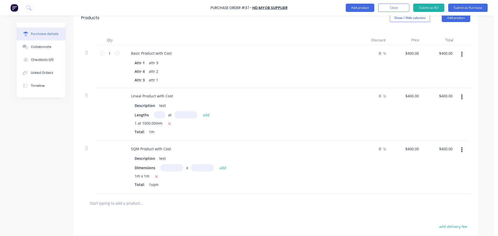
scroll to position [130, 0]
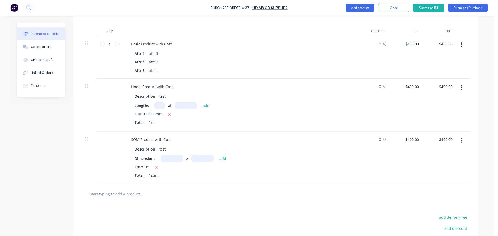
click at [391, 175] on div "$400.00 $400.00" at bounding box center [407, 158] width 34 height 53
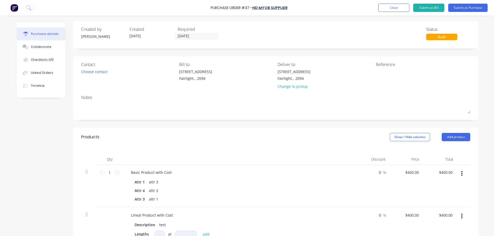
scroll to position [0, 0]
click at [469, 8] on button "Submit as Purchase" at bounding box center [467, 8] width 39 height 8
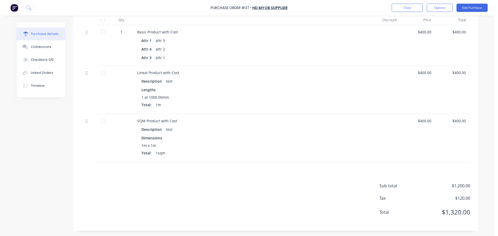
scroll to position [81, 0]
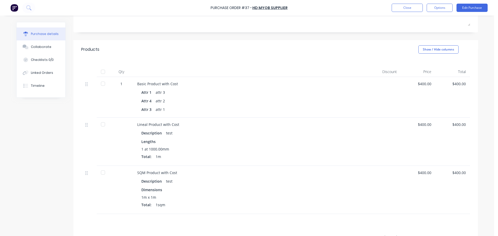
click at [100, 71] on div at bounding box center [103, 72] width 10 height 10
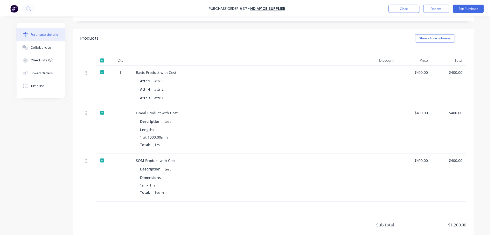
scroll to position [55, 0]
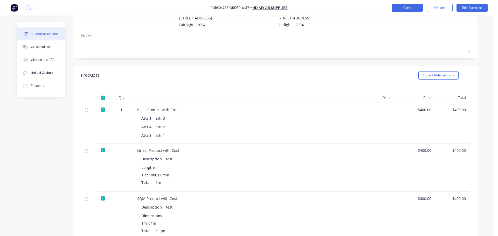
click at [408, 8] on button "Close" at bounding box center [407, 8] width 31 height 8
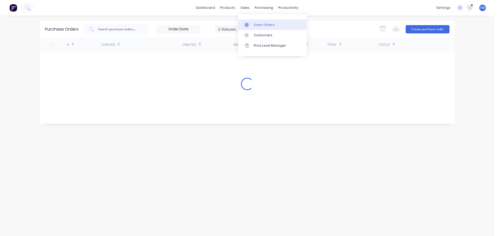
click at [258, 21] on link "Sales Orders" at bounding box center [272, 24] width 69 height 10
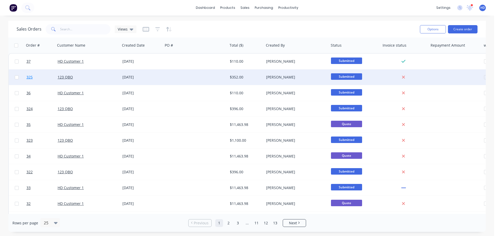
click at [39, 77] on link "325" at bounding box center [41, 78] width 31 height 16
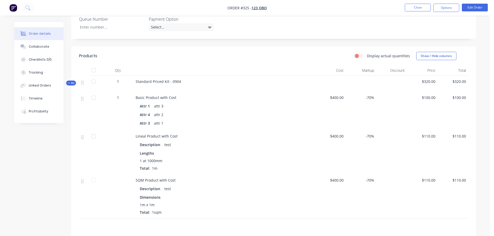
scroll to position [192, 0]
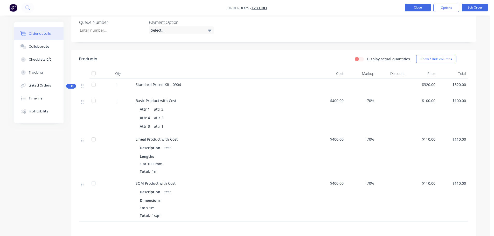
click at [419, 5] on button "Close" at bounding box center [418, 8] width 26 height 8
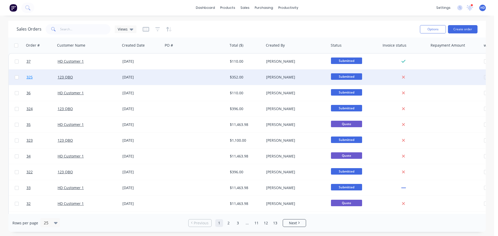
click at [43, 76] on link "325" at bounding box center [41, 78] width 31 height 16
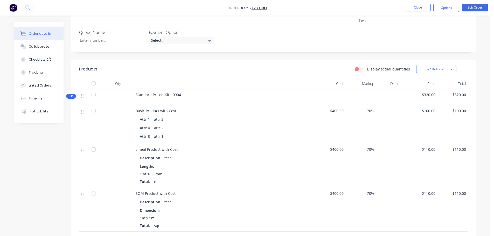
scroll to position [234, 0]
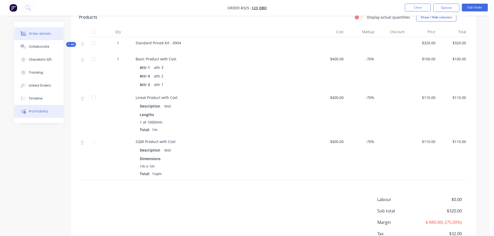
click at [34, 111] on div "Profitability" at bounding box center [38, 111] width 19 height 5
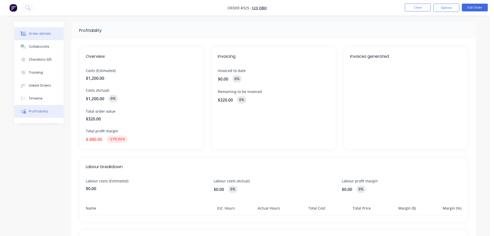
click at [41, 34] on div "Order details" at bounding box center [40, 33] width 22 height 5
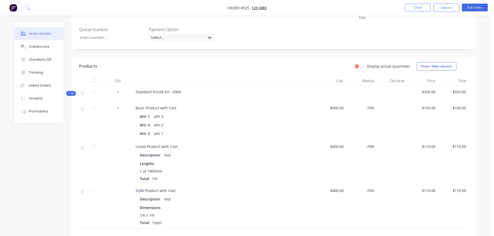
scroll to position [182, 0]
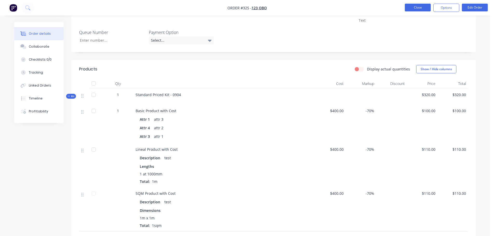
click at [421, 6] on button "Close" at bounding box center [418, 8] width 26 height 8
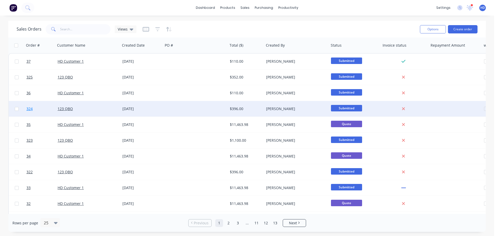
click at [47, 111] on link "324" at bounding box center [41, 109] width 31 height 16
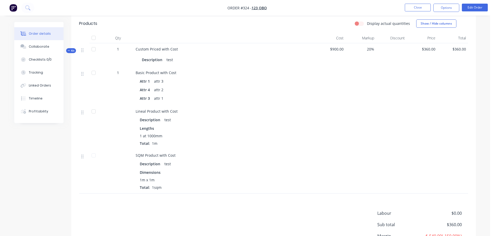
scroll to position [225, 0]
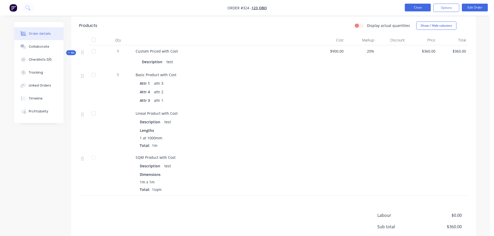
click at [423, 8] on button "Close" at bounding box center [418, 8] width 26 height 8
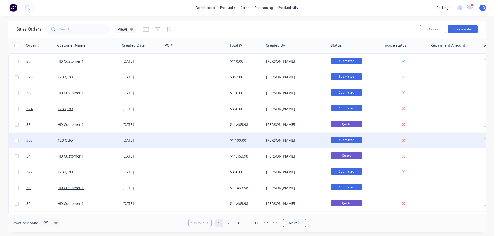
click at [42, 138] on link "323" at bounding box center [41, 141] width 31 height 16
click at [43, 141] on link "323" at bounding box center [41, 141] width 31 height 16
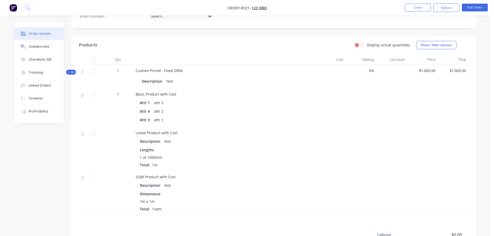
scroll to position [206, 0]
drag, startPoint x: 338, startPoint y: 60, endPoint x: 346, endPoint y: 59, distance: 8.1
click at [341, 59] on div "Cost" at bounding box center [330, 60] width 31 height 10
click at [368, 60] on div "Markup" at bounding box center [361, 60] width 31 height 10
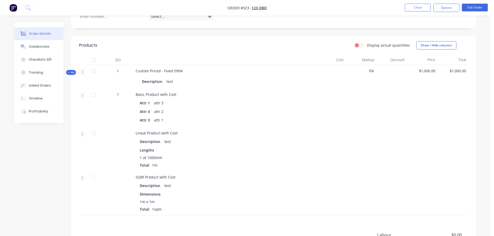
click at [368, 75] on div "0%" at bounding box center [361, 77] width 31 height 24
drag, startPoint x: 417, startPoint y: 72, endPoint x: 427, endPoint y: 70, distance: 10.3
click at [427, 70] on span "$1,000.00" at bounding box center [422, 70] width 26 height 5
click at [431, 105] on div at bounding box center [422, 108] width 31 height 39
drag, startPoint x: 421, startPoint y: 70, endPoint x: 434, endPoint y: 76, distance: 14.5
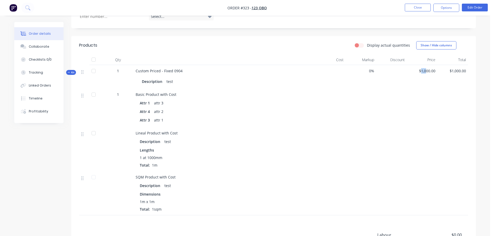
click at [427, 70] on span "$1,000.00" at bounding box center [422, 70] width 26 height 5
click at [438, 83] on div "$1,000.00" at bounding box center [453, 77] width 31 height 24
drag, startPoint x: 417, startPoint y: 70, endPoint x: 438, endPoint y: 75, distance: 21.9
click at [432, 72] on span "$1,000.00" at bounding box center [422, 70] width 26 height 5
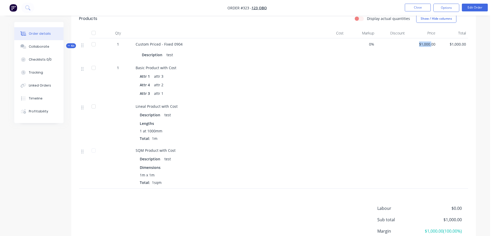
scroll to position [257, 0]
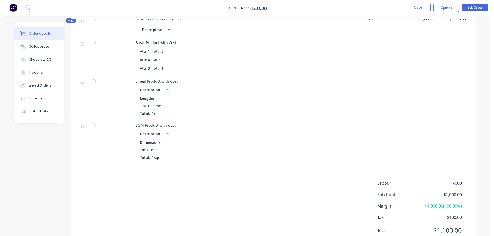
click at [451, 205] on span "$1,000.00 ( 100.00 %)" at bounding box center [443, 206] width 38 height 6
drag, startPoint x: 35, startPoint y: 111, endPoint x: 39, endPoint y: 111, distance: 4.7
click at [36, 111] on div "Profitability" at bounding box center [38, 111] width 19 height 5
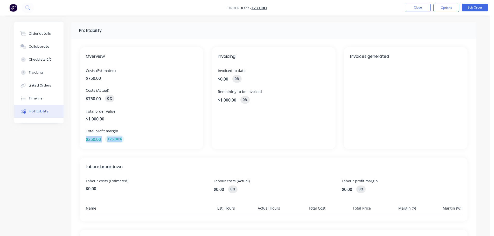
drag, startPoint x: 86, startPoint y: 138, endPoint x: 124, endPoint y: 138, distance: 37.9
click at [122, 138] on div "Overview Costs (Estimated) $750.00 Costs (Actual) $750.00 0% Total order value …" at bounding box center [142, 98] width 124 height 102
click at [146, 137] on div "$250.00 +25.00%" at bounding box center [141, 140] width 111 height 8
click at [40, 30] on button "Order details" at bounding box center [38, 33] width 49 height 13
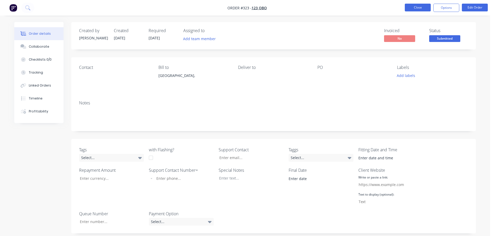
click at [420, 7] on button "Close" at bounding box center [418, 8] width 26 height 8
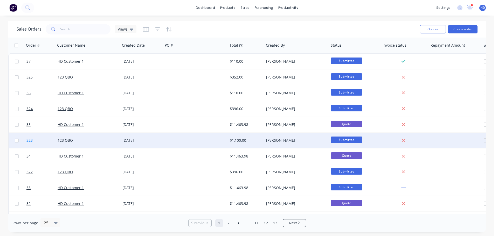
click at [42, 142] on link "323" at bounding box center [41, 141] width 31 height 16
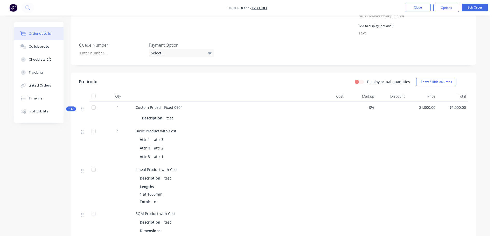
scroll to position [182, 0]
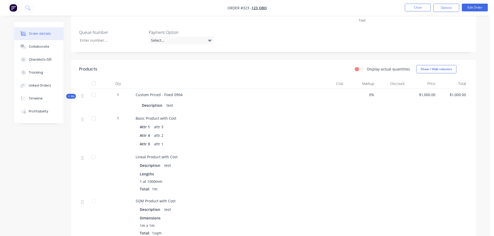
click at [336, 94] on div at bounding box center [330, 101] width 31 height 24
drag, startPoint x: 420, startPoint y: 96, endPoint x: 427, endPoint y: 96, distance: 6.2
click at [425, 96] on span "$1,000.00" at bounding box center [422, 94] width 26 height 5
click at [430, 120] on div at bounding box center [422, 132] width 31 height 39
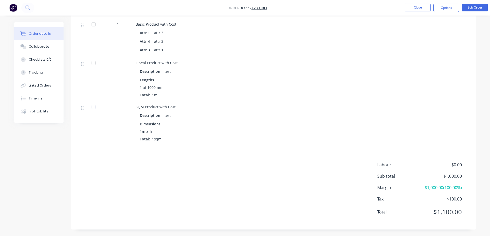
scroll to position [283, 0]
drag, startPoint x: 448, startPoint y: 178, endPoint x: 453, endPoint y: 177, distance: 5.5
click at [451, 183] on span "$1,000.00 ( 100.00 %)" at bounding box center [443, 186] width 38 height 6
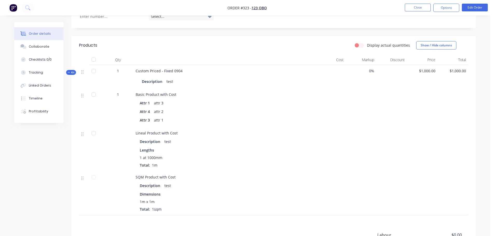
click at [408, 101] on div at bounding box center [422, 108] width 31 height 39
click at [418, 7] on button "Close" at bounding box center [418, 8] width 26 height 8
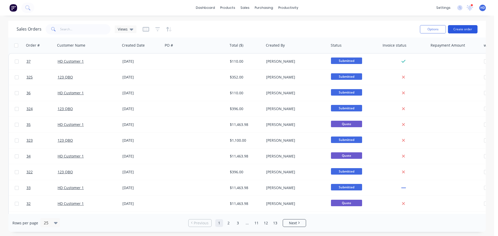
click at [461, 30] on button "Create order" at bounding box center [463, 29] width 30 height 8
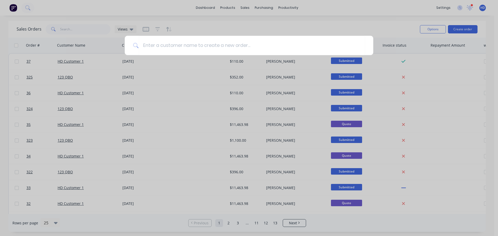
click at [219, 28] on div at bounding box center [249, 118] width 498 height 236
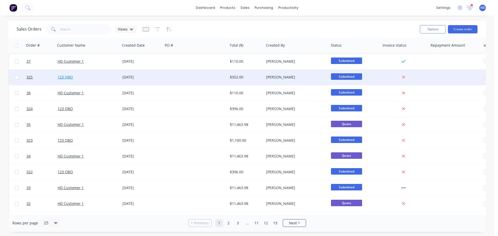
click at [61, 77] on link "123 QBO" at bounding box center [65, 77] width 15 height 5
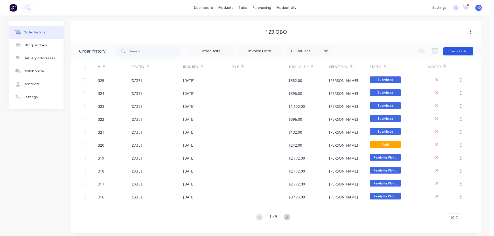
click at [459, 52] on button "Create Order" at bounding box center [459, 51] width 30 height 8
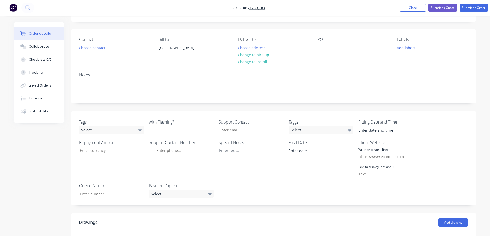
scroll to position [78, 0]
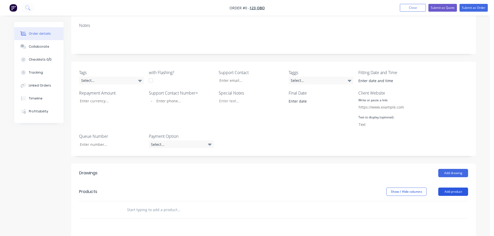
click at [449, 190] on button "Add product" at bounding box center [454, 192] width 30 height 8
click at [433, 206] on div "Product catalogue" at bounding box center [444, 206] width 40 height 8
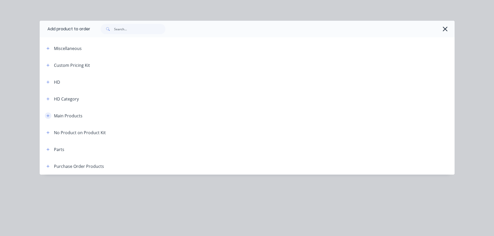
click at [48, 113] on button "button" at bounding box center [48, 116] width 6 height 6
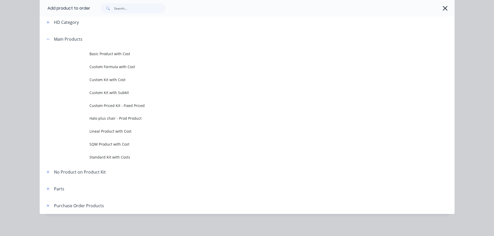
scroll to position [78, 0]
click at [47, 204] on icon "button" at bounding box center [47, 205] width 3 height 4
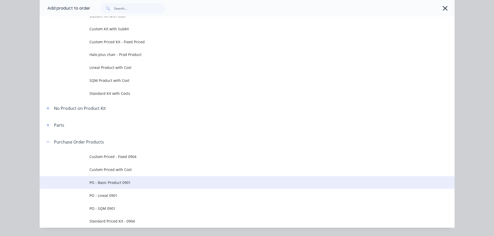
scroll to position [142, 0]
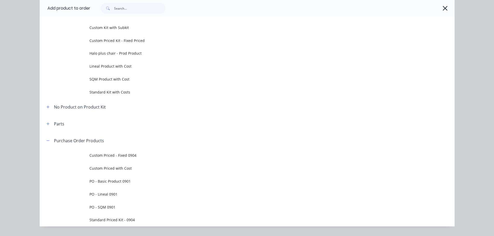
click at [124, 156] on span "Custom Priced - Fixed 0904" at bounding box center [236, 155] width 292 height 5
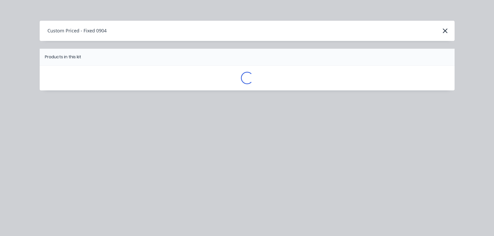
scroll to position [0, 0]
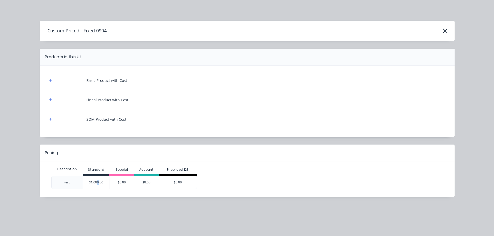
click at [97, 182] on div "$1,000.00" at bounding box center [96, 182] width 26 height 13
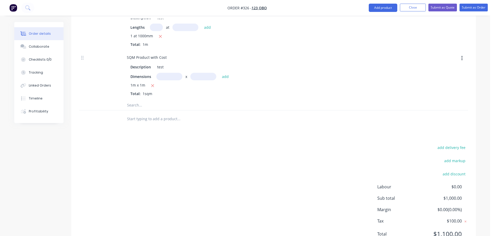
scroll to position [383, 0]
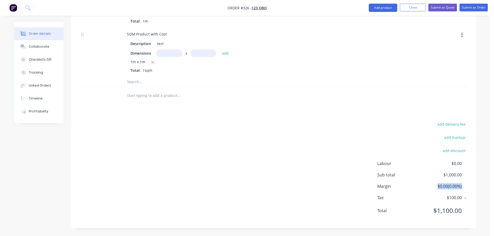
drag, startPoint x: 434, startPoint y: 186, endPoint x: 461, endPoint y: 186, distance: 26.7
click at [468, 185] on div "Margin $0.00 ( 0.00 %)" at bounding box center [423, 186] width 91 height 6
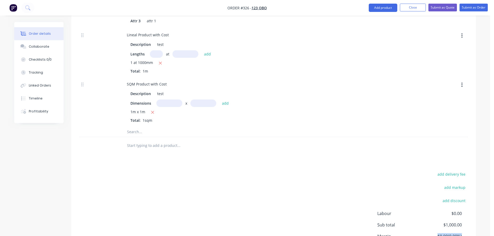
scroll to position [279, 0]
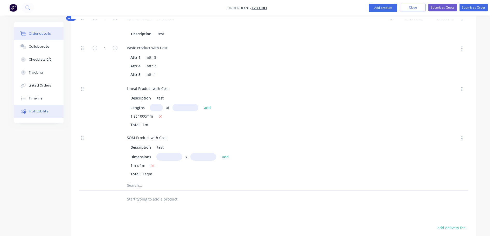
click at [37, 108] on button "Profitability" at bounding box center [38, 111] width 49 height 13
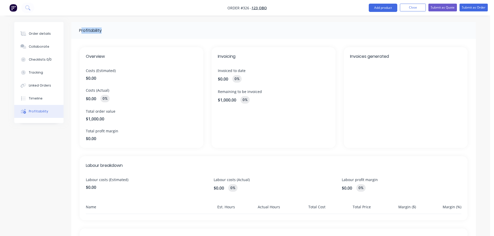
drag, startPoint x: 82, startPoint y: 28, endPoint x: 105, endPoint y: 28, distance: 22.8
click at [104, 28] on div "Profitability" at bounding box center [273, 30] width 405 height 17
drag, startPoint x: 93, startPoint y: 135, endPoint x: 109, endPoint y: 134, distance: 16.5
click at [109, 134] on div "Total profit margin $0.00" at bounding box center [141, 134] width 111 height 13
click at [115, 145] on div "Overview Costs (Estimated) $0.00 Costs (Actual) $0.00 0% Total order value $1,0…" at bounding box center [142, 97] width 124 height 101
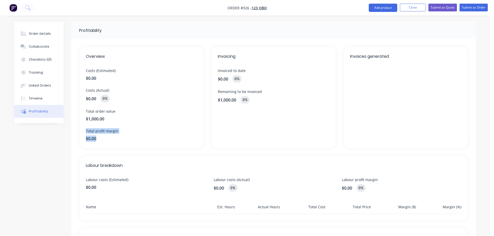
drag, startPoint x: 100, startPoint y: 140, endPoint x: 81, endPoint y: 128, distance: 23.3
click at [81, 128] on div "Overview Costs (Estimated) $0.00 Costs (Actual) $0.00 0% Total order value $1,0…" at bounding box center [142, 97] width 124 height 101
click at [49, 35] on button "Order details" at bounding box center [38, 33] width 49 height 13
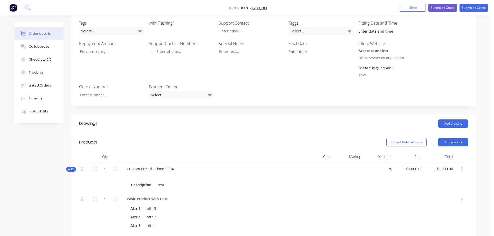
scroll to position [156, 0]
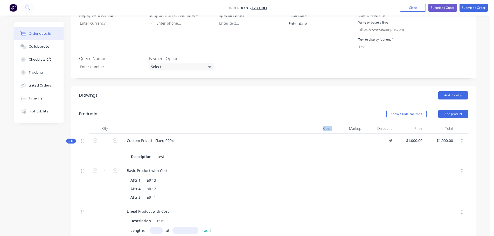
drag, startPoint x: 322, startPoint y: 128, endPoint x: 336, endPoint y: 131, distance: 14.2
click at [335, 130] on div "Qty Cost Markup Discount Price Total" at bounding box center [273, 129] width 389 height 10
click at [352, 160] on div at bounding box center [348, 149] width 31 height 30
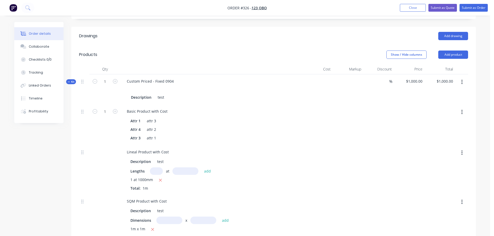
scroll to position [260, 0]
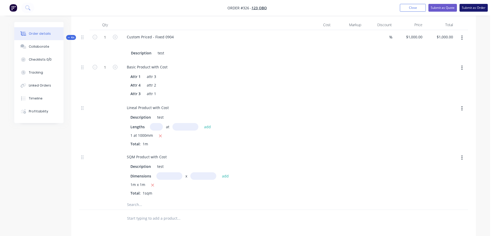
click at [478, 7] on button "Submit as Order" at bounding box center [474, 8] width 28 height 8
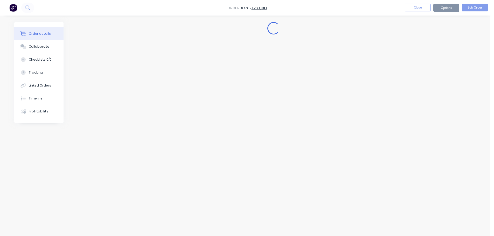
scroll to position [0, 0]
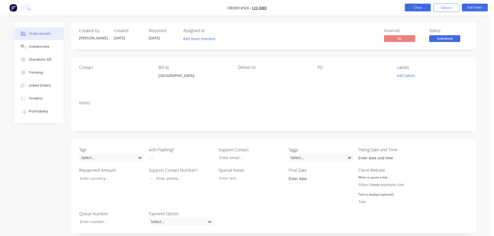
click at [419, 7] on button "Close" at bounding box center [418, 8] width 26 height 8
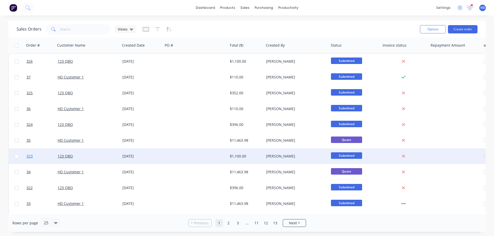
click at [35, 155] on link "323" at bounding box center [41, 157] width 31 height 16
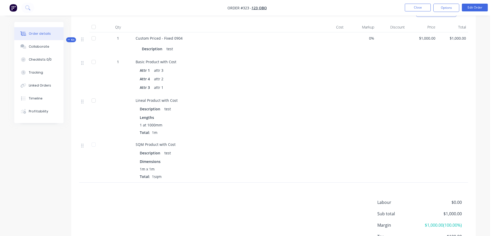
scroll to position [180, 0]
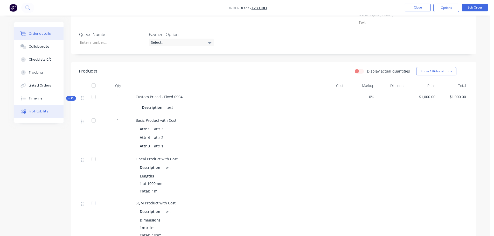
click at [35, 113] on div "Profitability" at bounding box center [38, 111] width 19 height 5
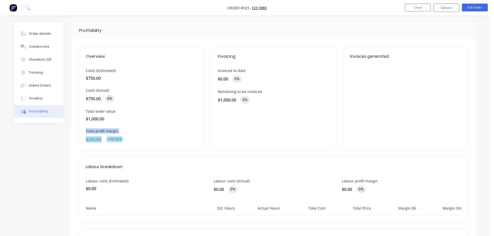
drag, startPoint x: 128, startPoint y: 138, endPoint x: 83, endPoint y: 129, distance: 45.8
click at [83, 129] on div "Overview Costs (Estimated) $750.00 Costs (Actual) $750.00 0% Total order value …" at bounding box center [142, 98] width 124 height 102
drag, startPoint x: 165, startPoint y: 128, endPoint x: 161, endPoint y: 125, distance: 4.7
click at [165, 127] on div "Overview Costs (Estimated) $750.00 Costs (Actual) $750.00 0% Total order value …" at bounding box center [142, 98] width 124 height 102
click at [105, 80] on span "$750.00" at bounding box center [141, 78] width 111 height 6
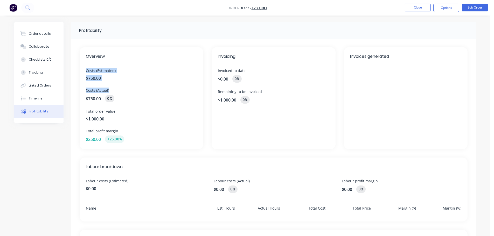
drag, startPoint x: 85, startPoint y: 70, endPoint x: 136, endPoint y: 101, distance: 59.7
click at [125, 88] on div "Overview Costs (Estimated) $750.00 Costs (Actual) $750.00 0% Total order value …" at bounding box center [142, 98] width 124 height 102
click at [153, 111] on span "Total order value" at bounding box center [141, 111] width 111 height 5
click at [36, 31] on div "Order details" at bounding box center [40, 33] width 22 height 5
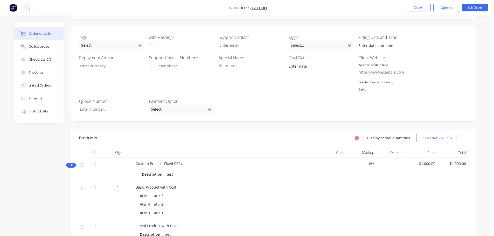
scroll to position [156, 0]
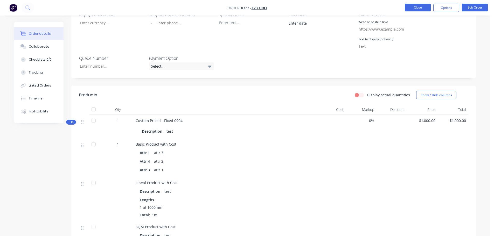
click at [415, 7] on button "Close" at bounding box center [418, 8] width 26 height 8
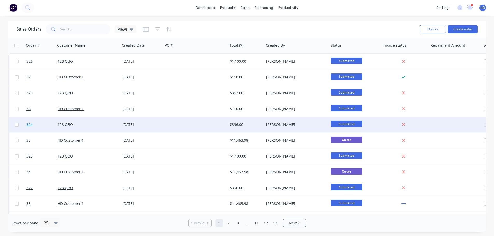
click at [40, 125] on link "324" at bounding box center [41, 125] width 31 height 16
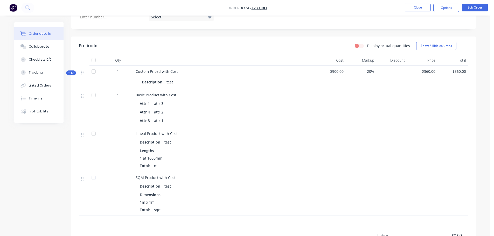
scroll to position [182, 0]
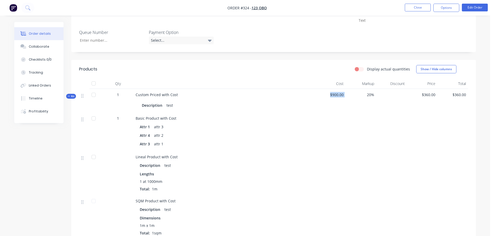
drag, startPoint x: 326, startPoint y: 94, endPoint x: 348, endPoint y: 95, distance: 21.6
click at [348, 95] on div "Kit 1 Custom Priced with Cost Description test $900.00 20% $360.00 $360.00" at bounding box center [273, 101] width 389 height 24
click at [379, 125] on div at bounding box center [392, 132] width 31 height 39
drag, startPoint x: 427, startPoint y: 95, endPoint x: 436, endPoint y: 99, distance: 9.1
click at [434, 95] on span "$360.00" at bounding box center [422, 94] width 26 height 5
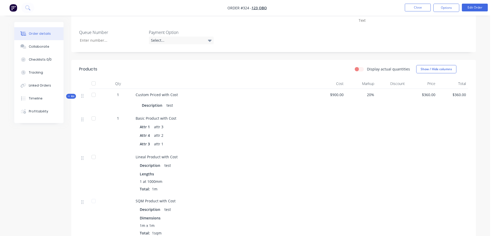
click at [435, 113] on div at bounding box center [422, 132] width 31 height 39
click at [333, 94] on span "$900.00" at bounding box center [330, 94] width 26 height 5
drag, startPoint x: 331, startPoint y: 94, endPoint x: 347, endPoint y: 93, distance: 16.1
click at [347, 93] on div "Kit 1 Custom Priced with Cost Description test $900.00 20% $360.00 $360.00" at bounding box center [273, 101] width 389 height 24
click at [356, 111] on div "20%" at bounding box center [361, 101] width 31 height 24
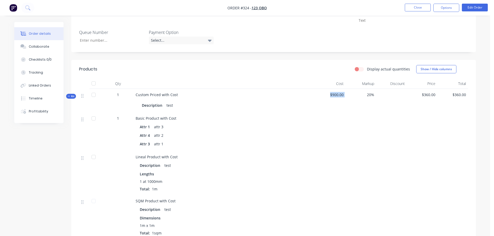
click at [359, 106] on div "20%" at bounding box center [361, 101] width 31 height 24
drag, startPoint x: 335, startPoint y: 82, endPoint x: 339, endPoint y: 93, distance: 11.2
click at [339, 88] on div "Cost" at bounding box center [330, 84] width 31 height 10
click at [341, 102] on div "$900.00" at bounding box center [330, 101] width 31 height 24
drag, startPoint x: 363, startPoint y: 83, endPoint x: 375, endPoint y: 100, distance: 20.7
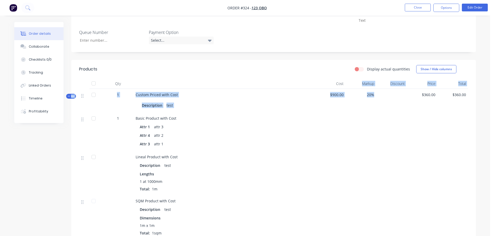
click at [374, 92] on div "Qty Cost Markup Discount Price Total Kit 1 Custom Priced with Cost Description …" at bounding box center [273, 159] width 389 height 161
click at [375, 106] on div "20%" at bounding box center [361, 101] width 31 height 24
drag, startPoint x: 374, startPoint y: 94, endPoint x: 359, endPoint y: 88, distance: 16.0
click at [359, 88] on div "Qty Cost Markup Discount Price Total Kit 1 Custom Priced with Cost Description …" at bounding box center [273, 159] width 389 height 161
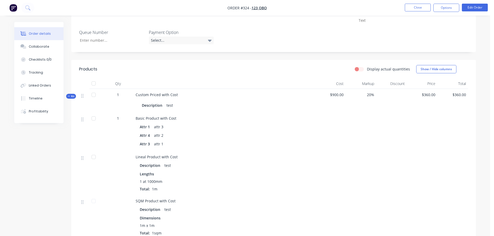
click at [373, 117] on div at bounding box center [361, 132] width 31 height 39
drag, startPoint x: 375, startPoint y: 95, endPoint x: 367, endPoint y: 93, distance: 8.8
click at [367, 93] on div "20%" at bounding box center [361, 101] width 31 height 24
click at [370, 96] on span "20%" at bounding box center [361, 94] width 26 height 5
click at [353, 93] on span "20%" at bounding box center [361, 94] width 26 height 5
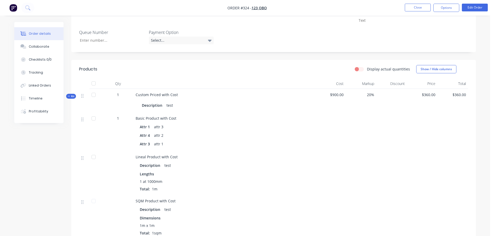
click at [430, 97] on span "$360.00" at bounding box center [422, 94] width 26 height 5
drag, startPoint x: 422, startPoint y: 94, endPoint x: 429, endPoint y: 107, distance: 14.5
click at [427, 94] on span "$360.00" at bounding box center [422, 94] width 26 height 5
click at [416, 124] on div at bounding box center [422, 132] width 31 height 39
drag, startPoint x: 351, startPoint y: 93, endPoint x: 383, endPoint y: 90, distance: 32.0
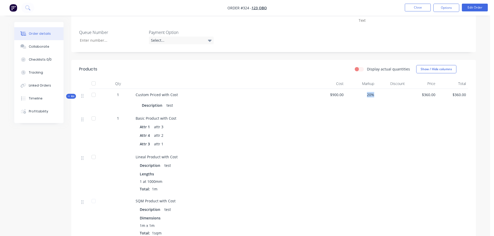
click at [383, 90] on div "Kit 1 Custom Priced with Cost Description test $900.00 20% $360.00 $360.00" at bounding box center [273, 101] width 389 height 24
click at [380, 106] on div at bounding box center [392, 101] width 31 height 24
drag, startPoint x: 362, startPoint y: 92, endPoint x: 379, endPoint y: 103, distance: 20.3
click at [377, 93] on div "Kit 1 Custom Priced with Cost Description test $900.00 20% $360.00 $360.00" at bounding box center [273, 101] width 389 height 24
click at [379, 107] on div at bounding box center [392, 101] width 31 height 24
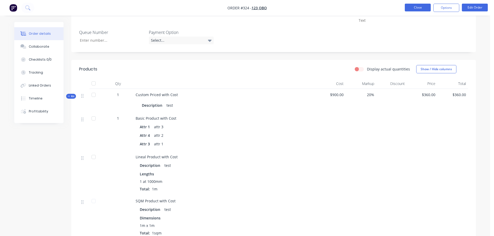
click at [413, 7] on button "Close" at bounding box center [418, 8] width 26 height 8
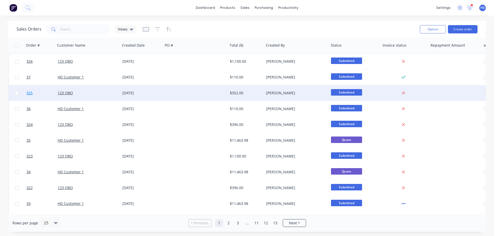
click at [42, 92] on link "325" at bounding box center [41, 93] width 31 height 16
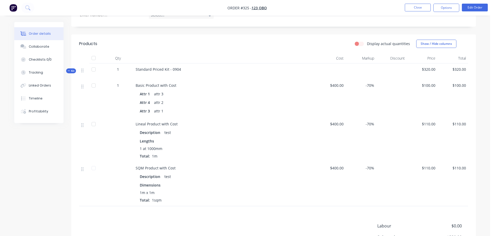
scroll to position [208, 0]
drag, startPoint x: 146, startPoint y: 69, endPoint x: 215, endPoint y: 70, distance: 68.8
click at [208, 69] on div "Standard Priced Kit - 0904" at bounding box center [225, 71] width 182 height 16
click at [283, 91] on div "Attr 1 attr 3" at bounding box center [224, 94] width 169 height 8
drag, startPoint x: 342, startPoint y: 83, endPoint x: 376, endPoint y: 83, distance: 34.0
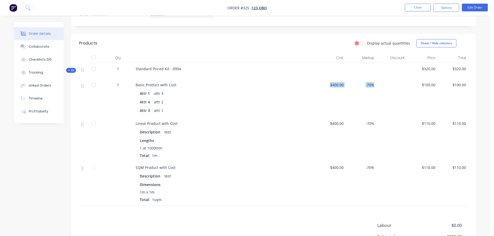
click at [376, 83] on div "1 Basic Product with Cost Attr 1 attr 3 Attr 4 attr 2 Attr 3 attr 1 $400.00 -70…" at bounding box center [273, 98] width 389 height 39
click at [376, 88] on div "-70%" at bounding box center [361, 98] width 31 height 39
click at [375, 85] on div "-70%" at bounding box center [361, 98] width 31 height 39
click at [383, 89] on div at bounding box center [392, 98] width 31 height 39
click at [376, 90] on div "-70%" at bounding box center [361, 98] width 31 height 39
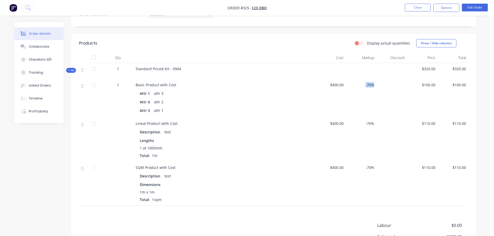
drag, startPoint x: 364, startPoint y: 83, endPoint x: 382, endPoint y: 84, distance: 17.9
click at [382, 83] on div "1 Basic Product with Cost Attr 1 attr 3 Attr 4 attr 2 Attr 3 attr 1 $400.00 -70…" at bounding box center [273, 98] width 389 height 39
click at [390, 101] on div at bounding box center [392, 98] width 31 height 39
drag, startPoint x: 364, startPoint y: 84, endPoint x: 374, endPoint y: 85, distance: 10.7
click at [372, 83] on span "-70%" at bounding box center [361, 84] width 26 height 5
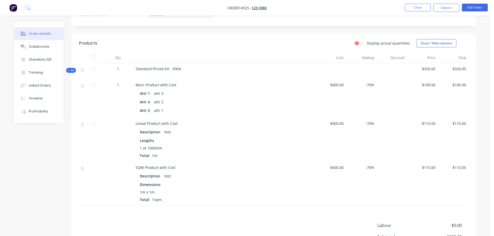
click at [384, 91] on div at bounding box center [392, 98] width 31 height 39
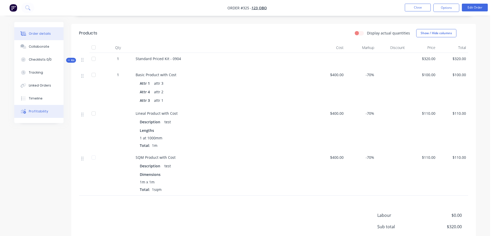
click at [48, 110] on button "Profitability" at bounding box center [38, 111] width 49 height 13
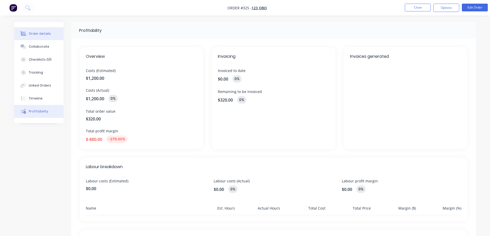
click at [31, 30] on button "Order details" at bounding box center [38, 33] width 49 height 13
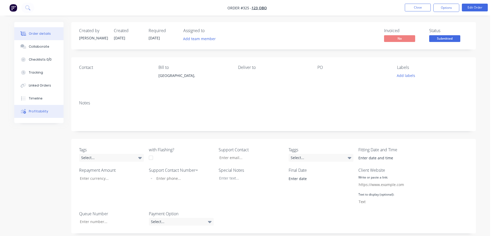
click at [45, 110] on div "Profitability" at bounding box center [38, 111] width 19 height 5
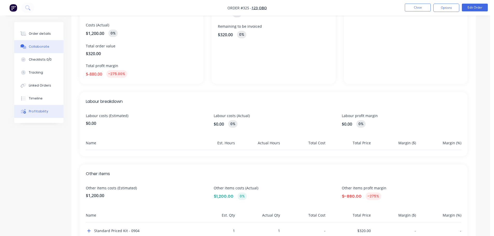
scroll to position [14, 0]
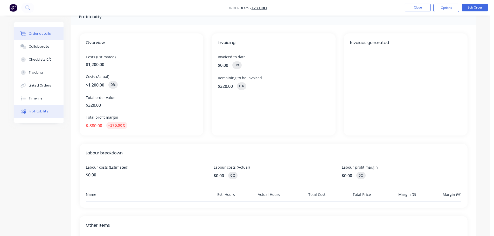
click at [48, 33] on button "Order details" at bounding box center [38, 33] width 49 height 13
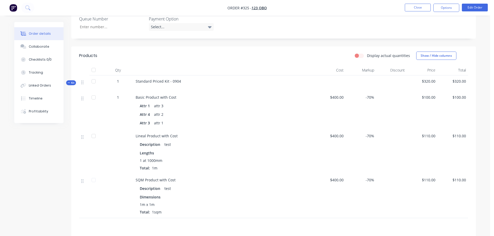
scroll to position [195, 0]
click at [41, 110] on div "Profitability" at bounding box center [38, 111] width 19 height 5
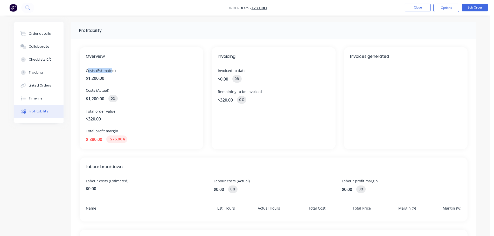
drag, startPoint x: 108, startPoint y: 71, endPoint x: 114, endPoint y: 79, distance: 10.0
click at [113, 72] on span "Costs (Estimated)" at bounding box center [141, 70] width 111 height 5
click at [116, 87] on div "Overview Costs (Estimated) $1,200.00 Costs (Actual) $1,200.00 0% Total order va…" at bounding box center [142, 98] width 124 height 102
drag, startPoint x: 87, startPoint y: 113, endPoint x: 121, endPoint y: 118, distance: 34.1
click at [103, 112] on span "Total order value" at bounding box center [141, 111] width 111 height 5
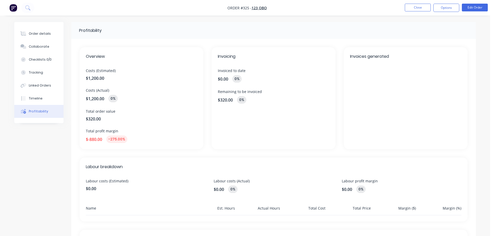
click at [129, 118] on span "$320.00" at bounding box center [141, 119] width 111 height 6
drag, startPoint x: 18, startPoint y: 156, endPoint x: 26, endPoint y: 121, distance: 35.4
click at [19, 156] on div "Profitability Overview Costs (Estimated) $1,200.00 Costs (Actual) $1,200.00 0% …" at bounding box center [245, 175] width 462 height 306
click at [51, 33] on button "Order details" at bounding box center [38, 33] width 49 height 13
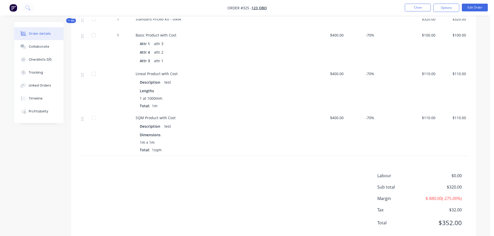
scroll to position [270, 0]
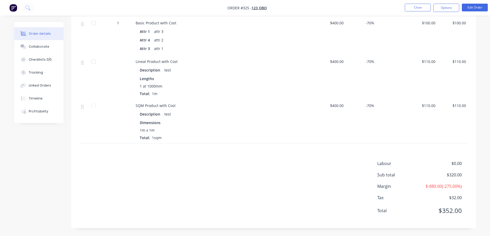
click at [436, 132] on div "$110.00" at bounding box center [422, 122] width 31 height 44
click at [418, 6] on button "Close" at bounding box center [418, 8] width 26 height 8
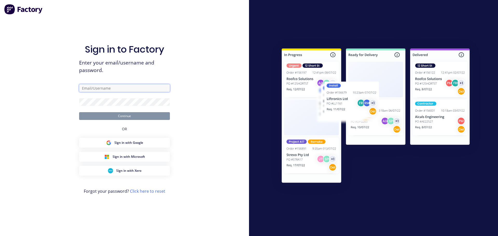
click at [123, 90] on input "text" at bounding box center [124, 88] width 91 height 8
type input "[PERSON_NAME][EMAIL_ADDRESS][DOMAIN_NAME]"
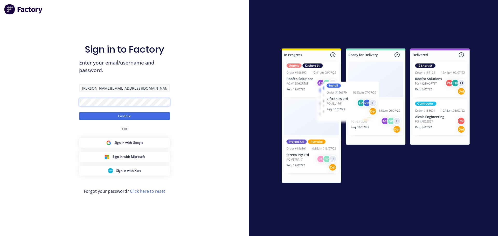
click at [79, 112] on button "Continue" at bounding box center [124, 116] width 91 height 8
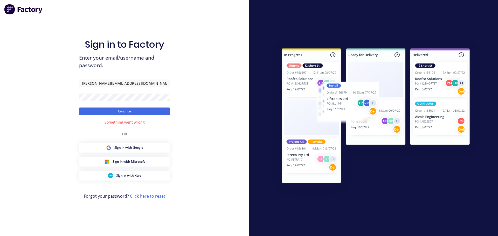
click at [217, 88] on div "Sign in to Factory Enter your email/username and password. [PERSON_NAME][EMAIL_…" at bounding box center [124, 118] width 249 height 236
click at [120, 109] on button "Continue" at bounding box center [124, 112] width 91 height 8
